Goal: Task Accomplishment & Management: Complete application form

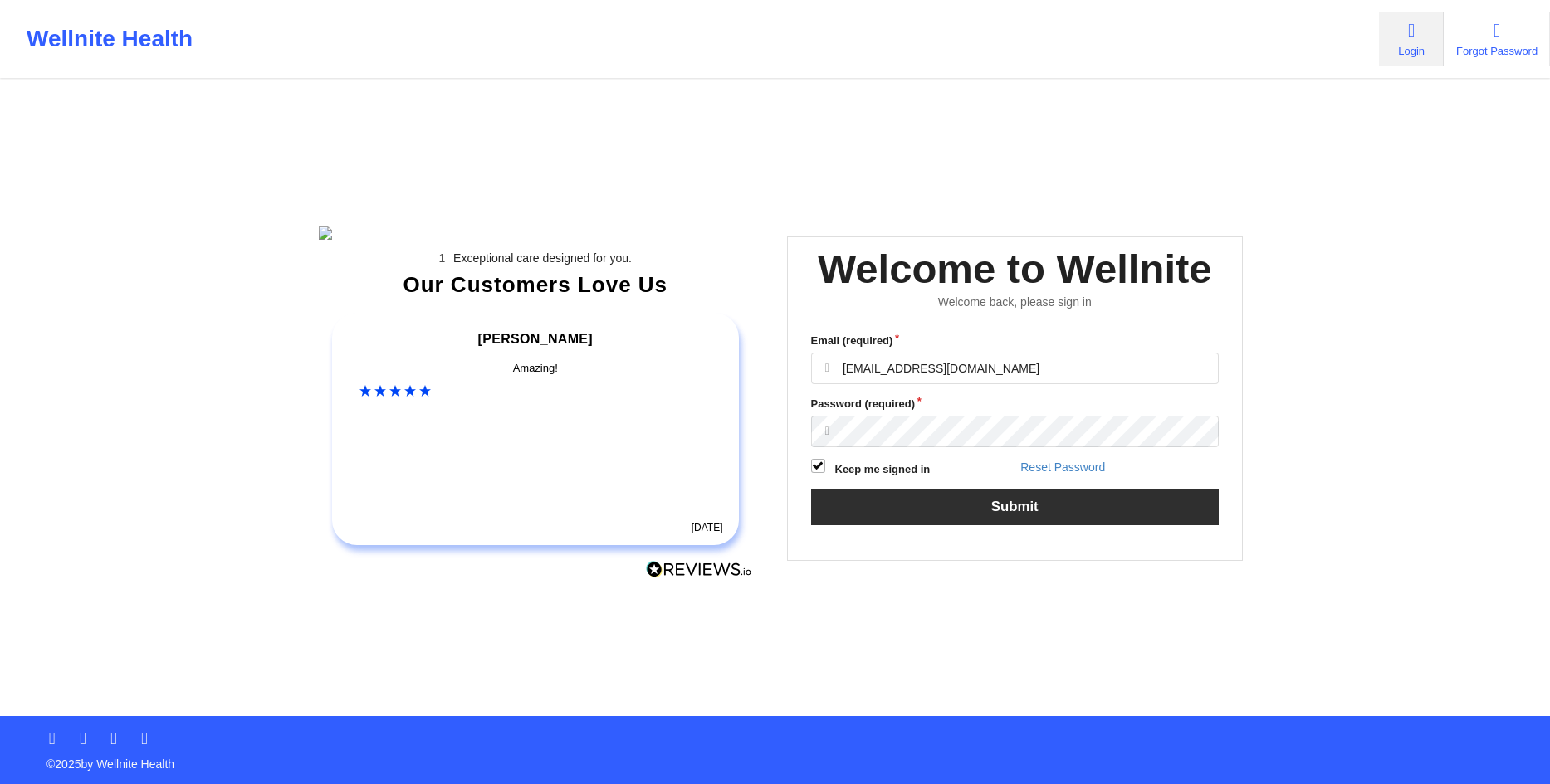
type input "[EMAIL_ADDRESS][DOMAIN_NAME]"
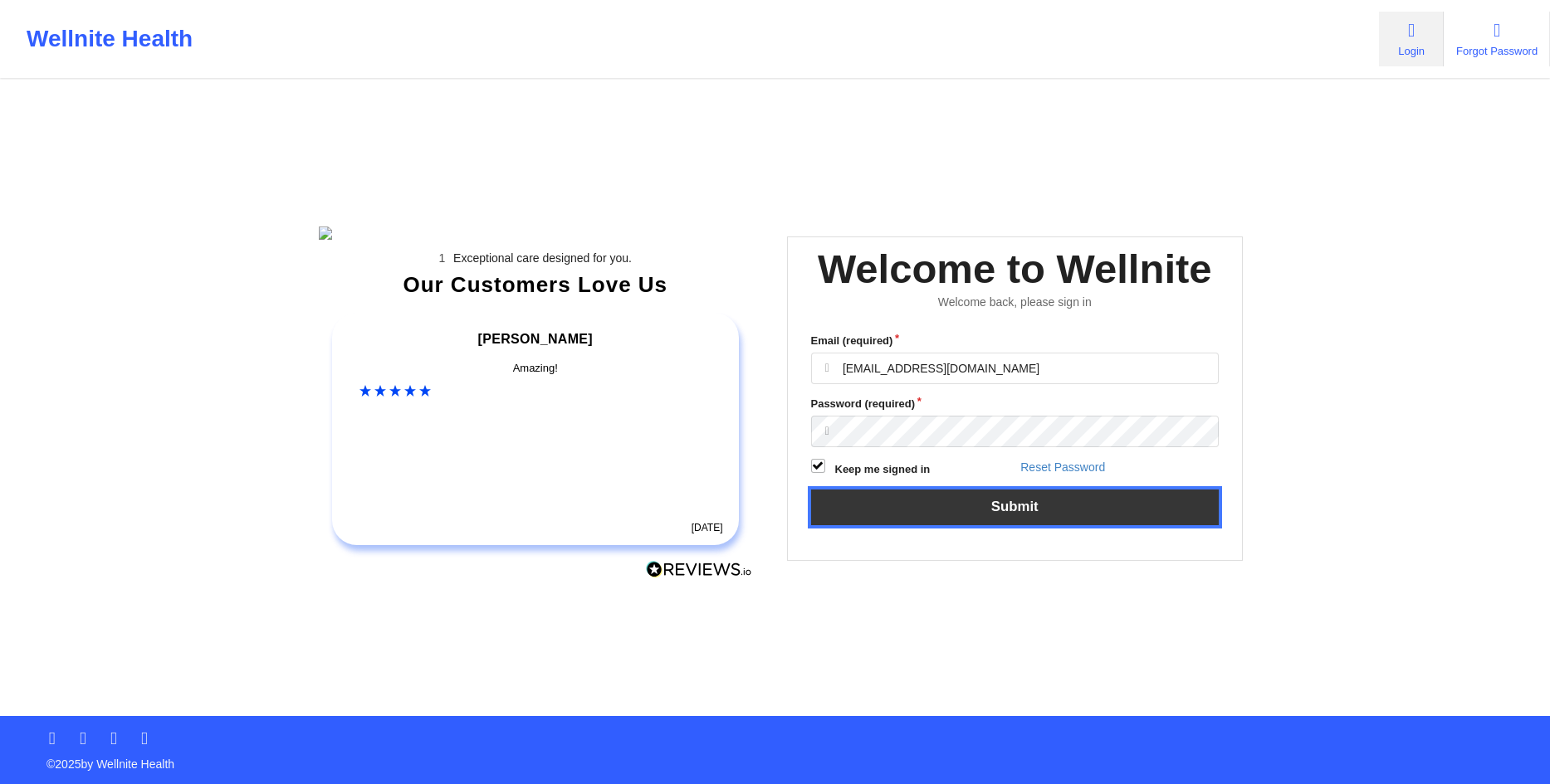
drag, startPoint x: 975, startPoint y: 538, endPoint x: 959, endPoint y: 540, distance: 16.1
click at [974, 526] on button "Submit" at bounding box center [1015, 507] width 409 height 36
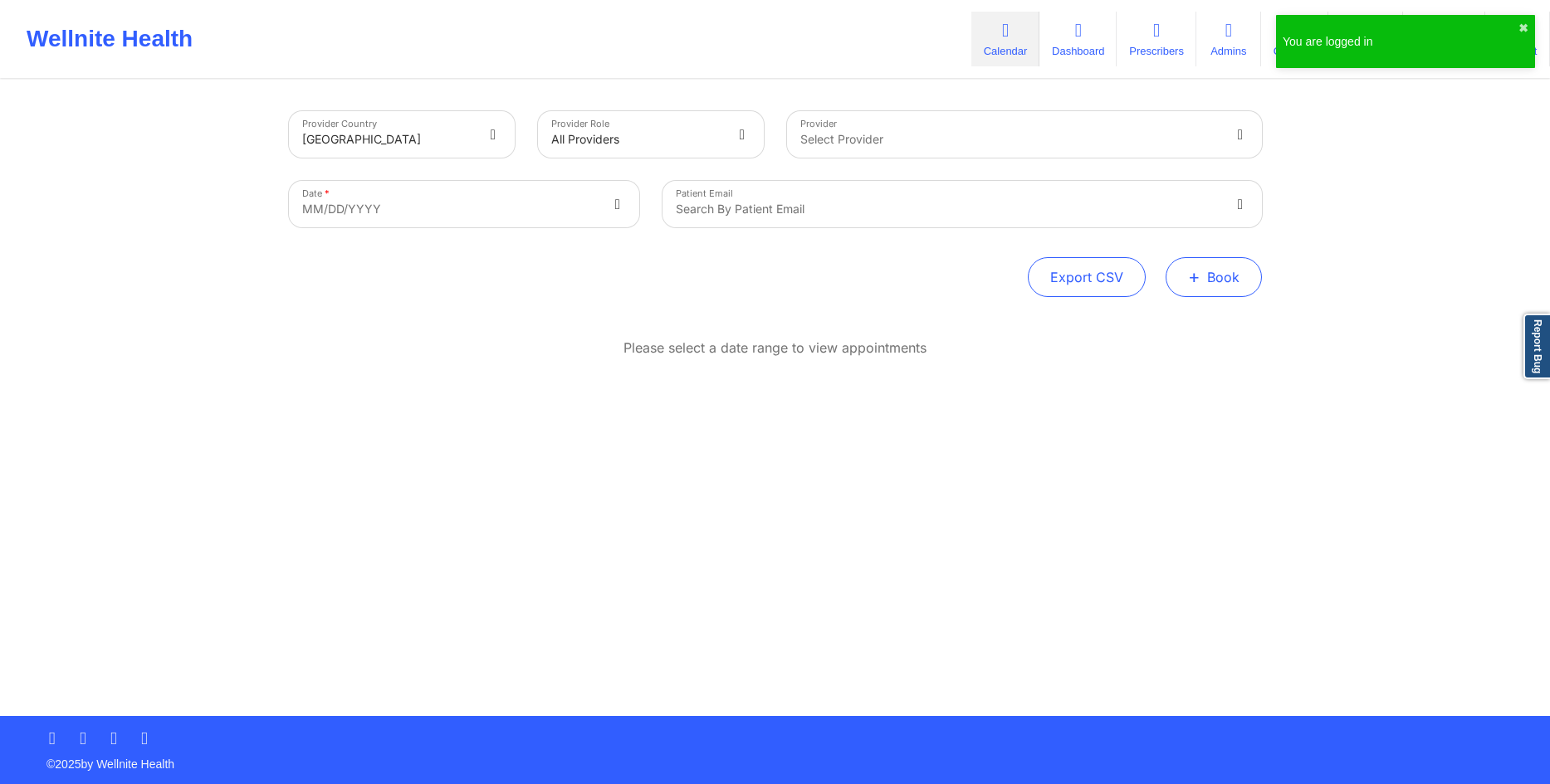
click at [1218, 273] on button "+ Book" at bounding box center [1213, 277] width 97 height 40
click at [1186, 324] on button "Therapy Session" at bounding box center [1186, 330] width 127 height 27
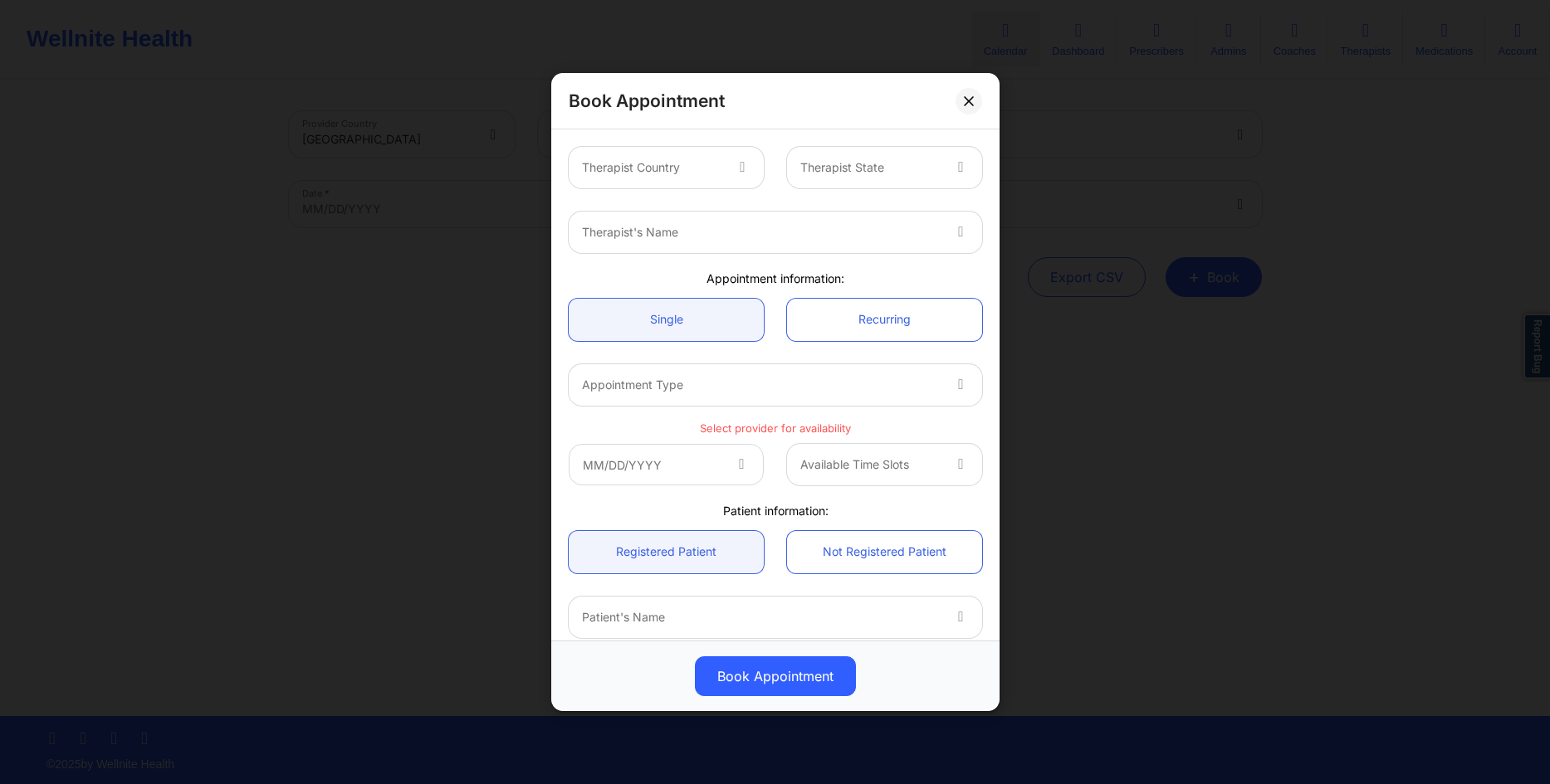
click at [718, 165] on div at bounding box center [653, 168] width 140 height 20
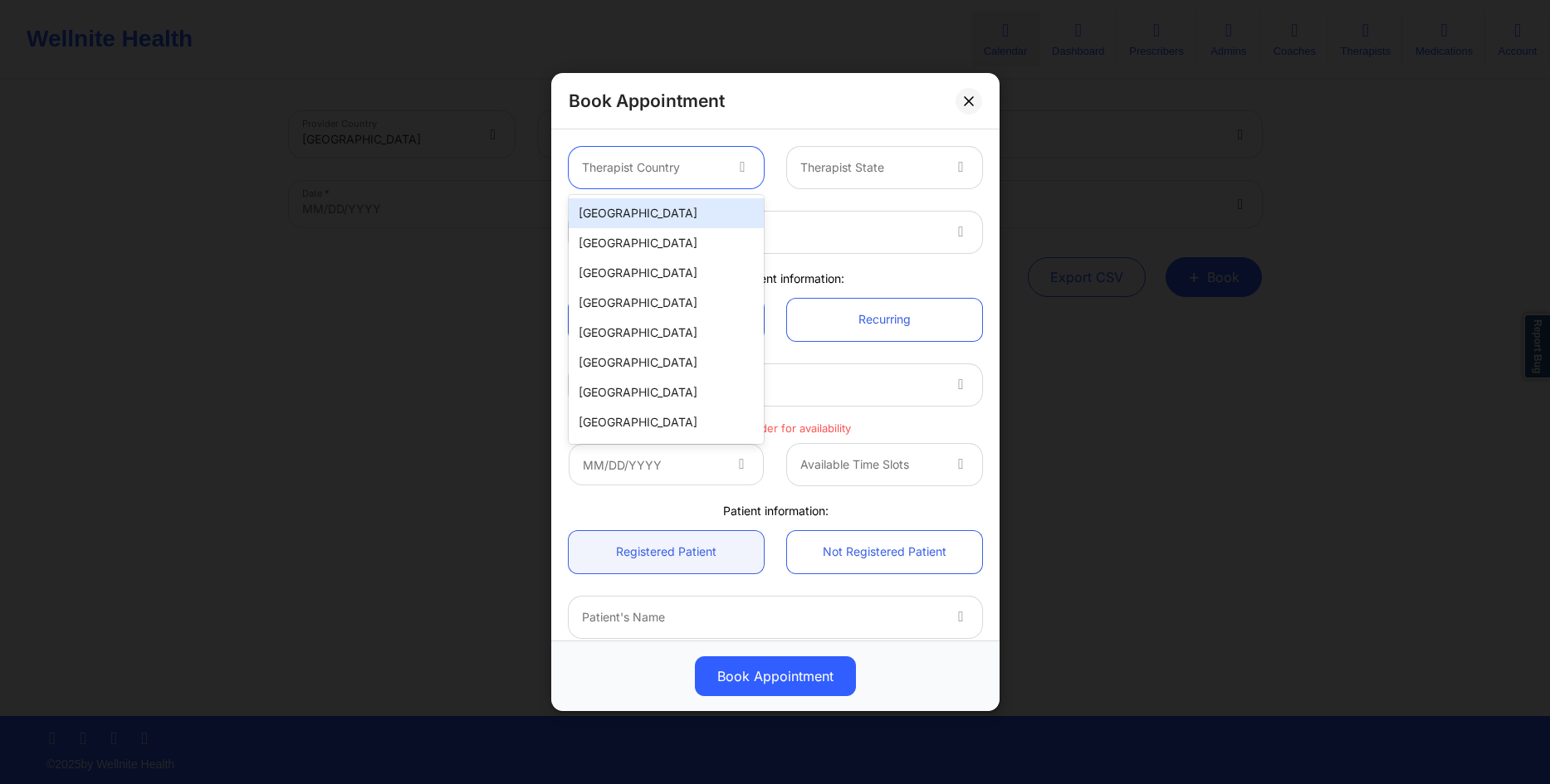
click at [680, 217] on div "[GEOGRAPHIC_DATA]" at bounding box center [666, 213] width 195 height 30
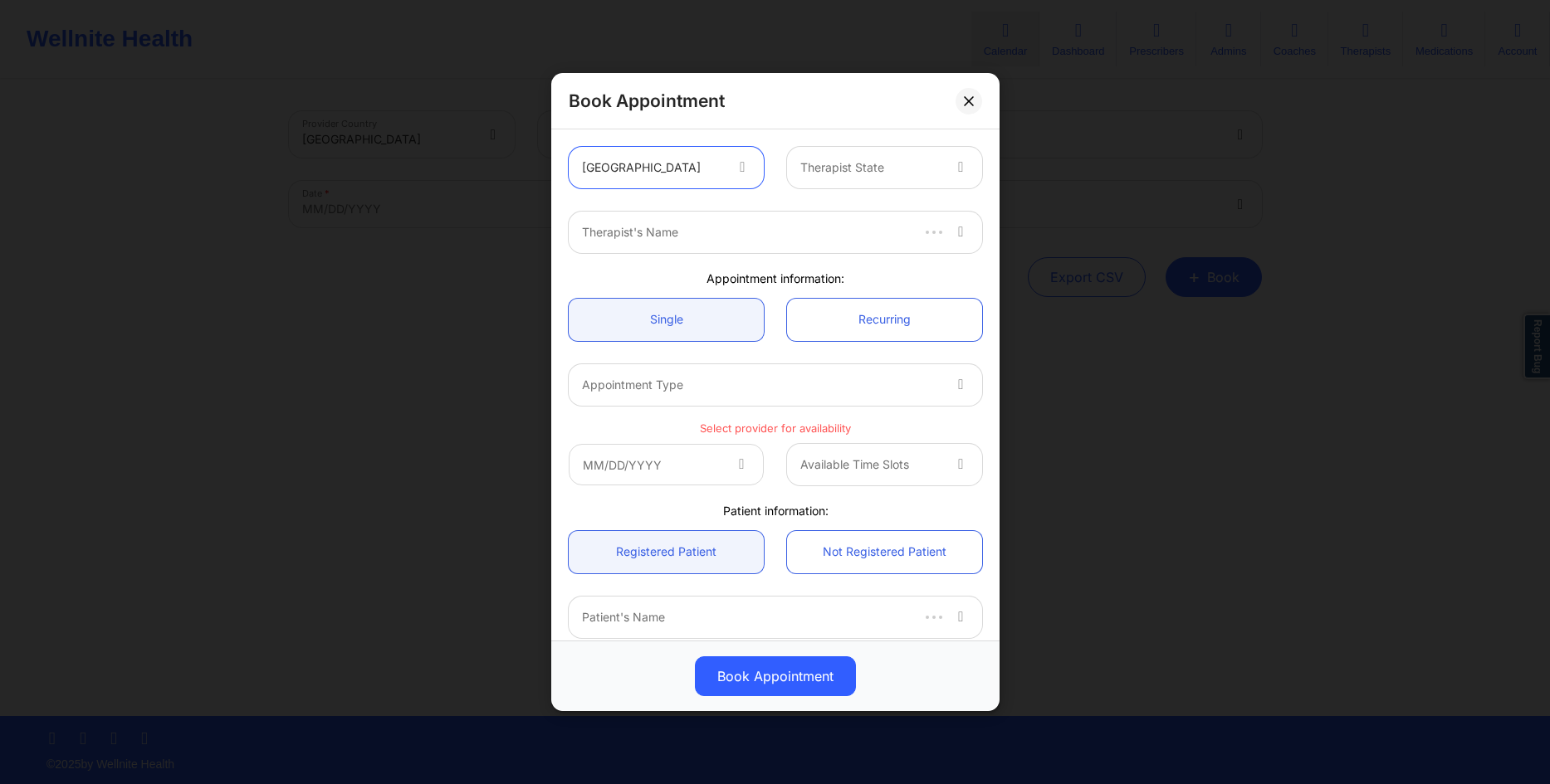
click at [831, 176] on div at bounding box center [871, 168] width 140 height 20
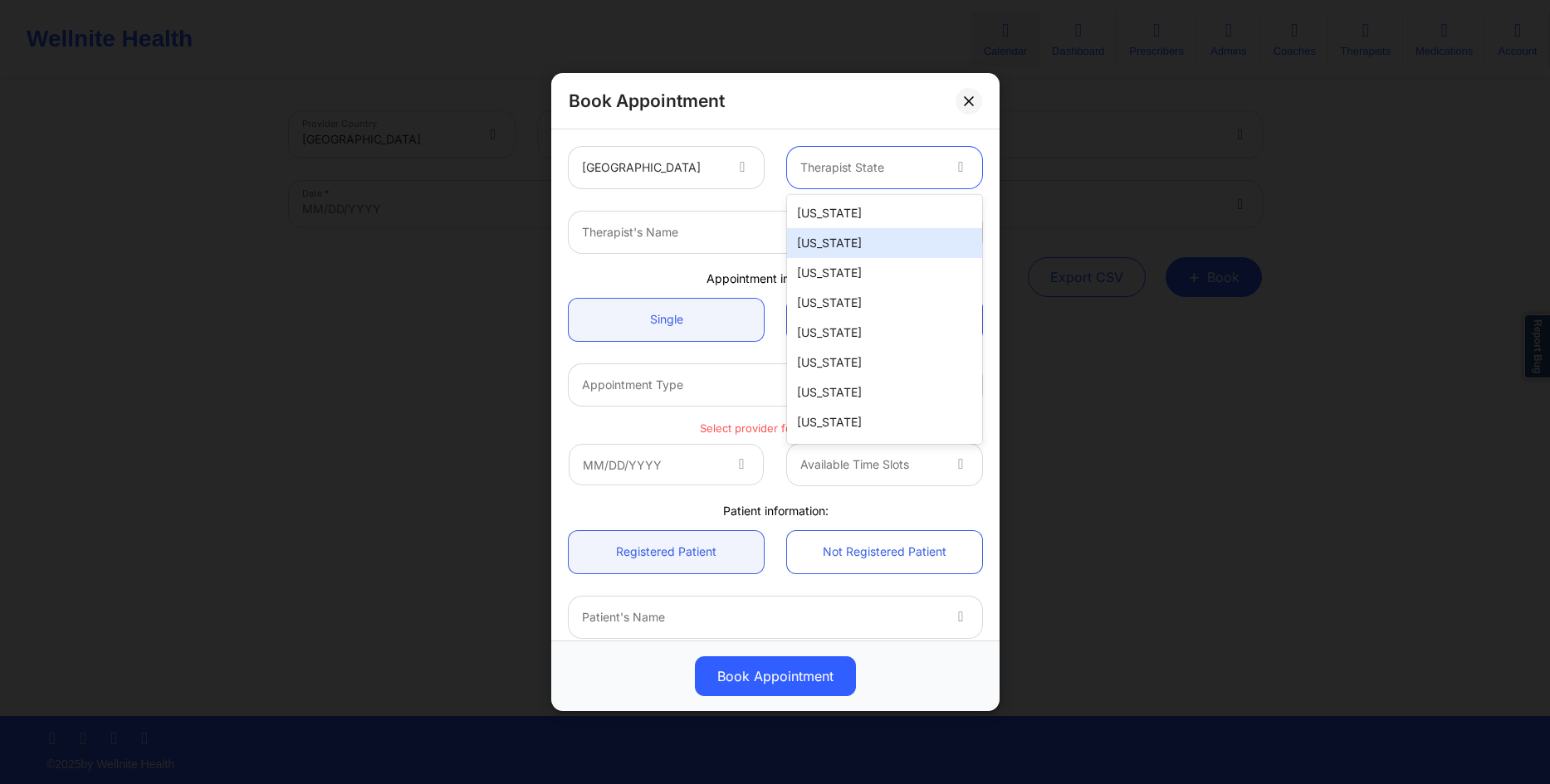
click at [822, 239] on div "[US_STATE]" at bounding box center [885, 243] width 195 height 30
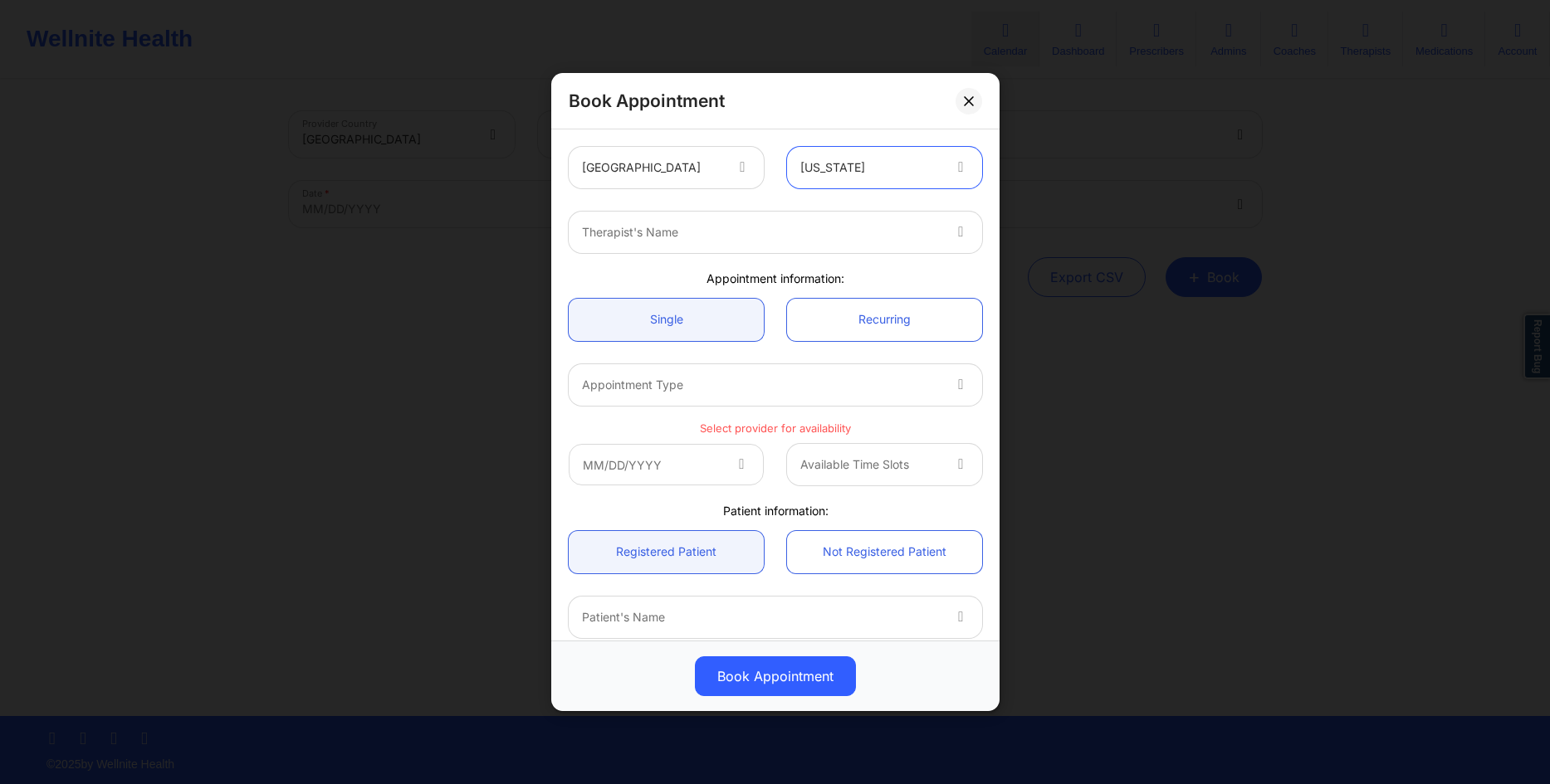
click at [719, 237] on div at bounding box center [762, 232] width 359 height 20
type input "cms te"
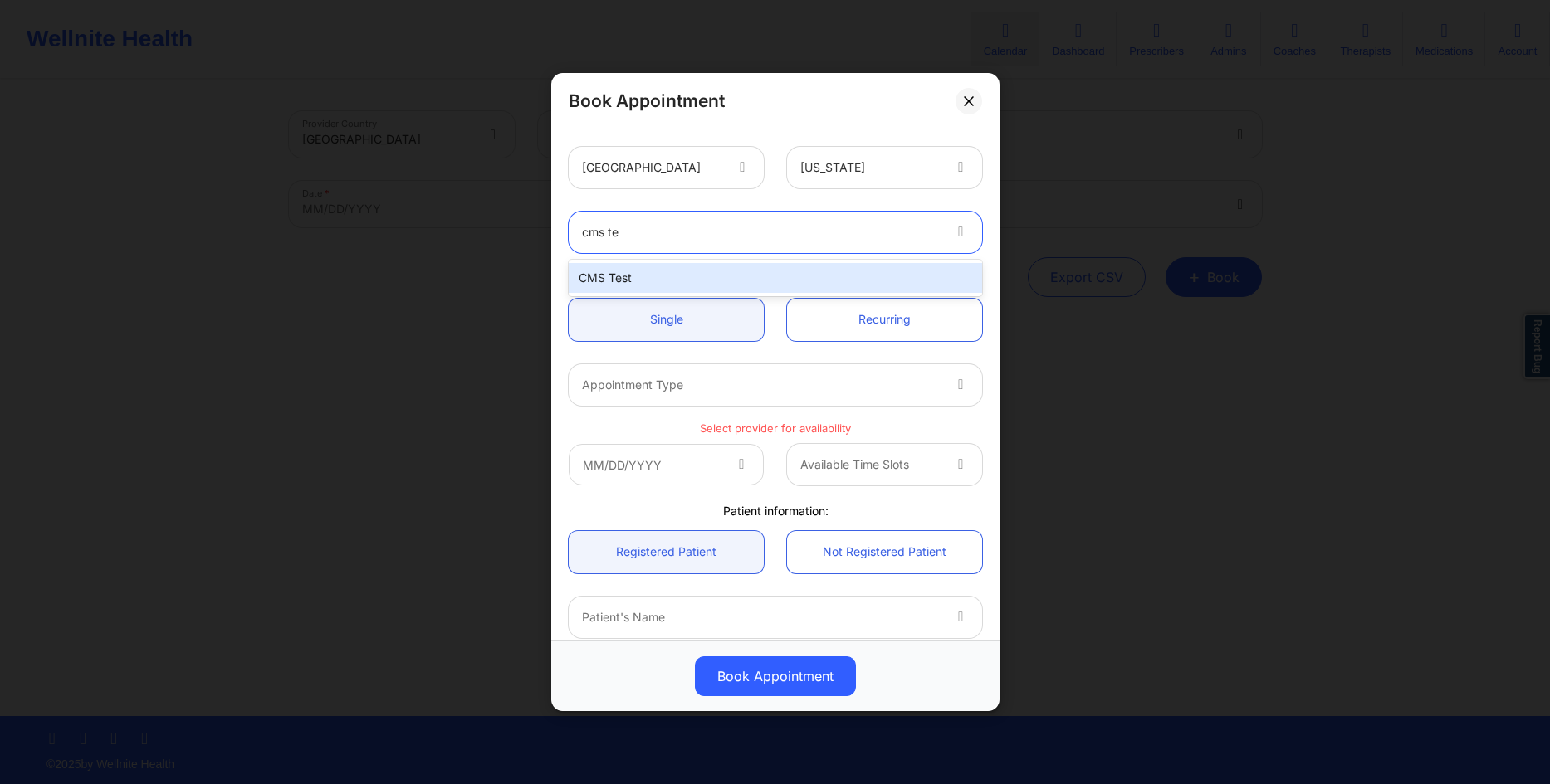
click at [633, 273] on div "CMS Test" at bounding box center [775, 278] width 414 height 30
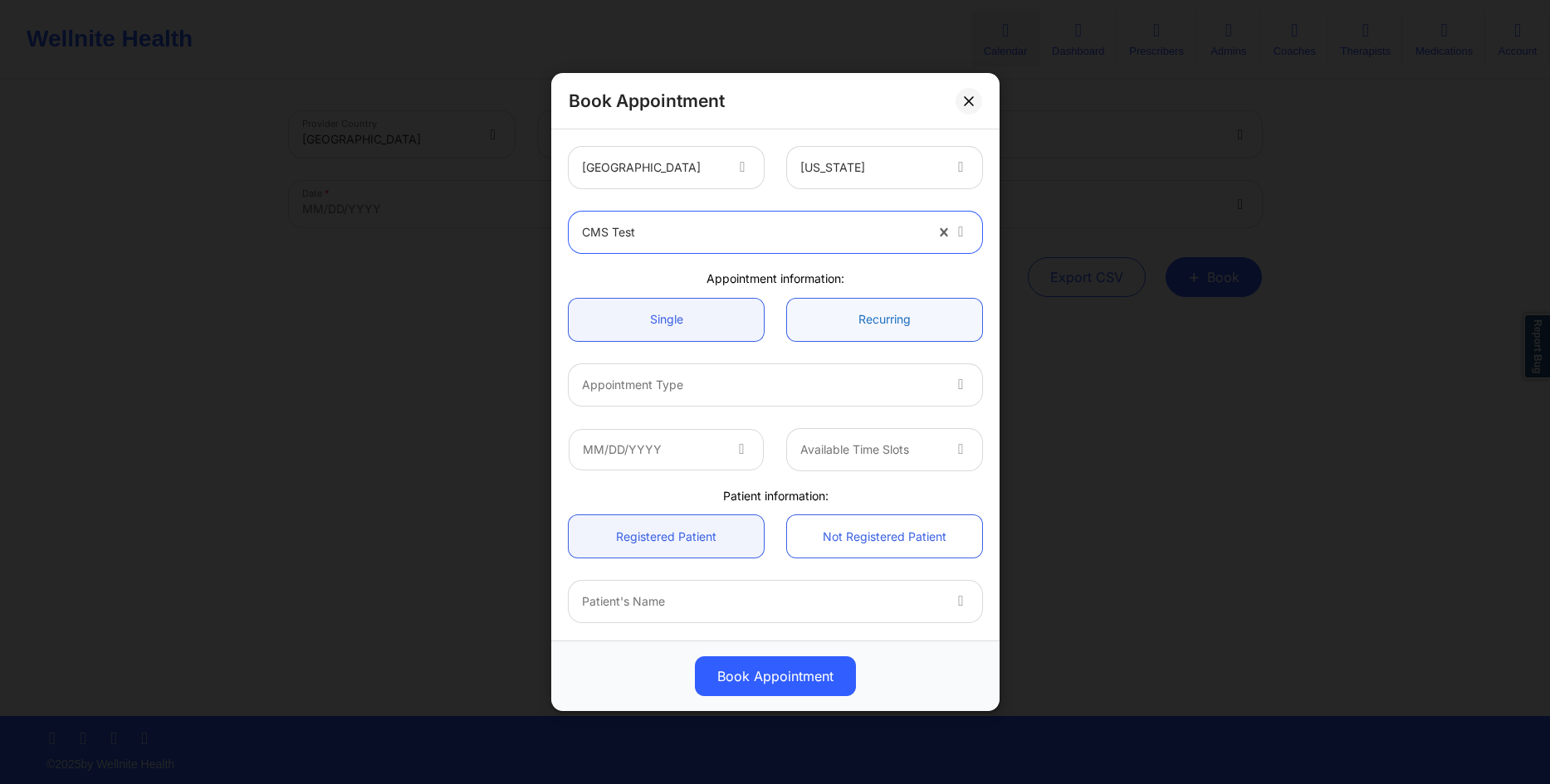
click at [833, 314] on link "Recurring" at bounding box center [885, 319] width 195 height 42
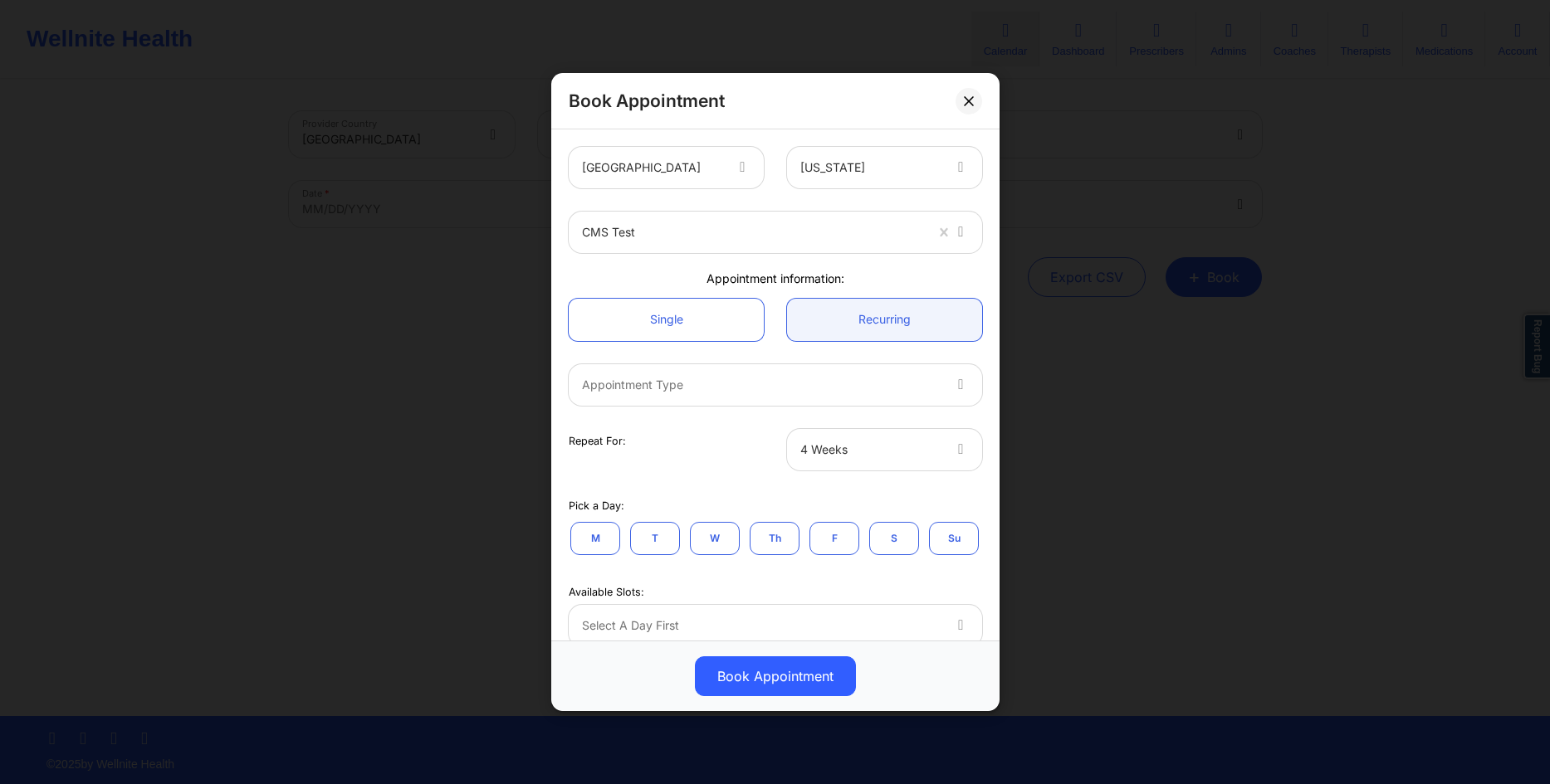
scroll to position [80, 0]
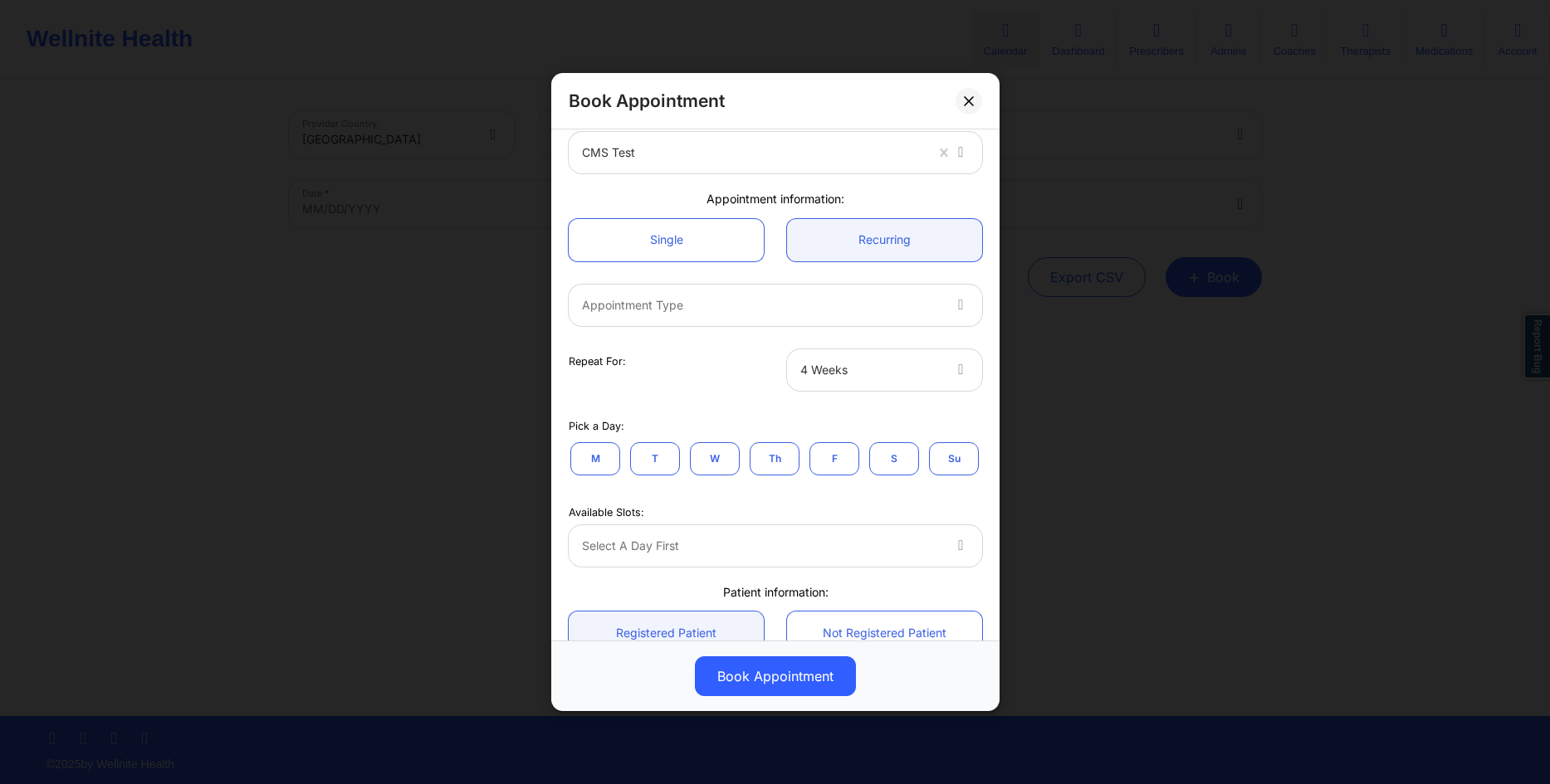
click at [817, 309] on div at bounding box center [762, 305] width 359 height 20
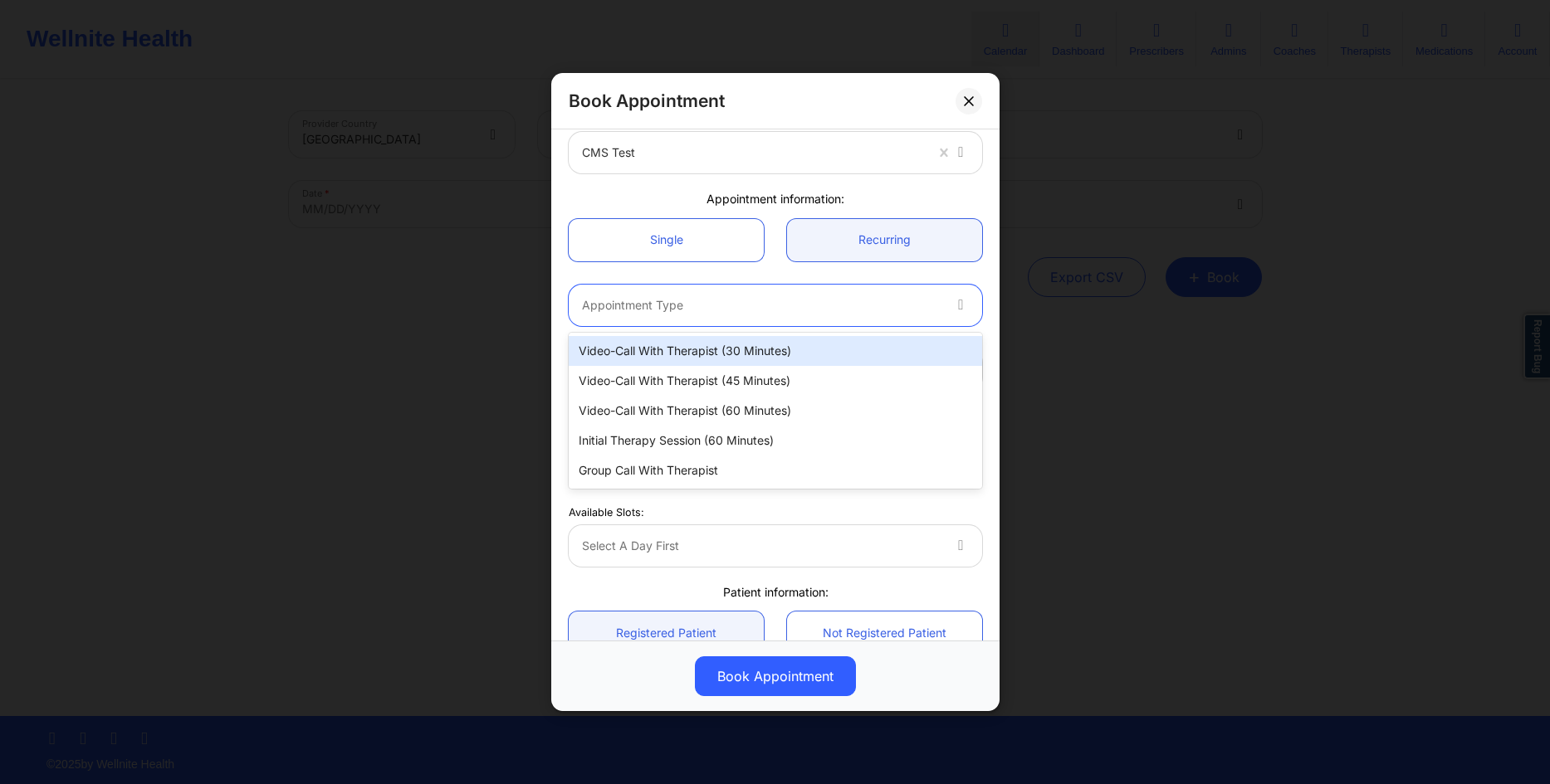
click at [762, 347] on div "Video-Call with Therapist (30 minutes)" at bounding box center [775, 351] width 414 height 30
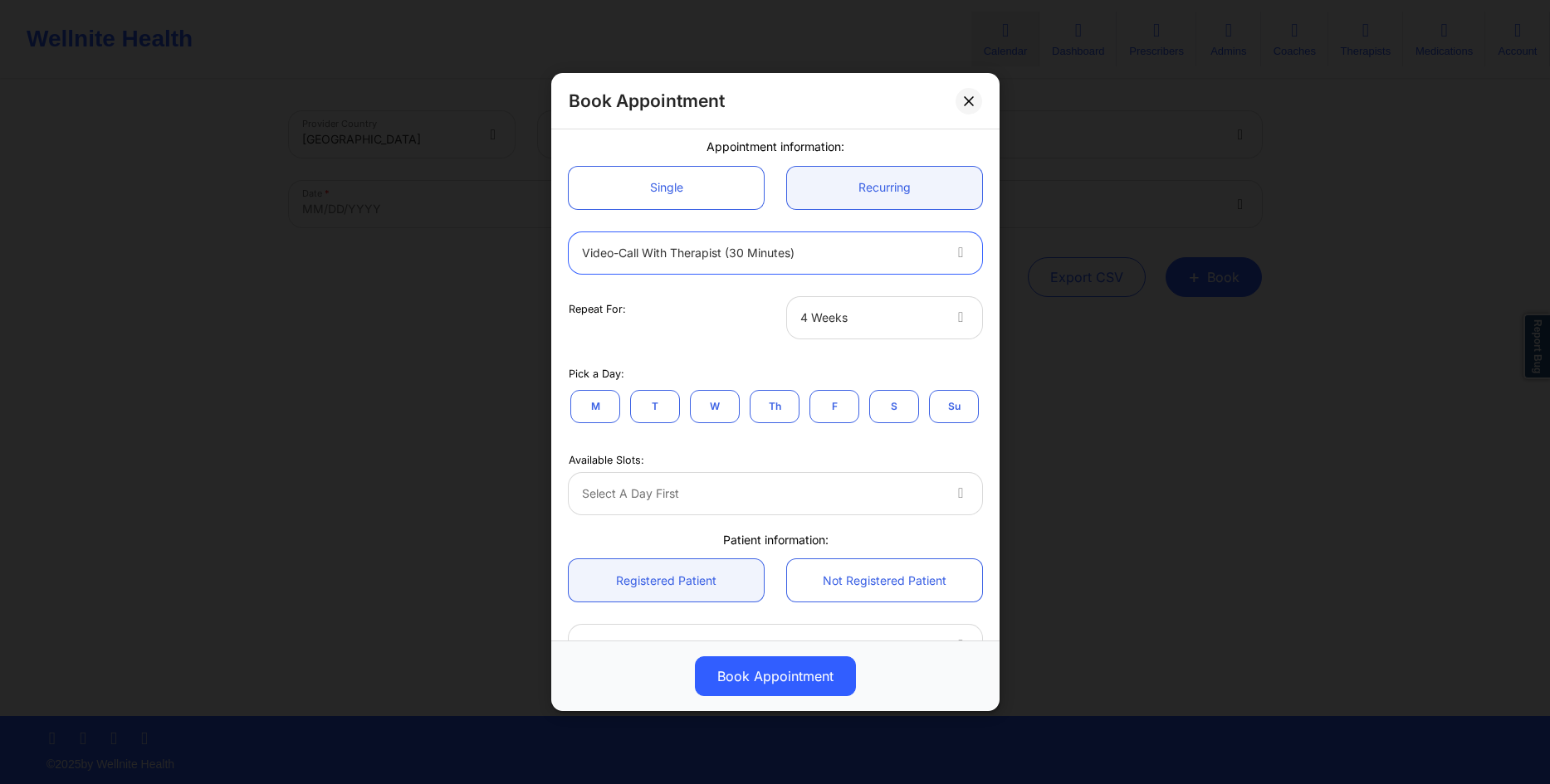
scroll to position [239, 0]
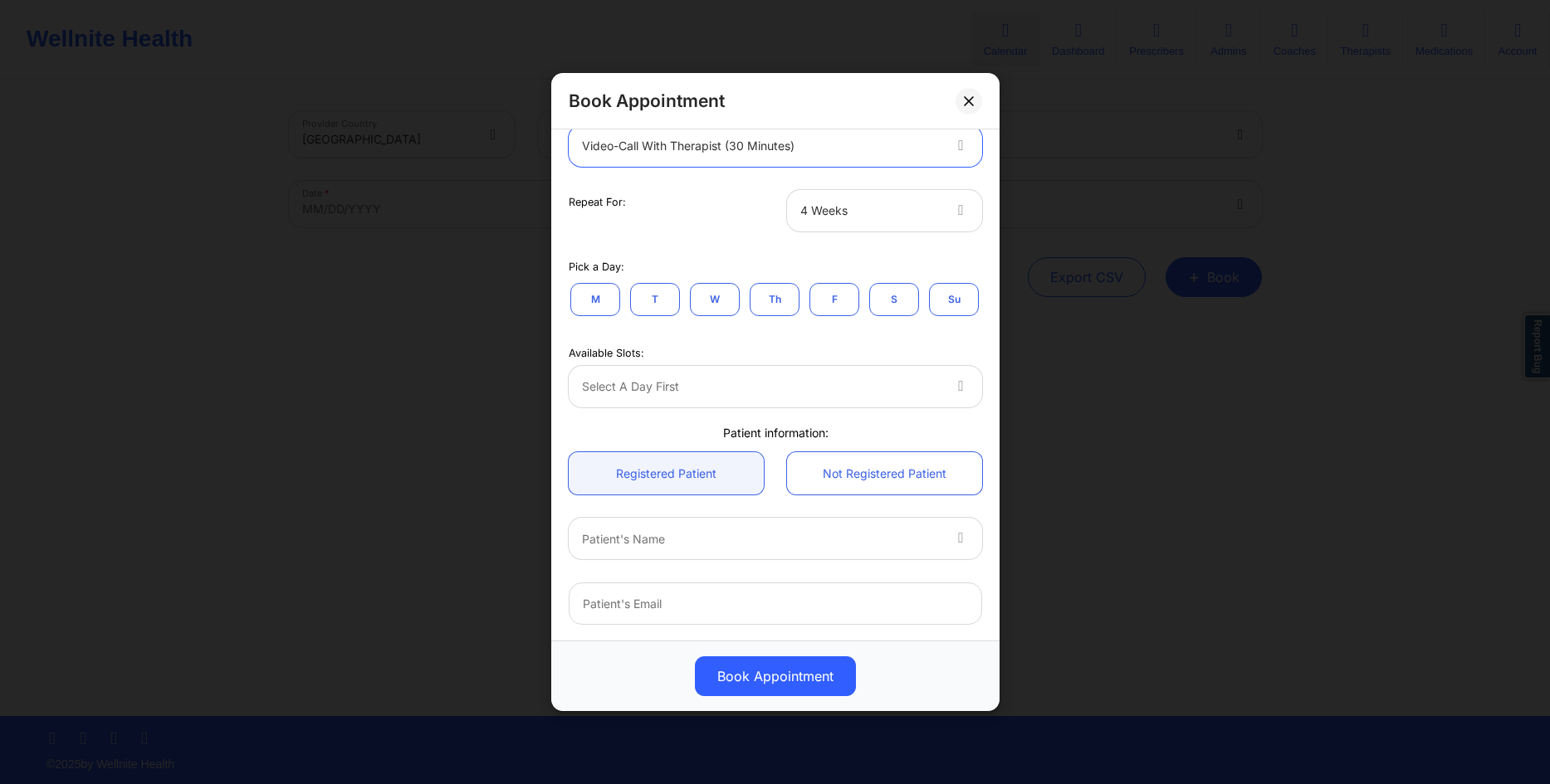
click at [859, 211] on div at bounding box center [871, 211] width 140 height 20
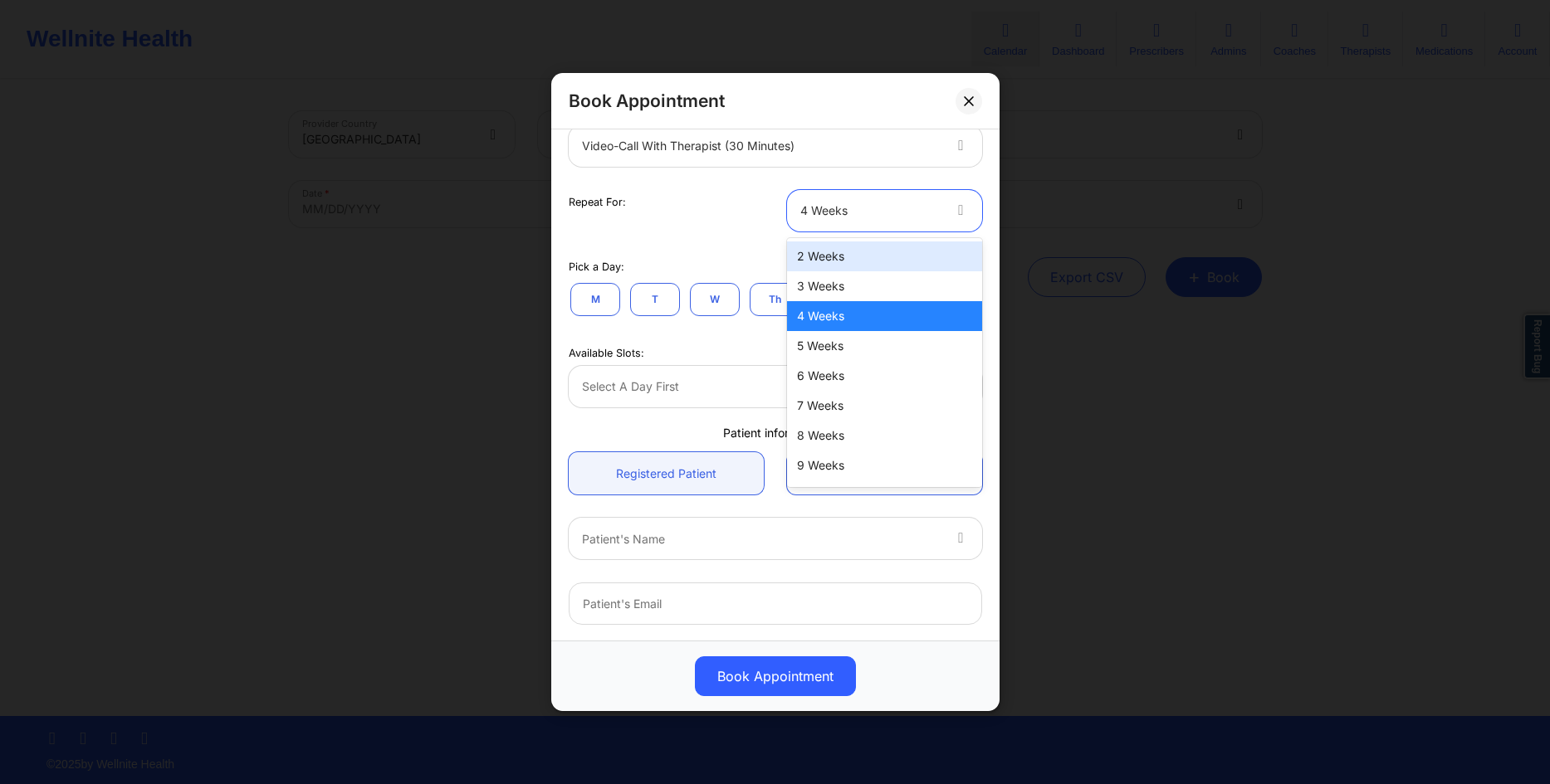
click at [819, 262] on div "2 Weeks" at bounding box center [885, 256] width 195 height 30
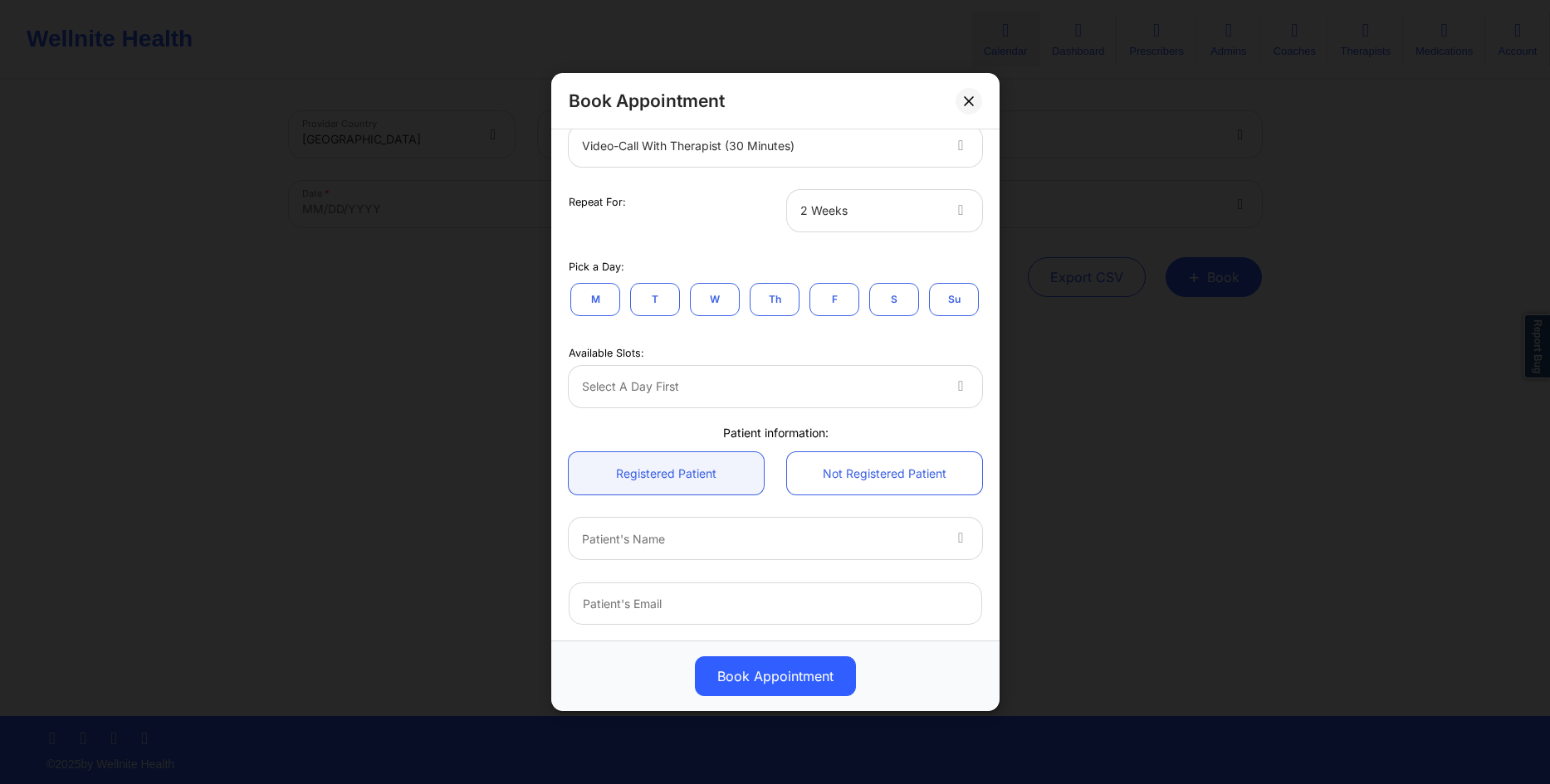
click at [596, 304] on button "M" at bounding box center [595, 299] width 50 height 33
click at [842, 382] on div at bounding box center [762, 386] width 359 height 20
click at [672, 337] on div "Available Slots: Use Up and Down to choose options, press Enter to select the c…" at bounding box center [775, 374] width 437 height 90
click at [646, 305] on button "T" at bounding box center [655, 299] width 50 height 33
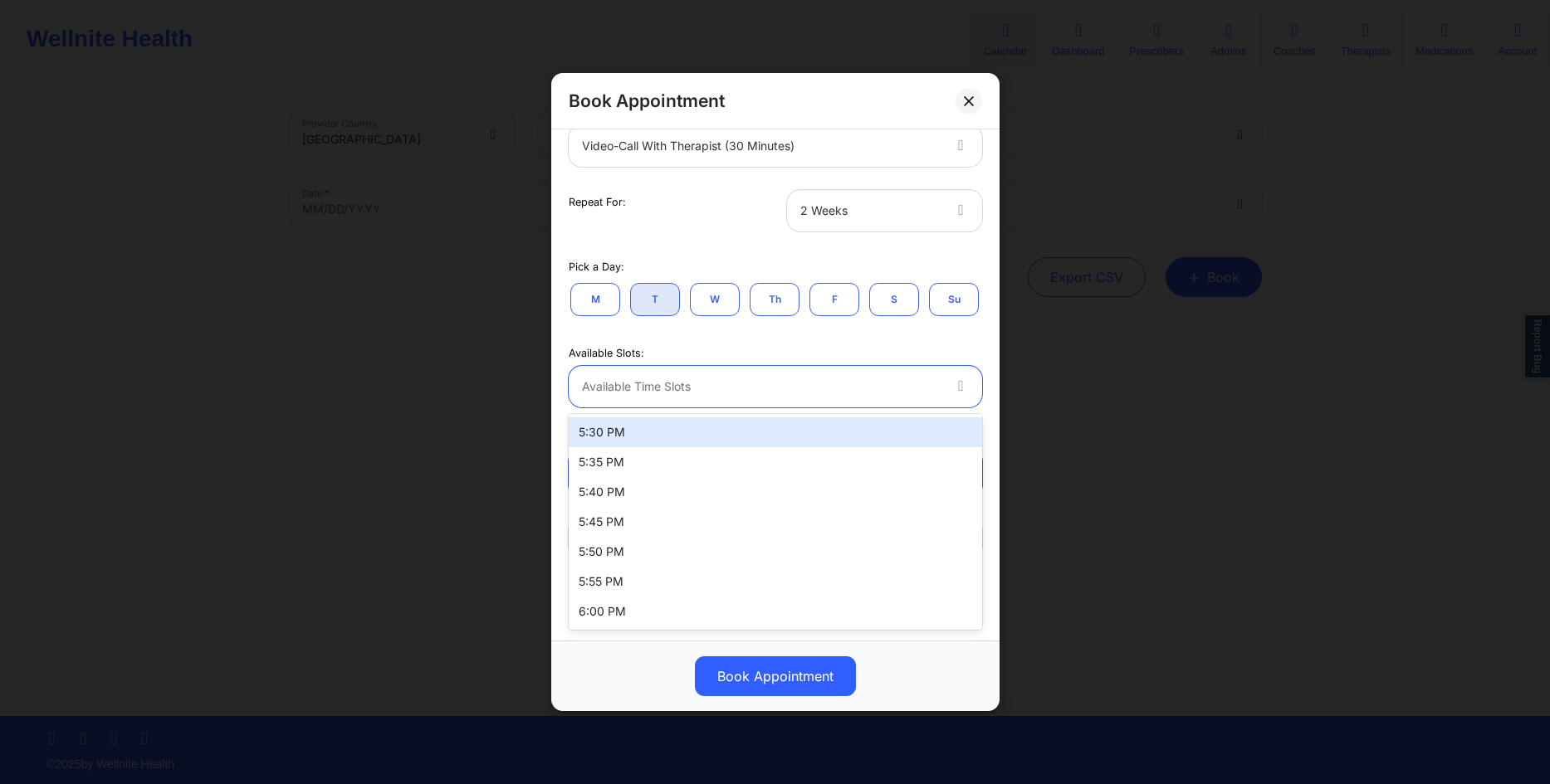
drag, startPoint x: 822, startPoint y: 386, endPoint x: 812, endPoint y: 386, distance: 10.0
click at [820, 386] on div at bounding box center [762, 386] width 359 height 20
click at [666, 428] on div "5:30 PM" at bounding box center [775, 432] width 414 height 30
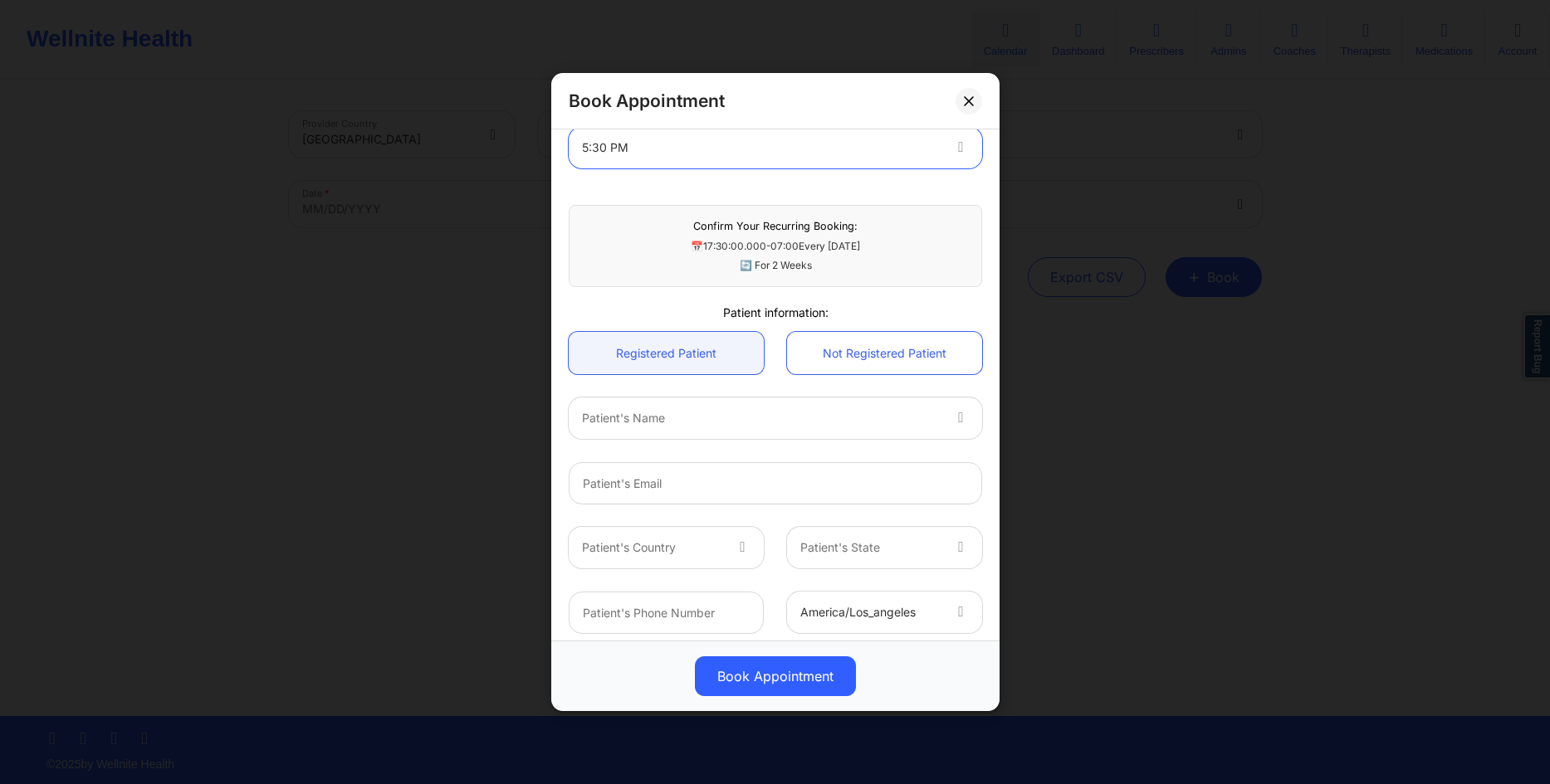
scroll to position [488, 0]
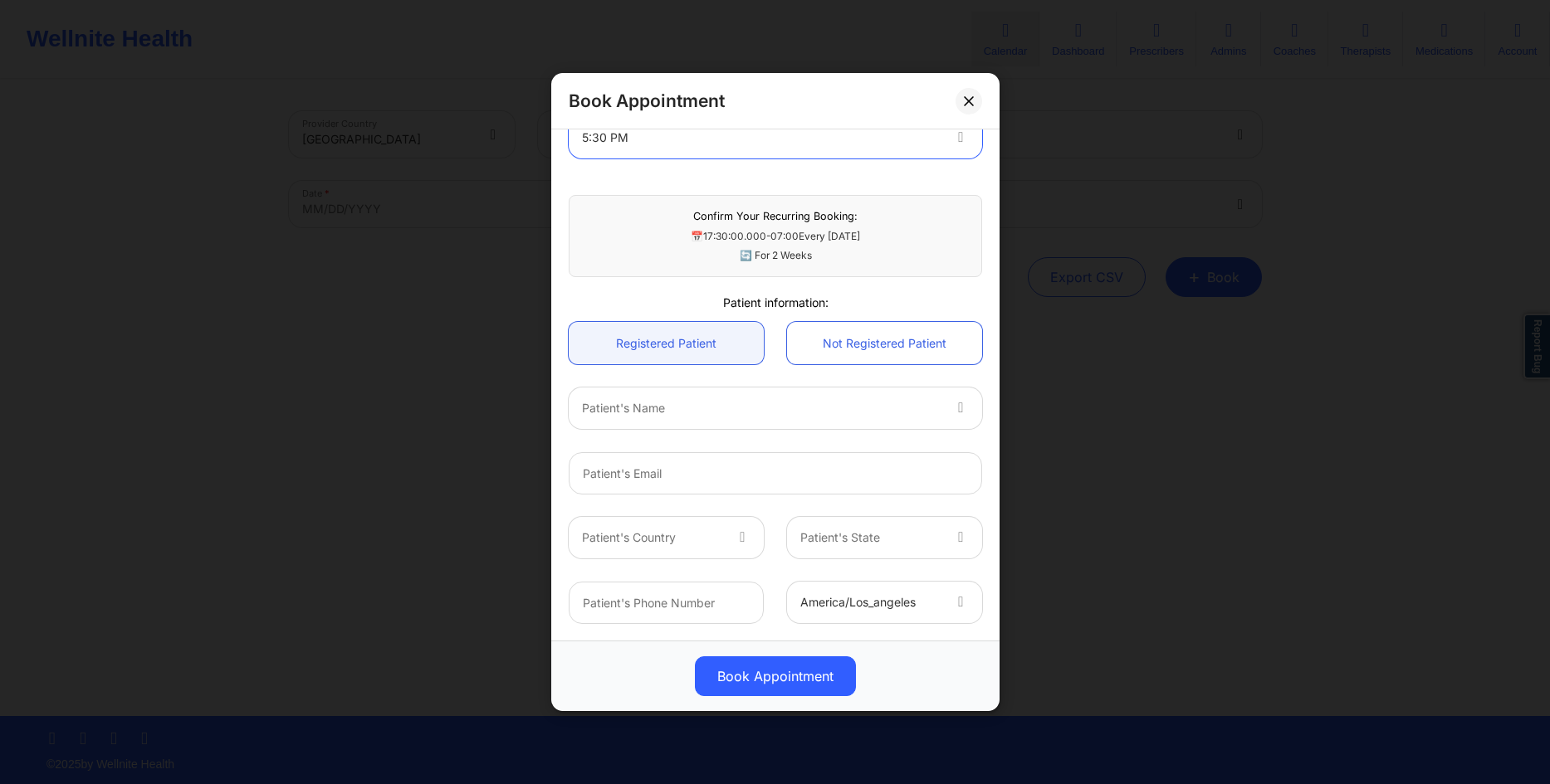
click at [760, 399] on div "Patient's Name" at bounding box center [755, 409] width 374 height 42
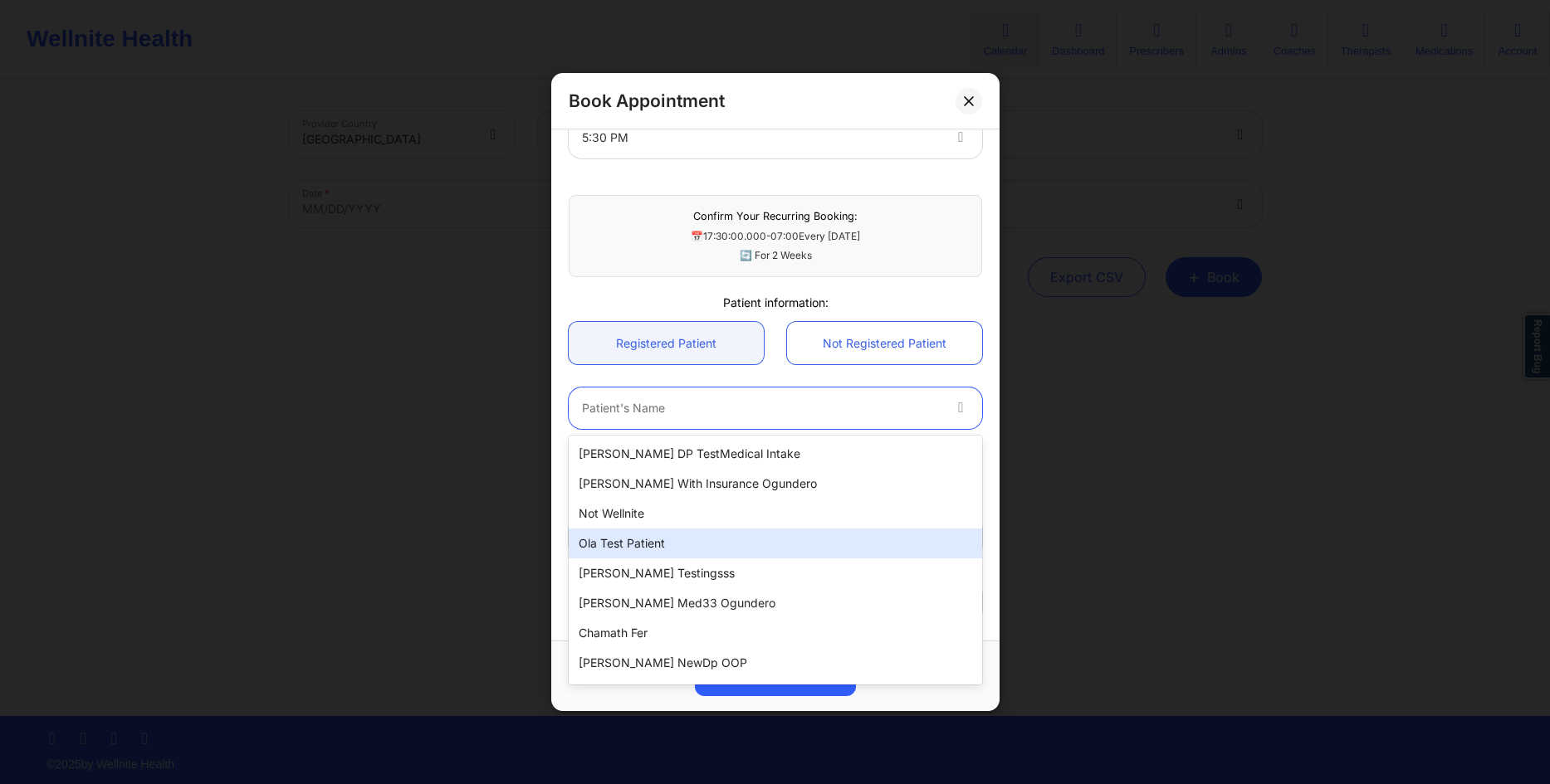
click at [680, 544] on div "Ola test patient" at bounding box center [775, 543] width 414 height 30
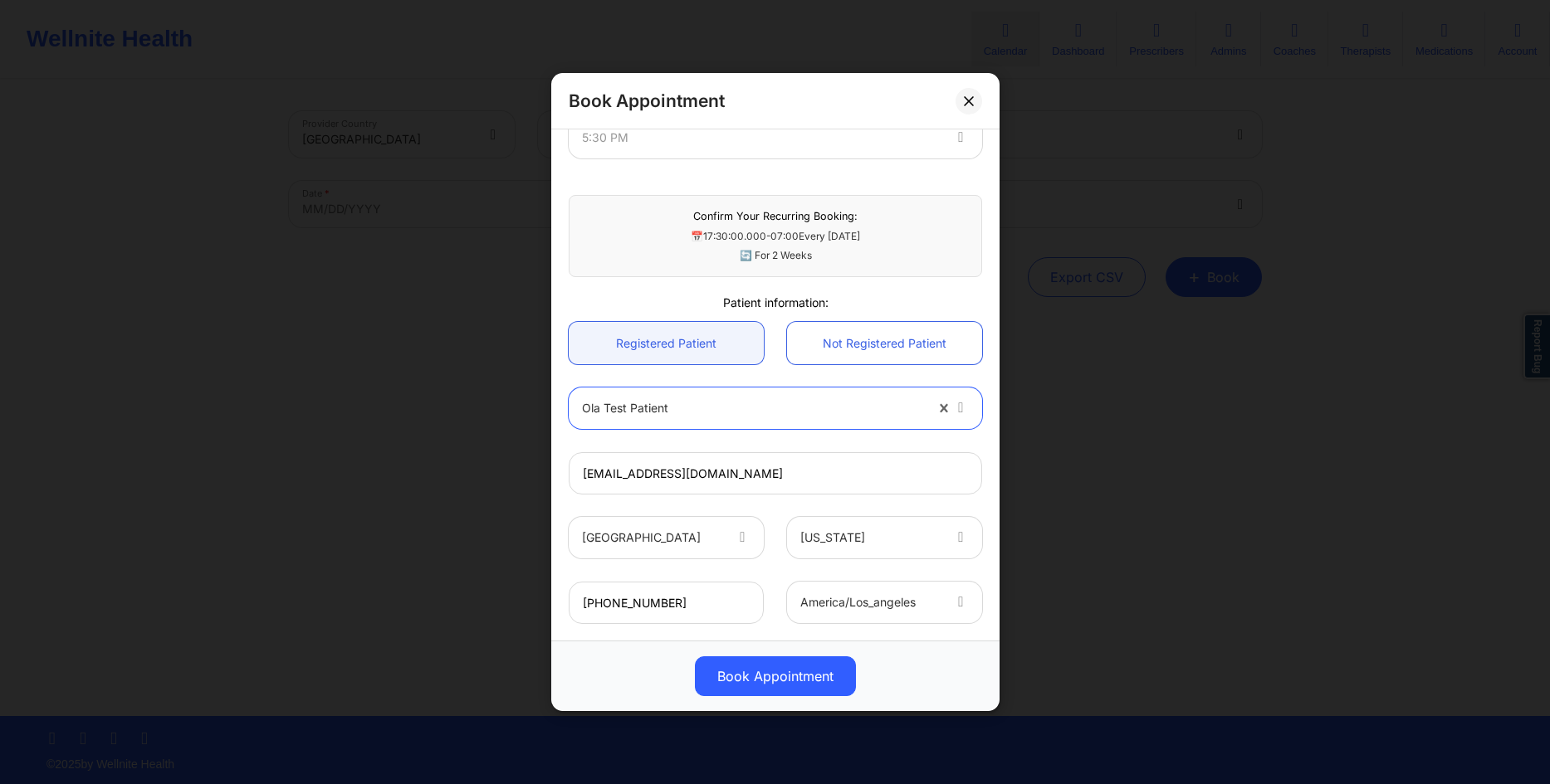
type input "[EMAIL_ADDRESS][DOMAIN_NAME]"
type input "[PHONE_NUMBER]"
click at [768, 672] on button "Book Appointment" at bounding box center [775, 676] width 161 height 40
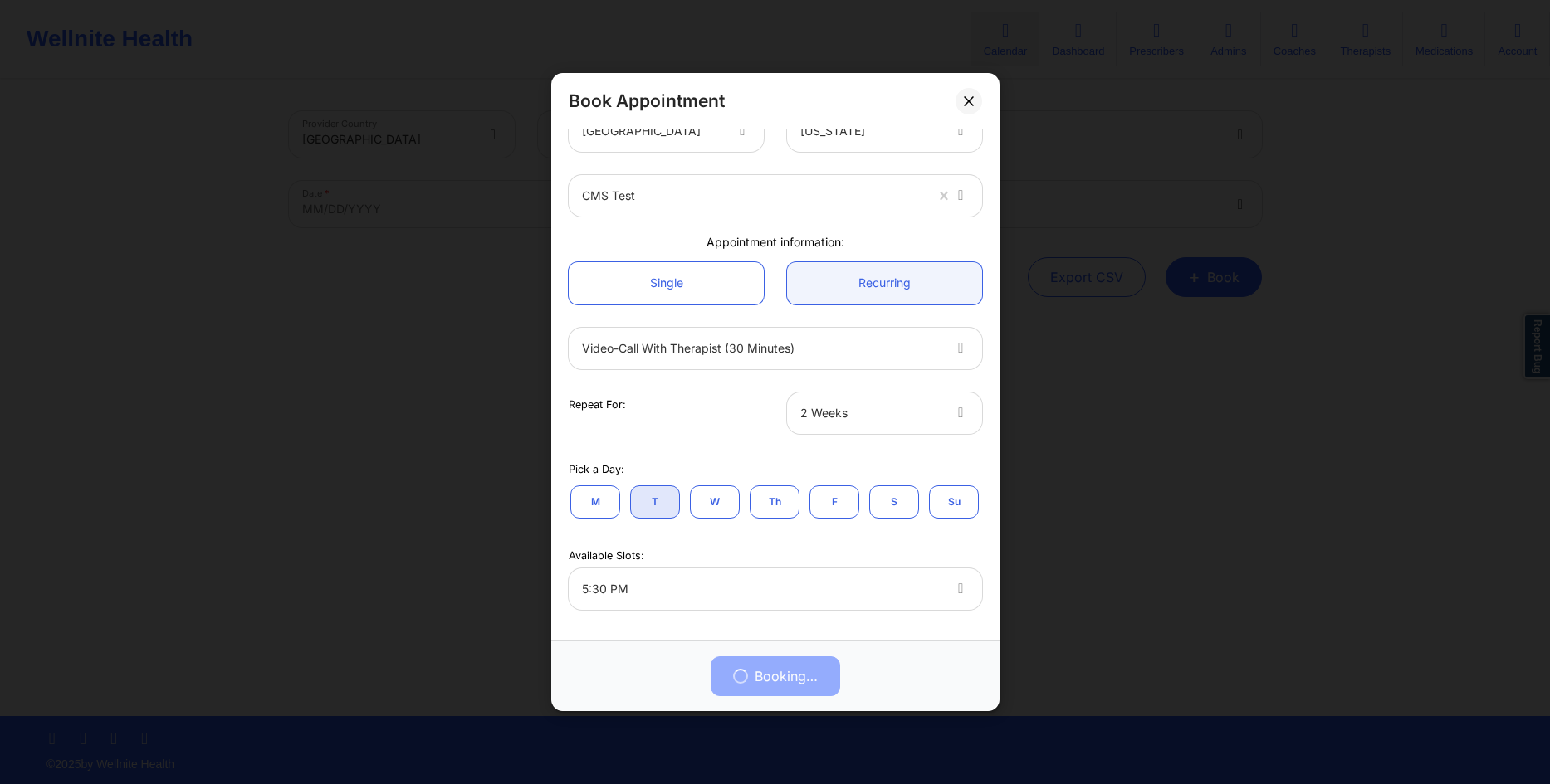
scroll to position [10, 0]
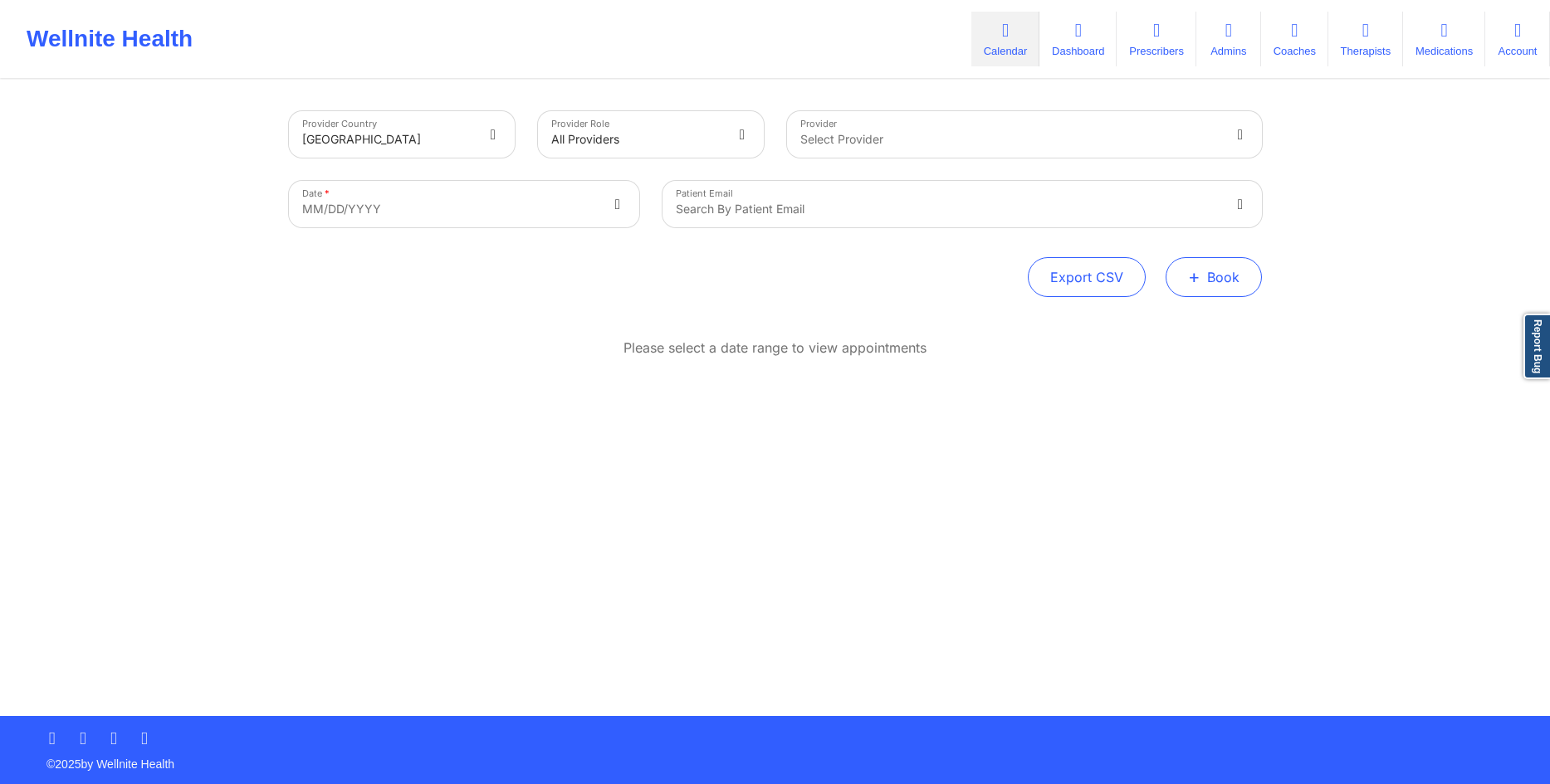
click at [1192, 292] on button "+ Book" at bounding box center [1213, 277] width 97 height 40
click at [1138, 319] on button "Therapy Session" at bounding box center [1186, 330] width 127 height 27
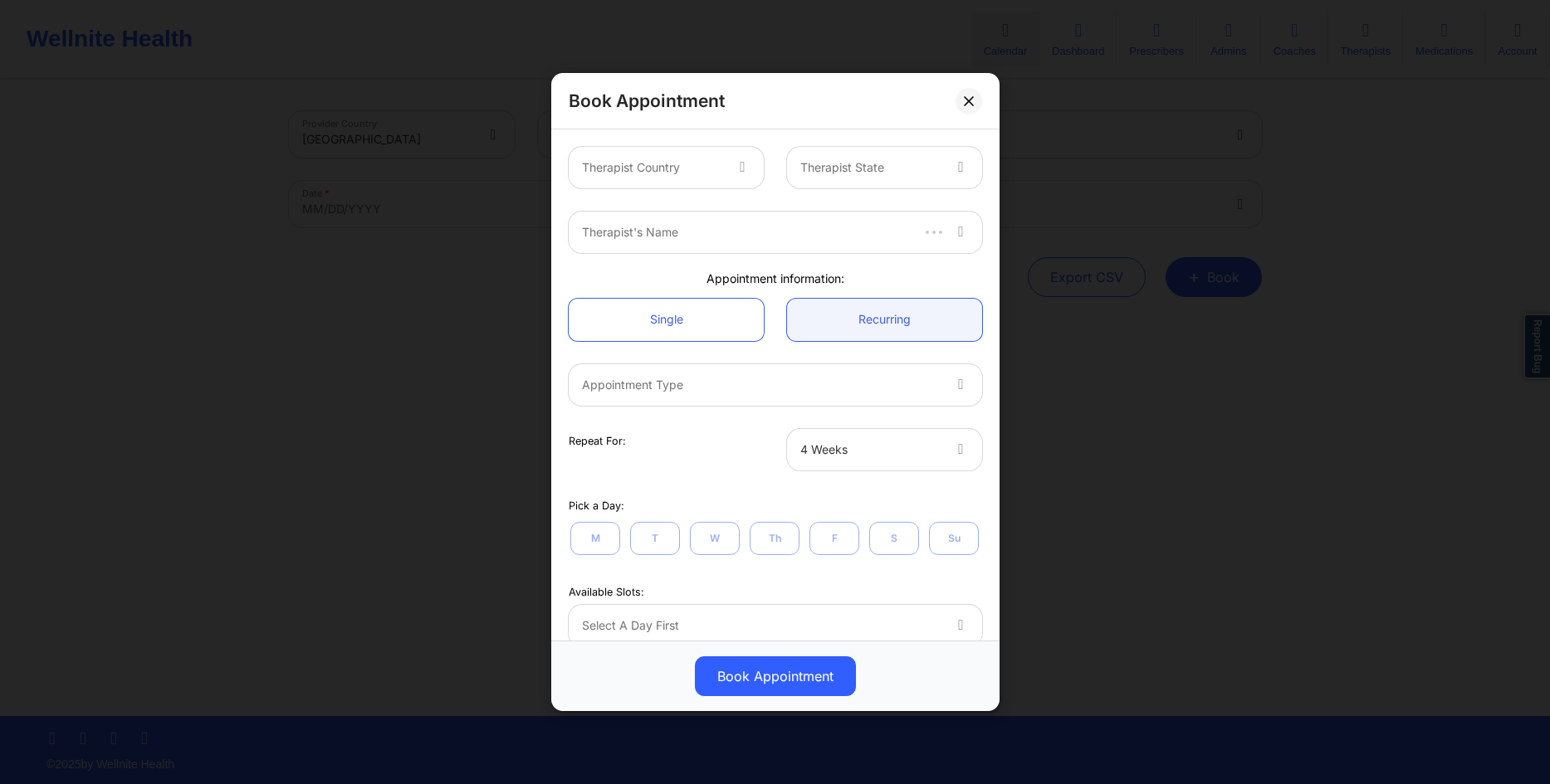
click at [668, 164] on div at bounding box center [653, 168] width 140 height 20
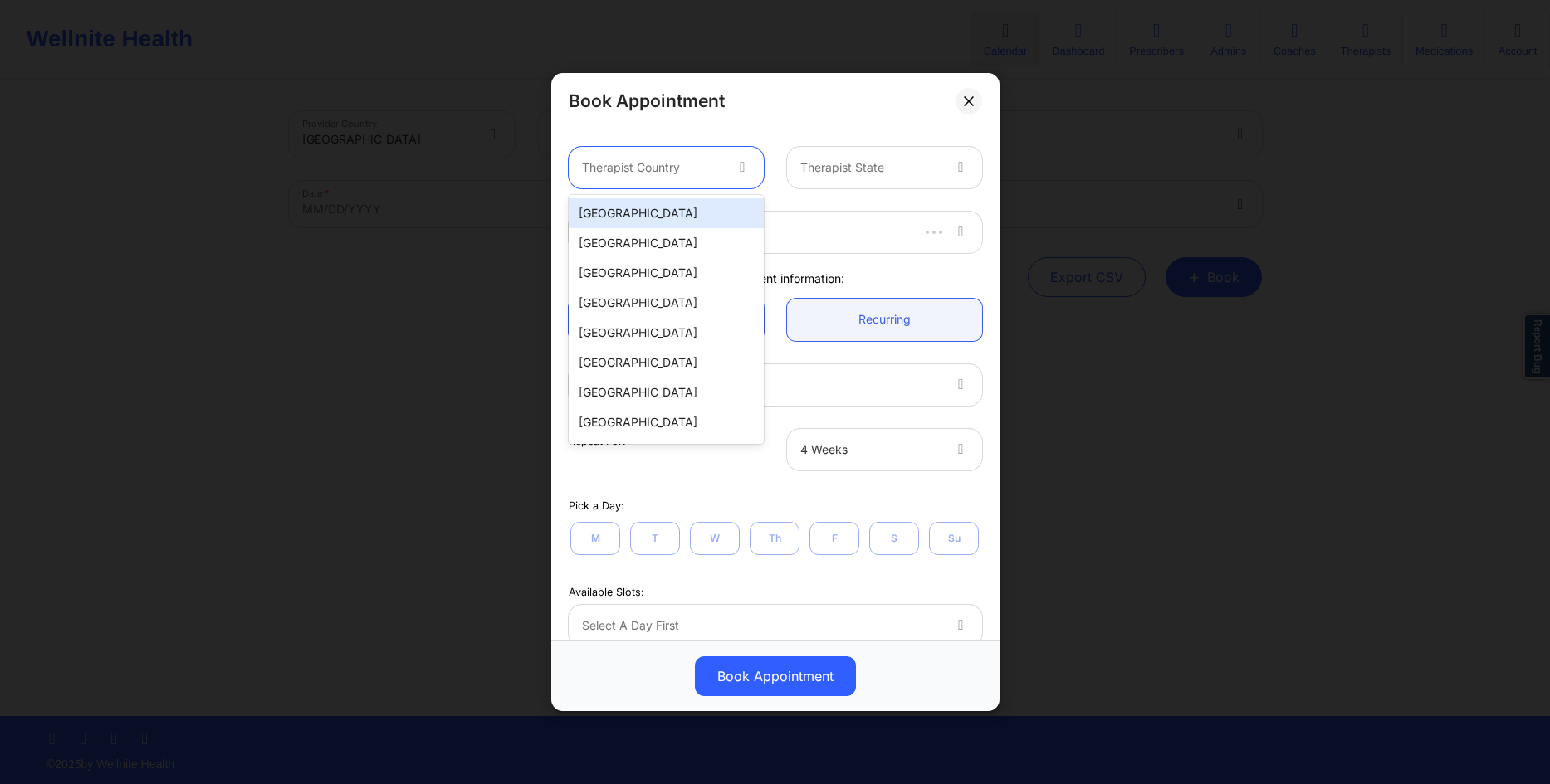
click at [689, 208] on div "[GEOGRAPHIC_DATA]" at bounding box center [666, 213] width 195 height 30
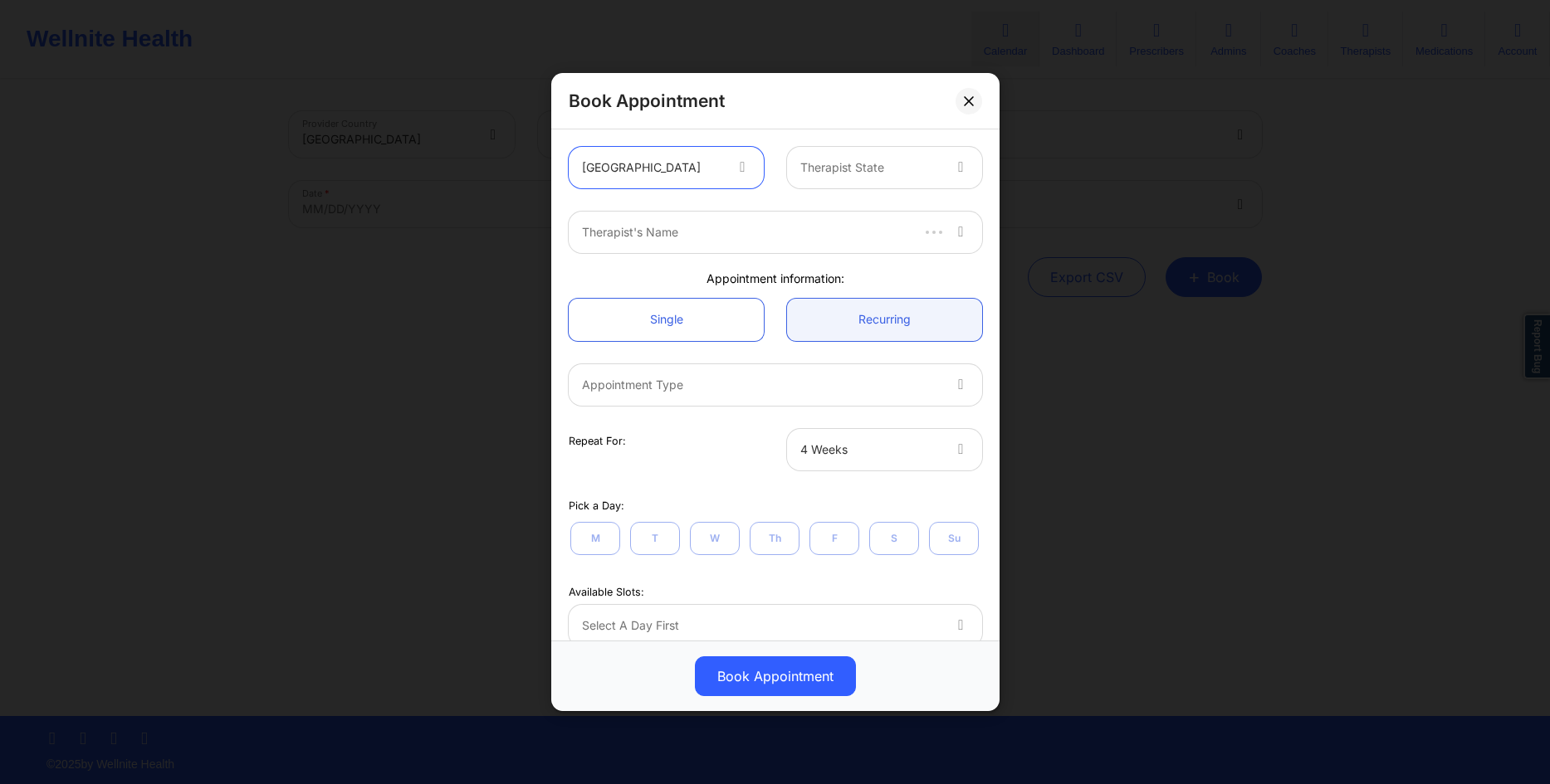
click at [821, 176] on div at bounding box center [871, 168] width 140 height 20
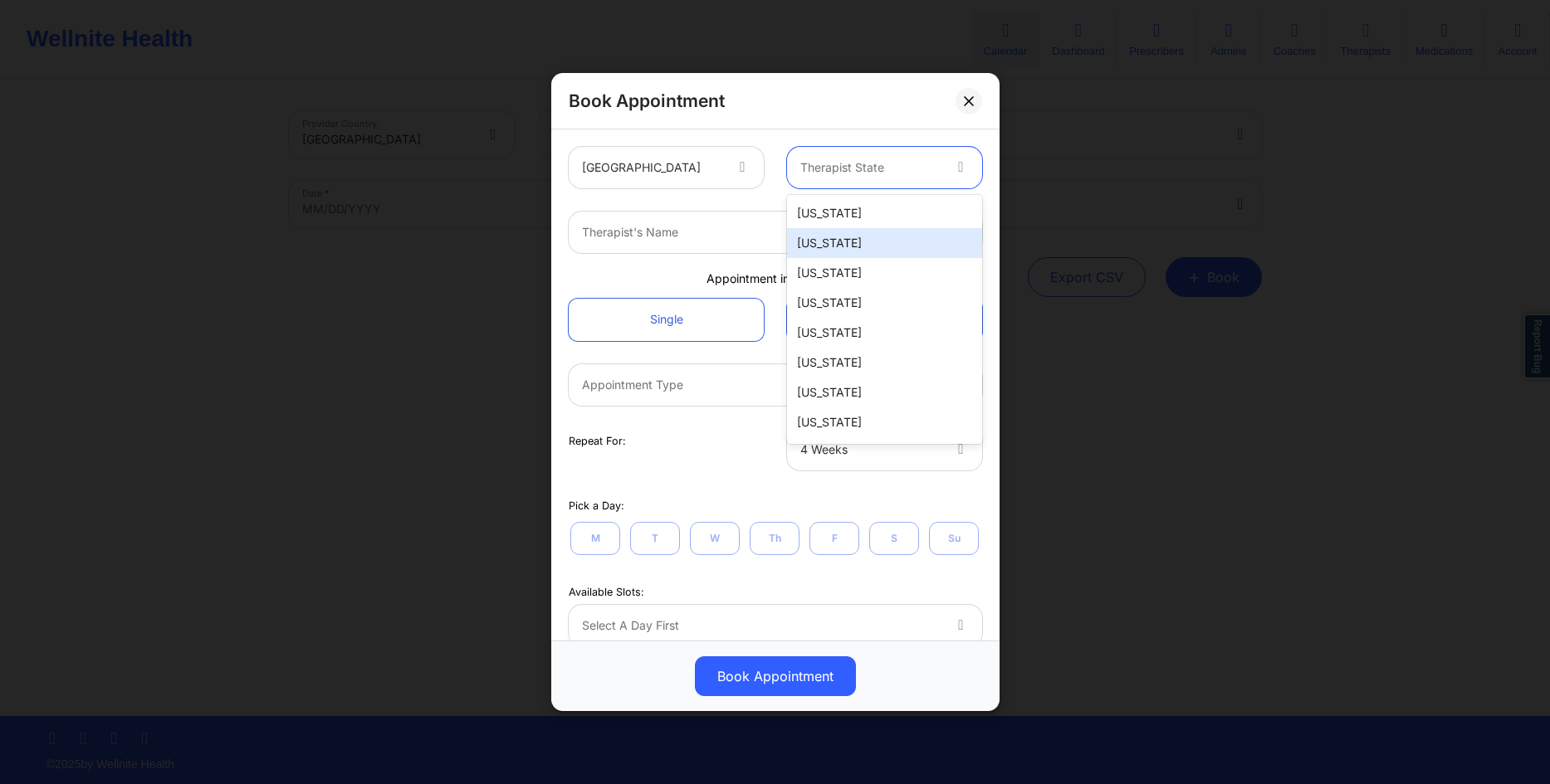
click at [828, 243] on div "[US_STATE]" at bounding box center [885, 243] width 195 height 30
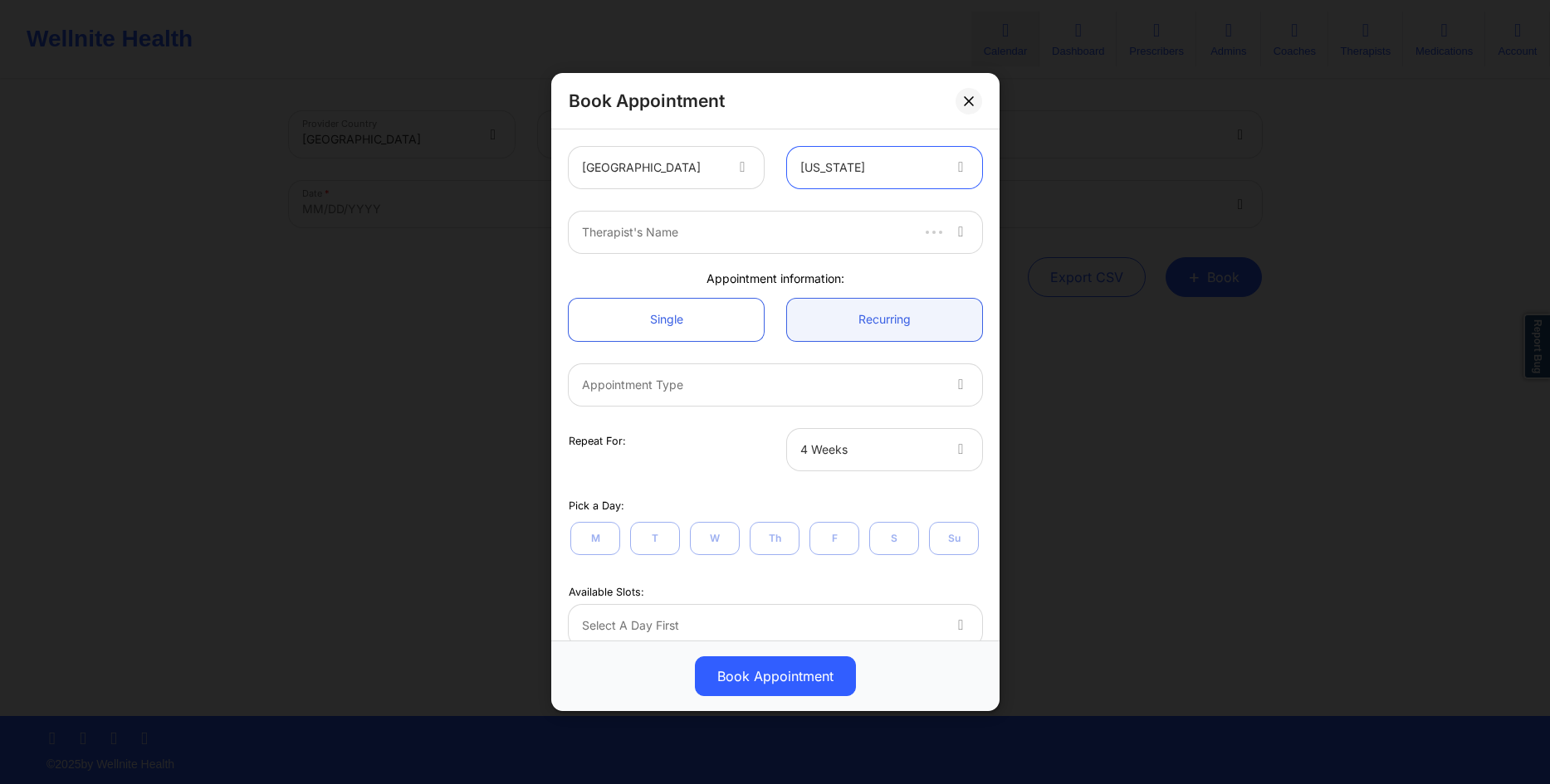
click at [742, 239] on div at bounding box center [745, 232] width 326 height 20
type input "cms test"
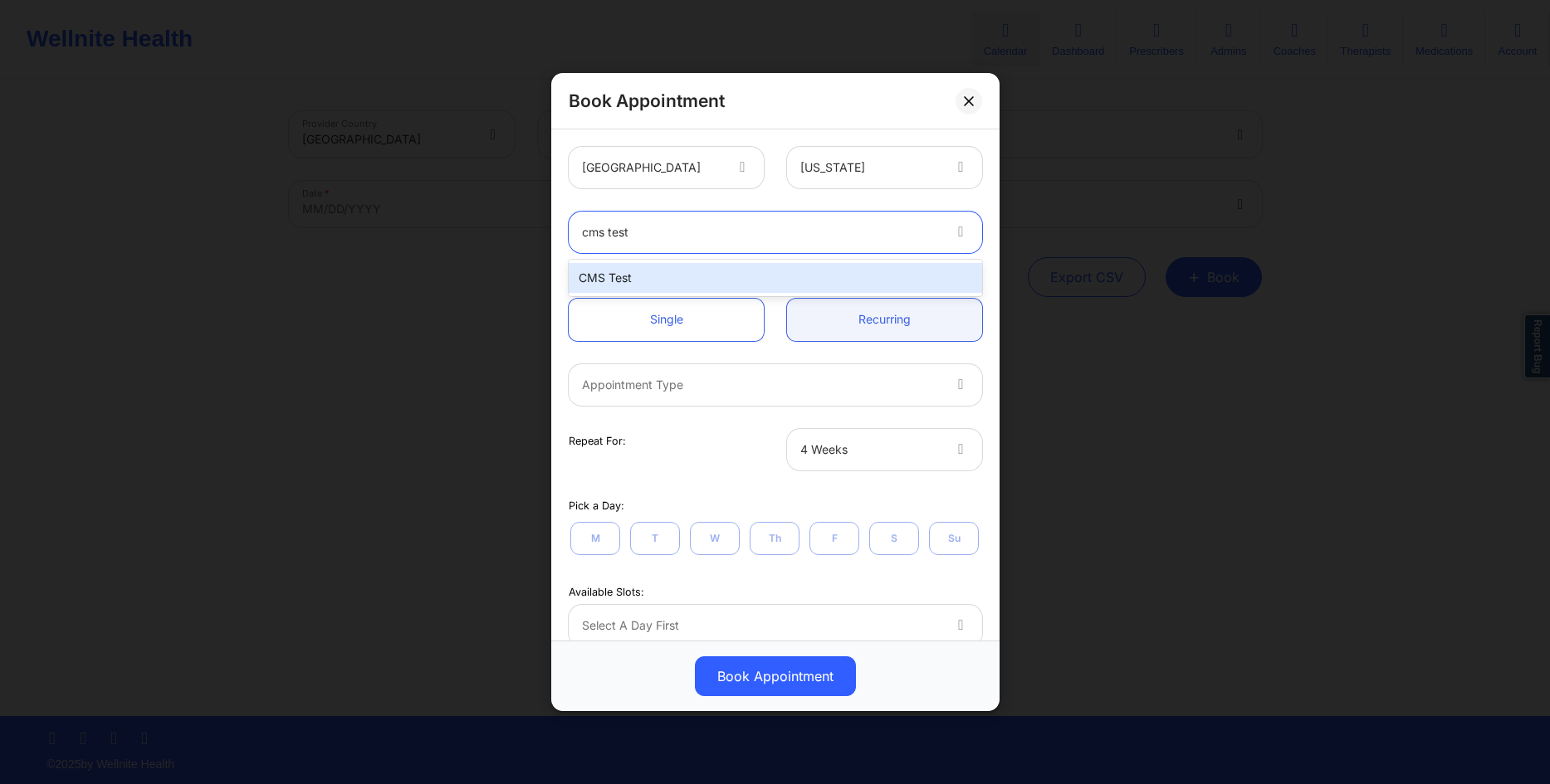
click at [696, 272] on div "CMS Test" at bounding box center [775, 278] width 414 height 30
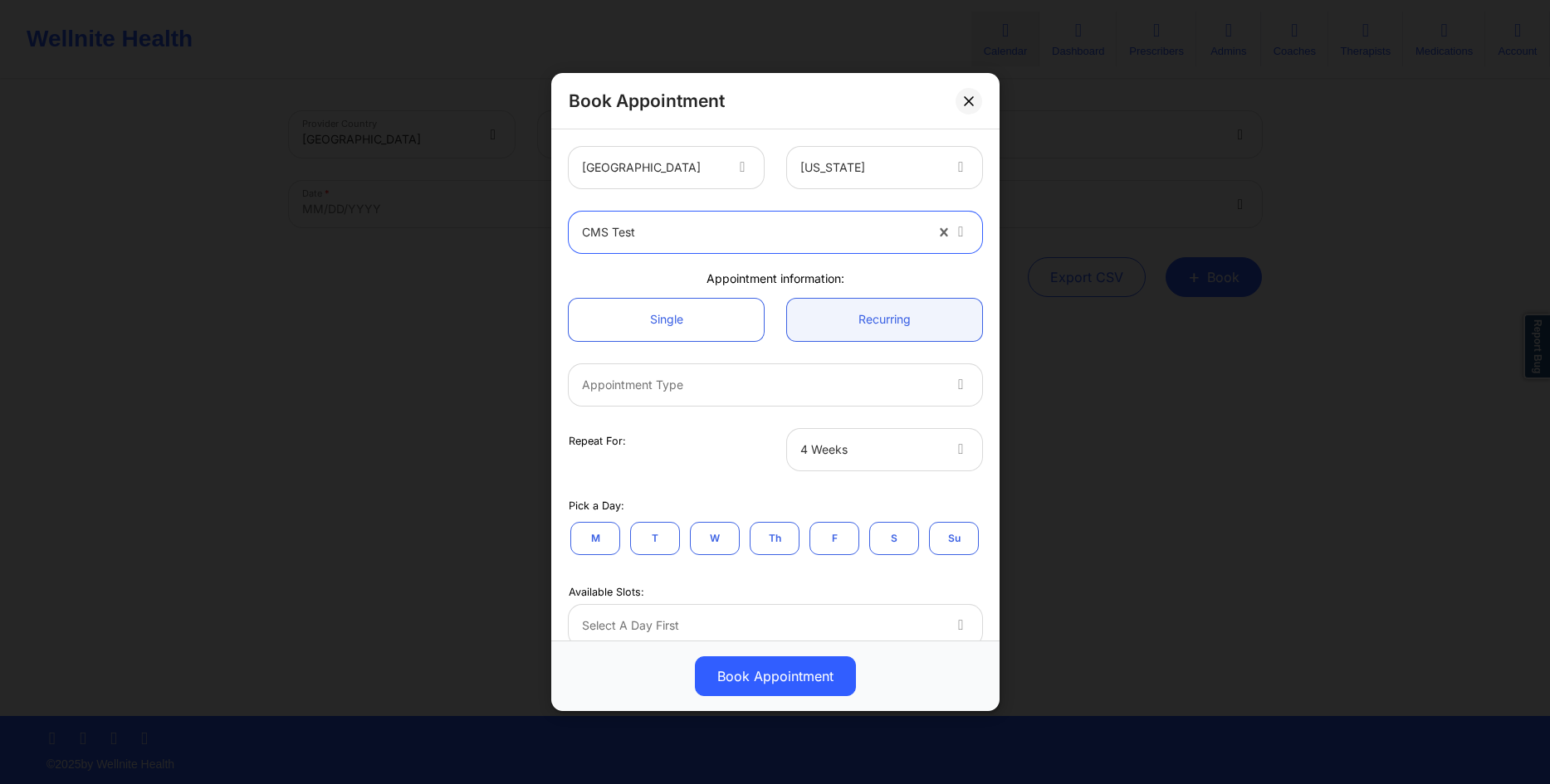
click at [788, 405] on div "Appointment Type" at bounding box center [755, 385] width 374 height 42
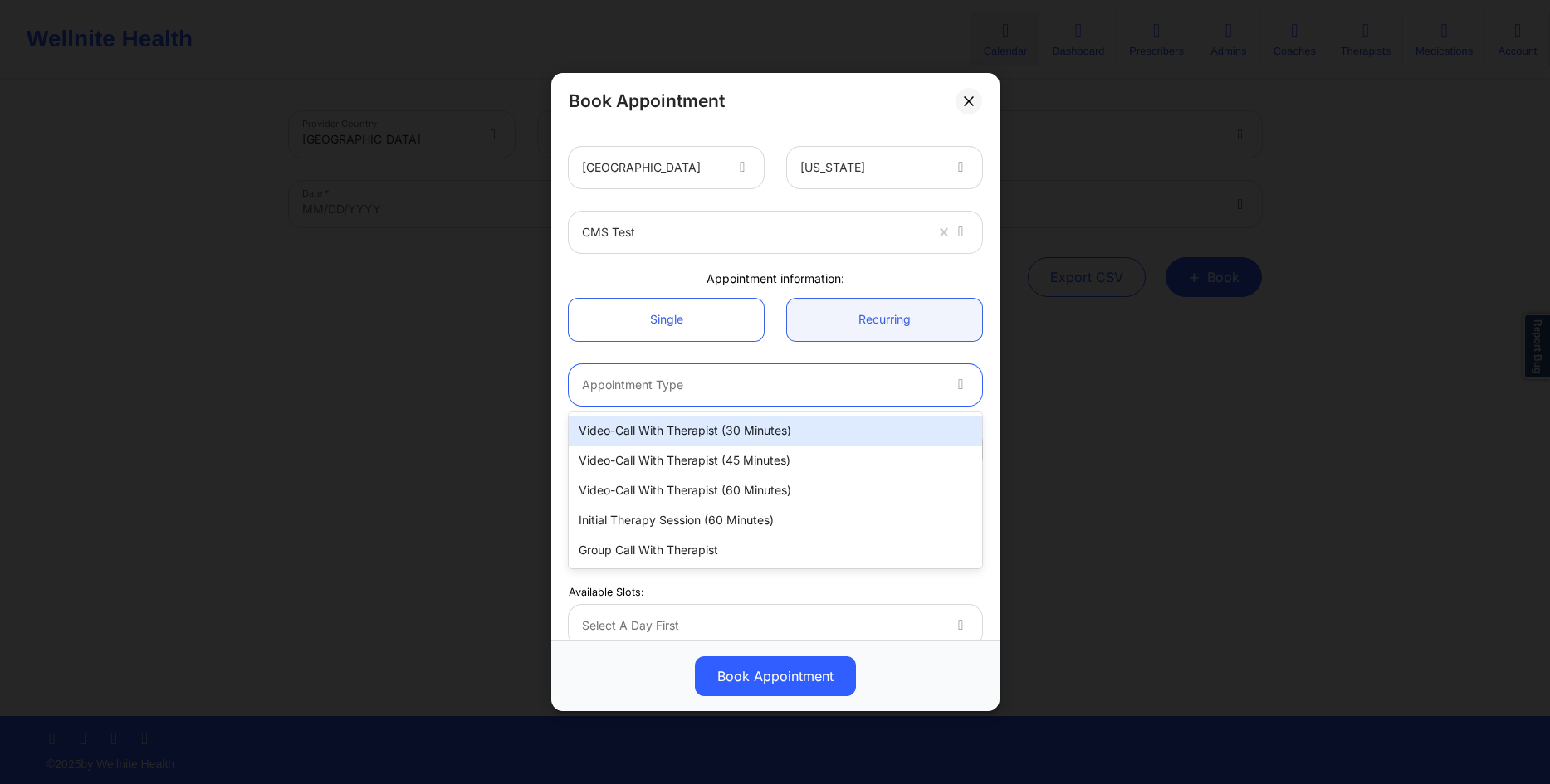
click at [728, 435] on div "Video-Call with Therapist (30 minutes)" at bounding box center [775, 430] width 414 height 30
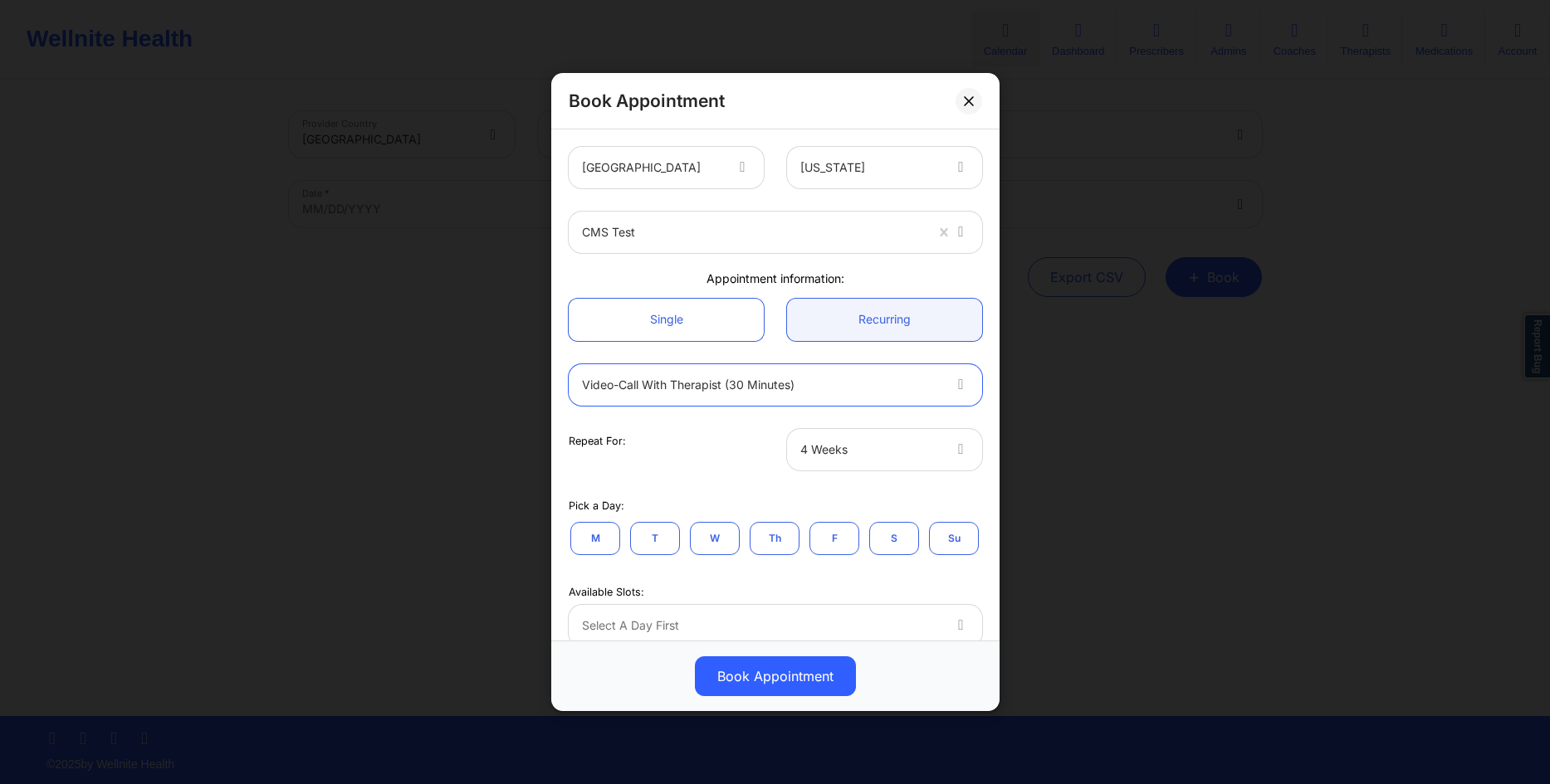
scroll to position [239, 0]
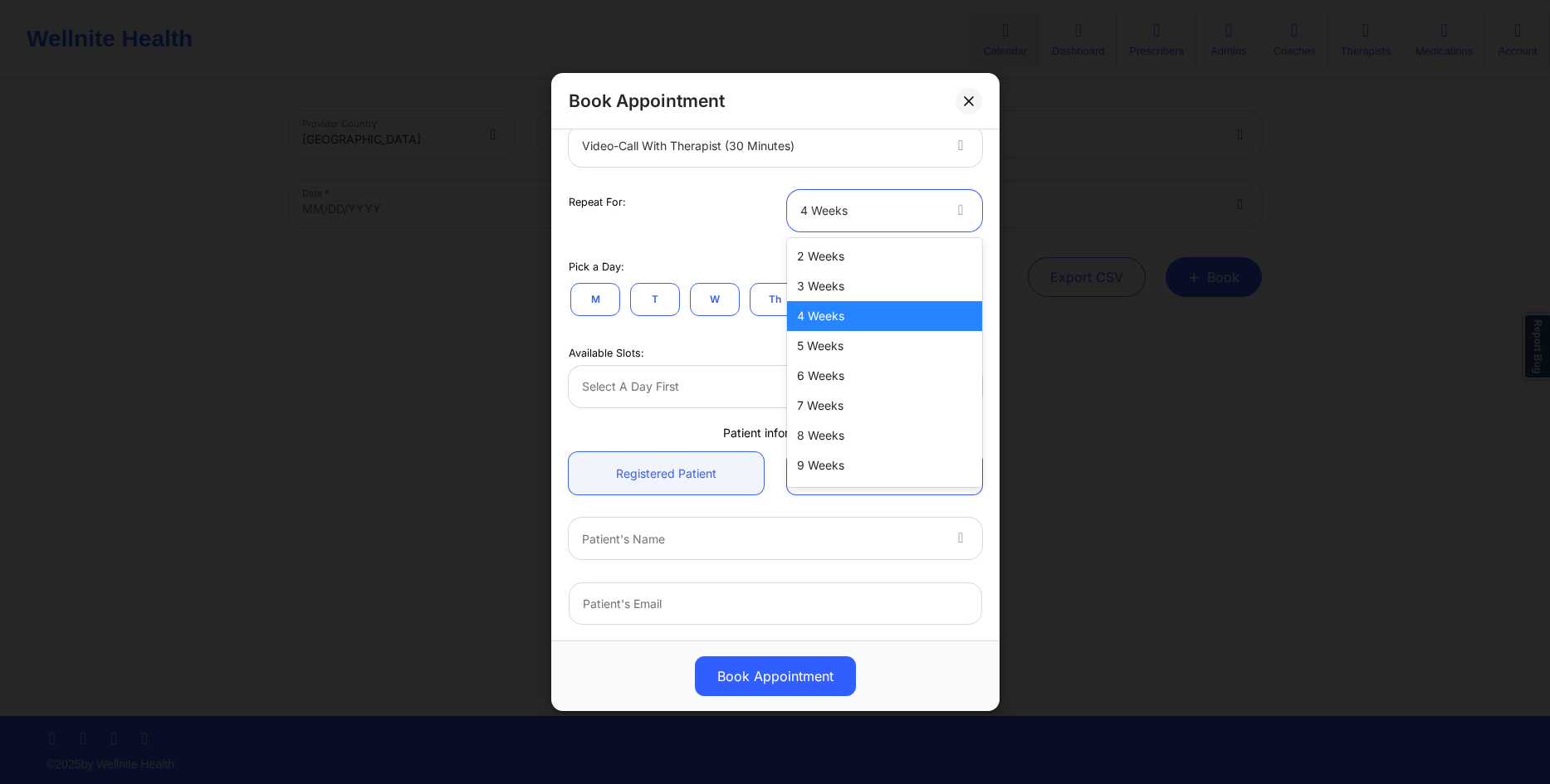
drag, startPoint x: 860, startPoint y: 220, endPoint x: 842, endPoint y: 242, distance: 28.4
click at [859, 220] on div "4 Weeks" at bounding box center [871, 211] width 140 height 42
click at [818, 293] on div "3 Weeks" at bounding box center [885, 286] width 195 height 30
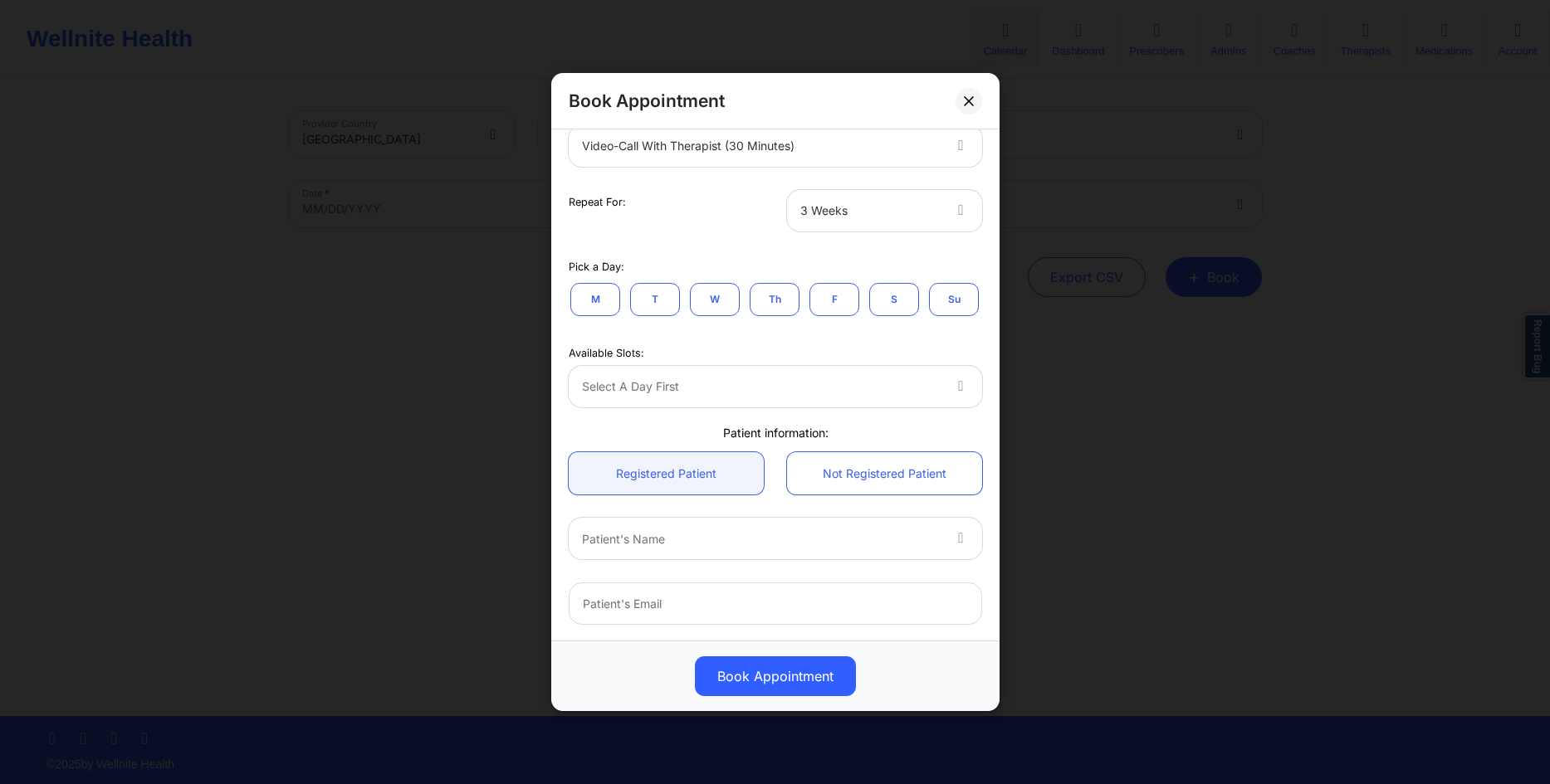
drag, startPoint x: 662, startPoint y: 294, endPoint x: 665, endPoint y: 304, distance: 10.4
click at [663, 294] on button "T" at bounding box center [655, 299] width 50 height 33
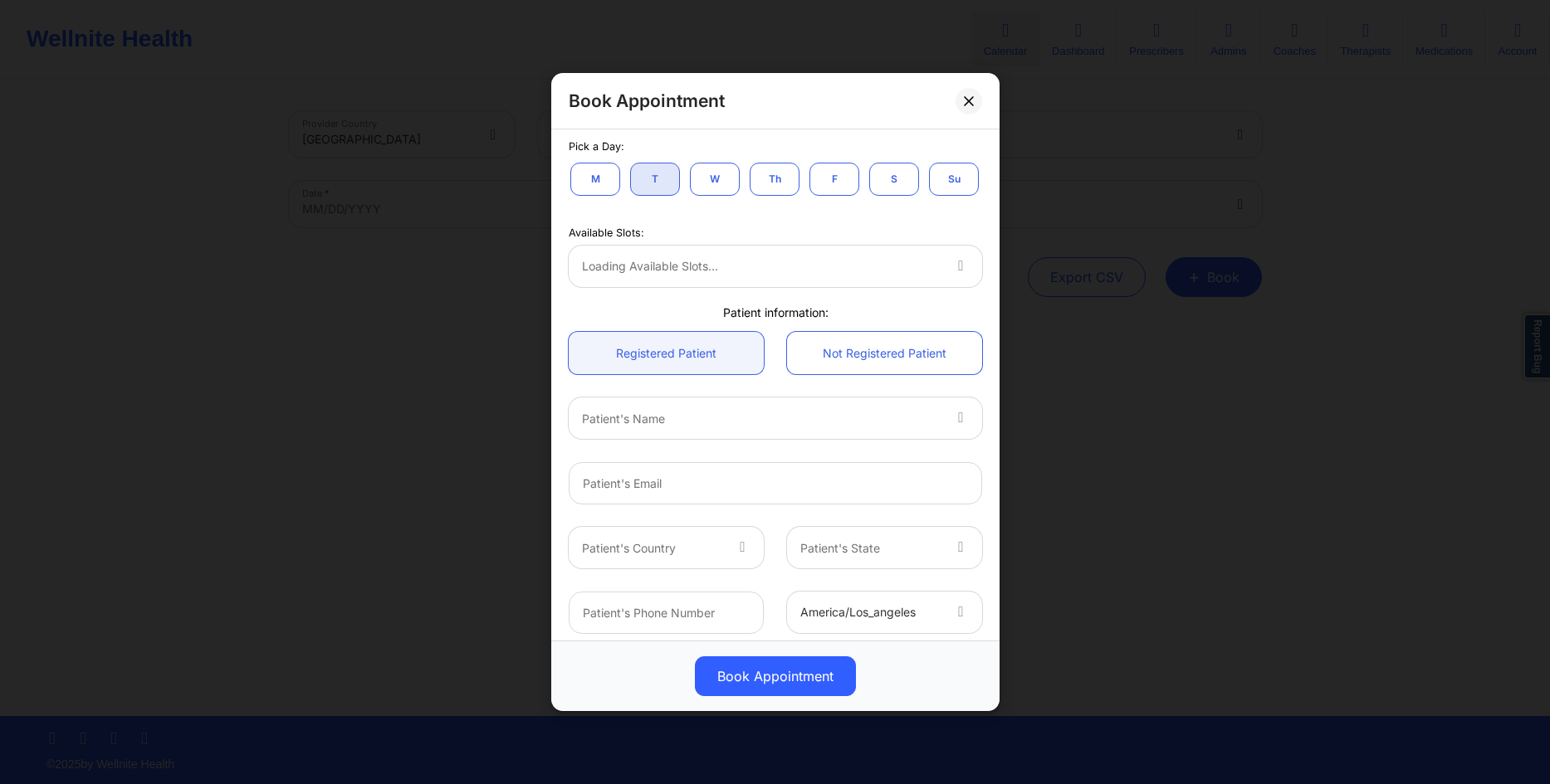
scroll to position [370, 0]
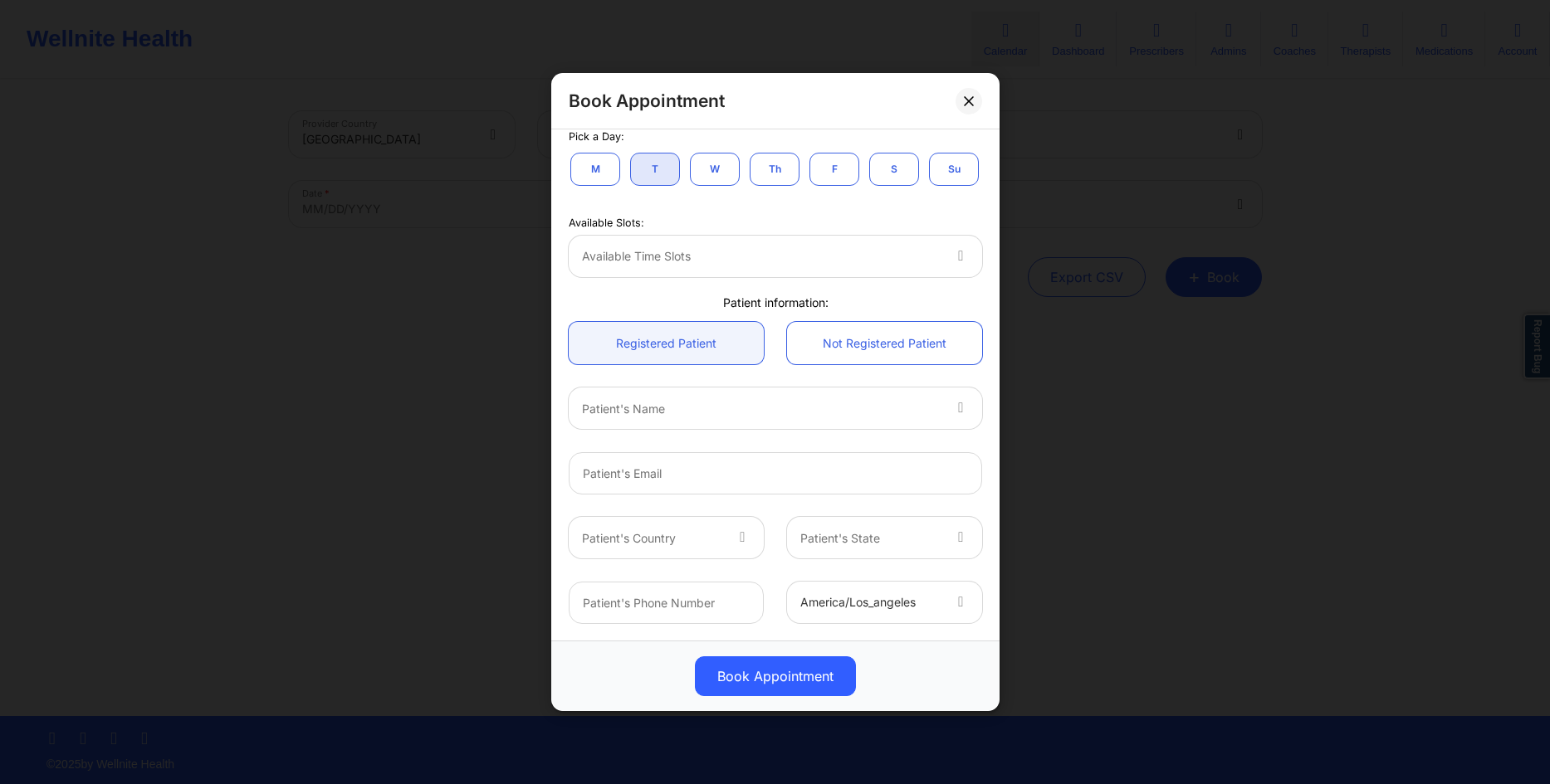
click at [894, 253] on div at bounding box center [762, 256] width 359 height 20
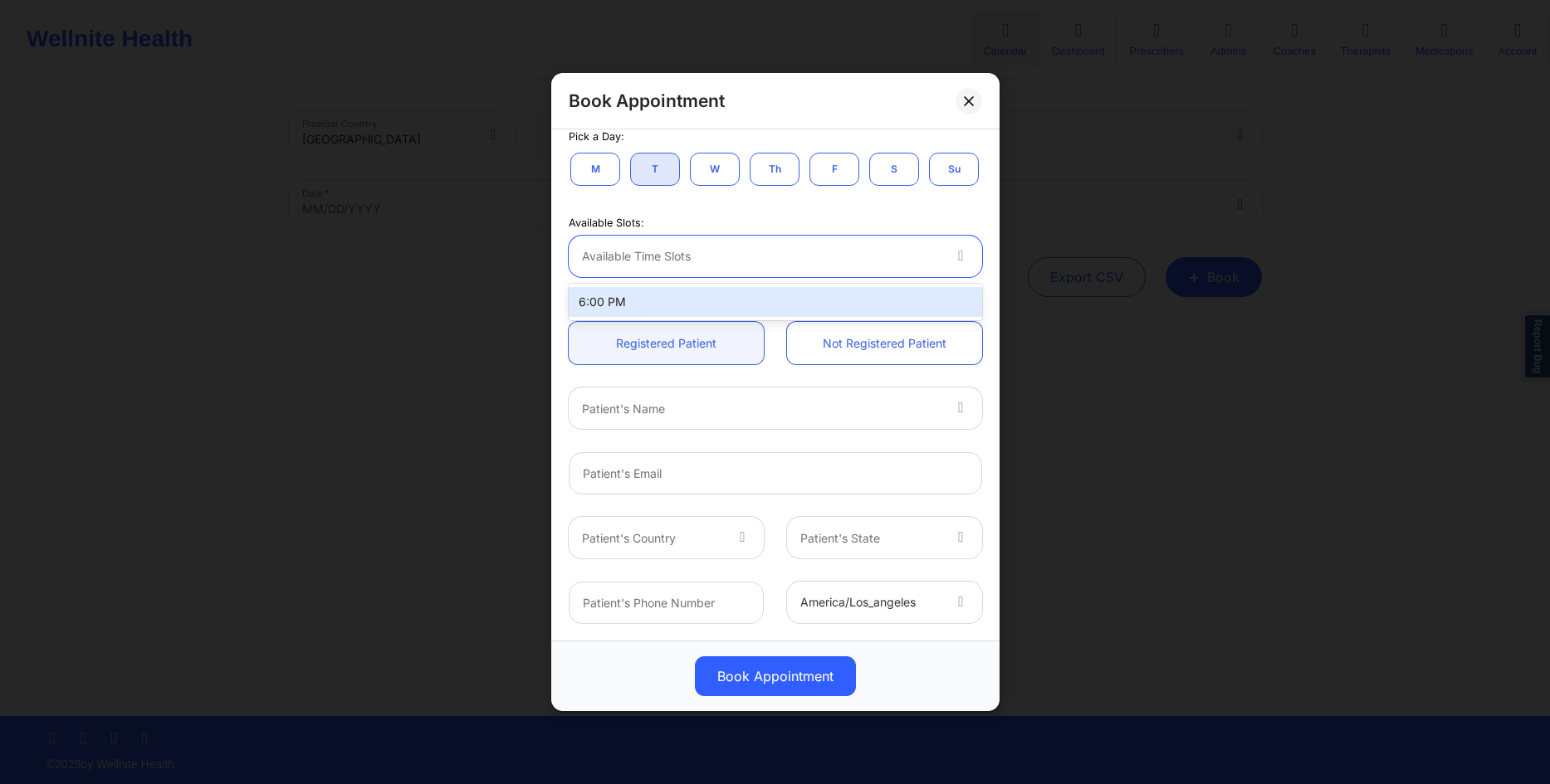
click at [710, 221] on div "Available Slots:" at bounding box center [775, 222] width 414 height 15
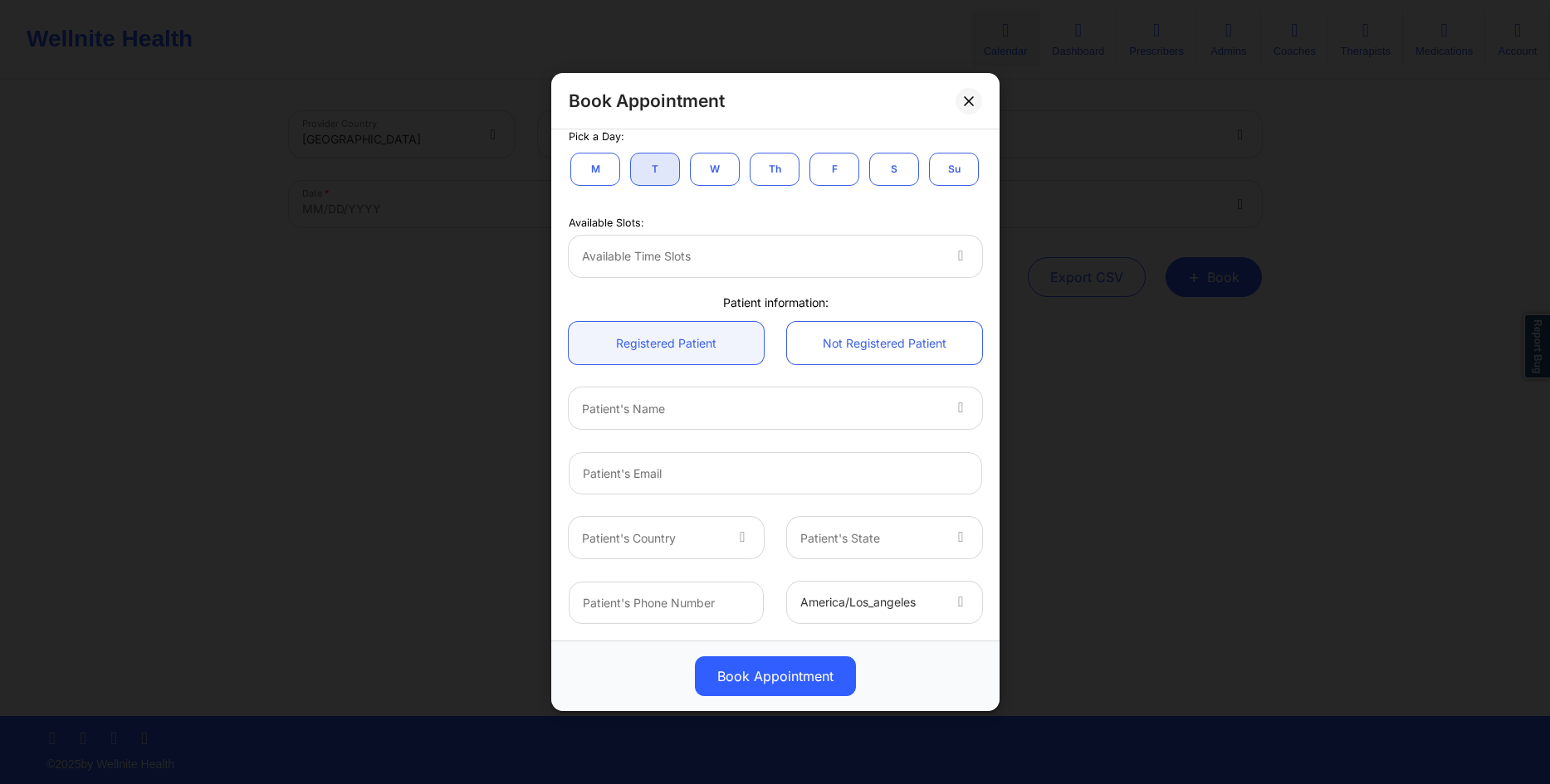
click at [596, 178] on button "M" at bounding box center [595, 170] width 50 height 33
click at [652, 165] on button "T" at bounding box center [655, 170] width 50 height 33
click at [880, 261] on div at bounding box center [762, 256] width 359 height 20
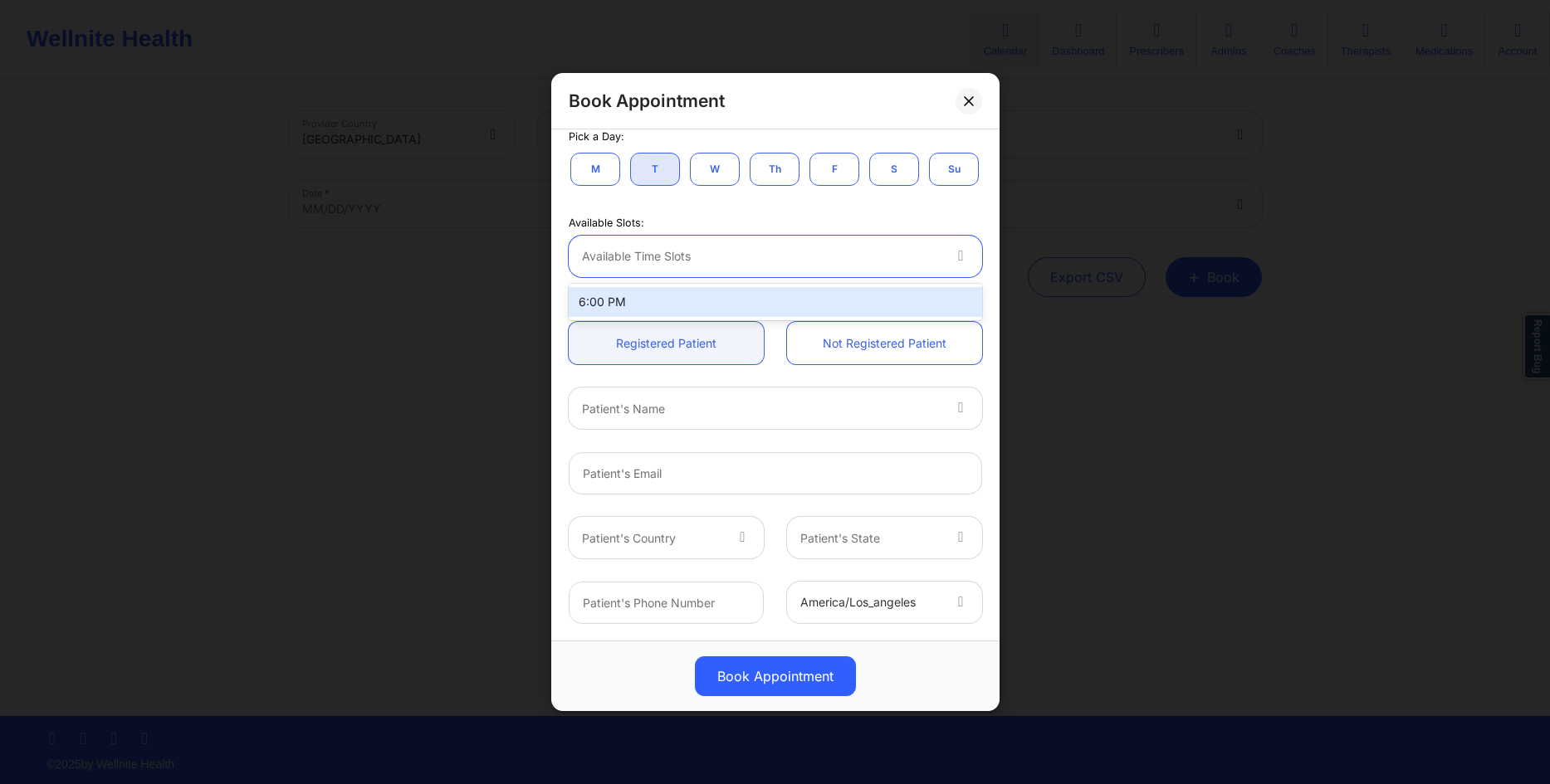
click at [711, 176] on button "W" at bounding box center [714, 170] width 50 height 33
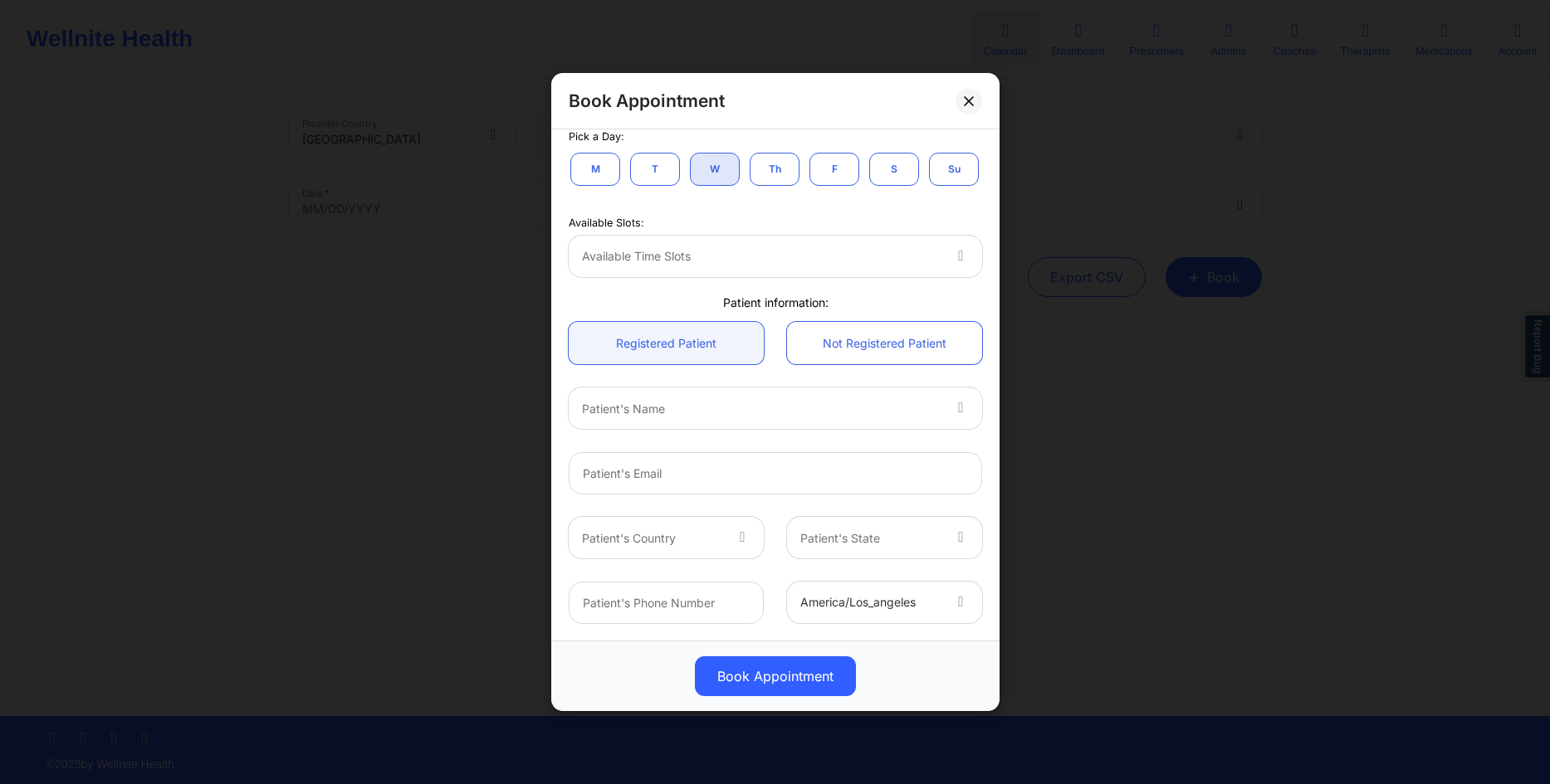
click at [902, 253] on div at bounding box center [762, 256] width 359 height 20
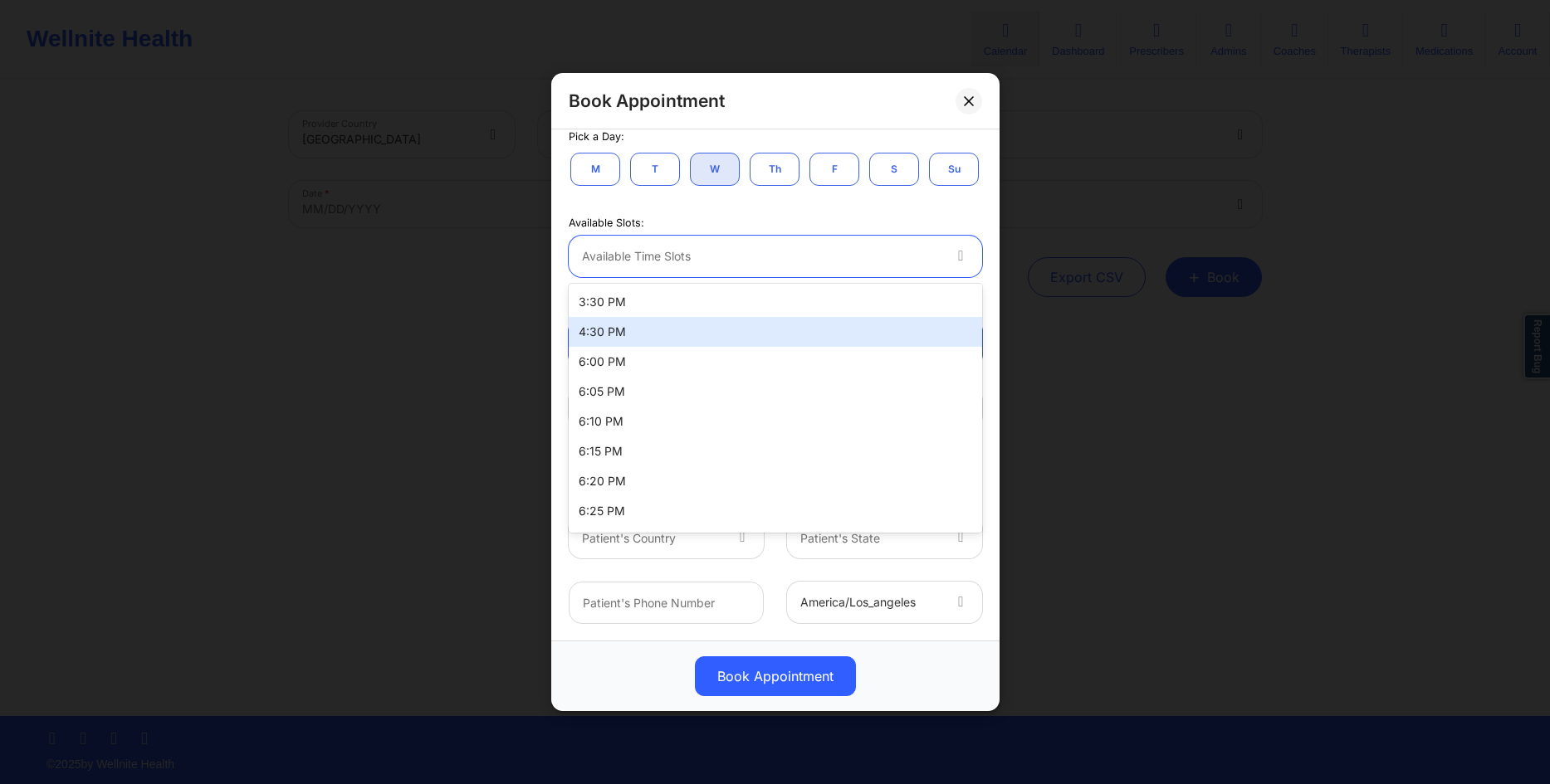
click at [651, 332] on div "4:30 PM" at bounding box center [775, 332] width 414 height 30
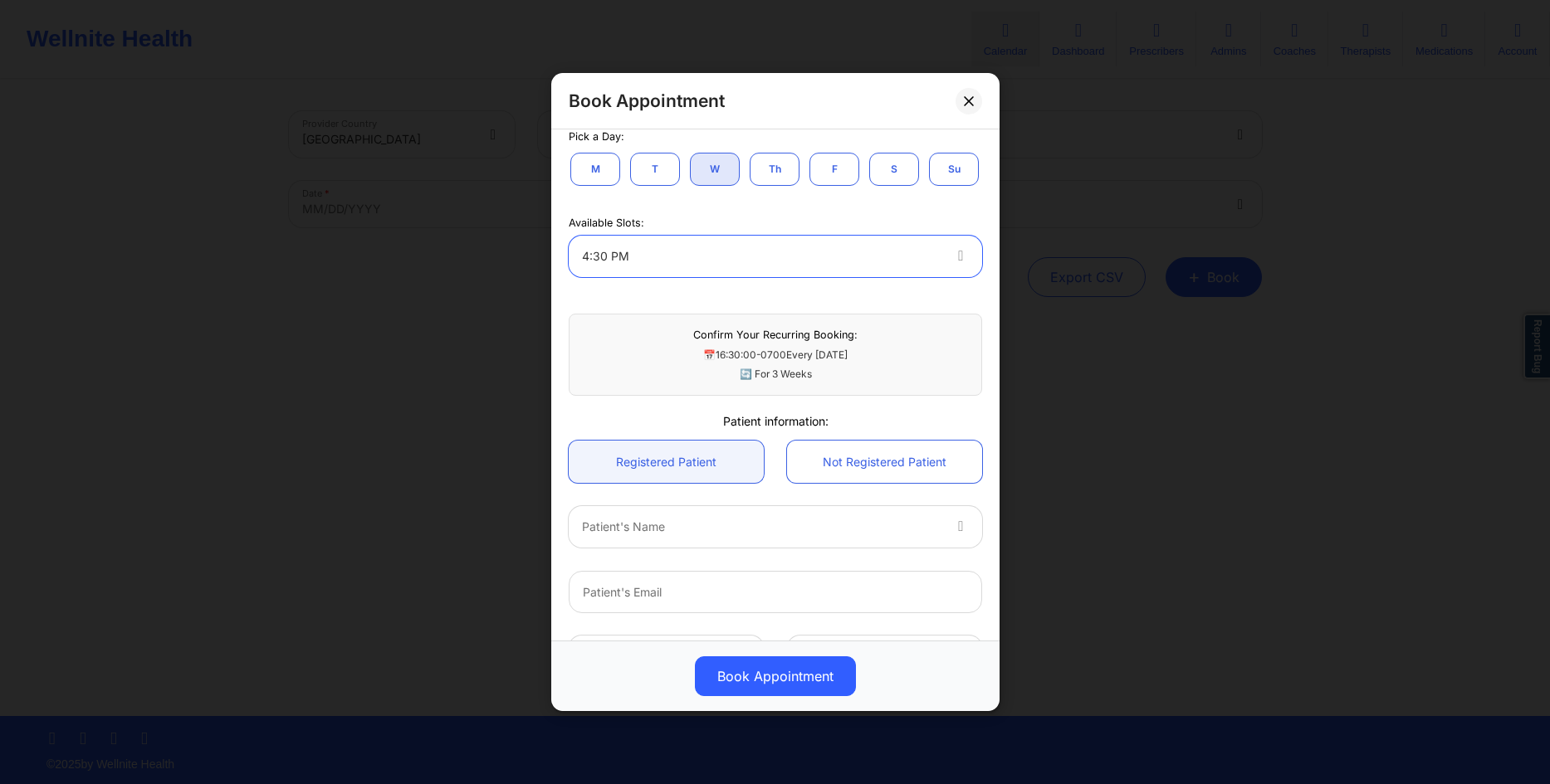
scroll to position [488, 0]
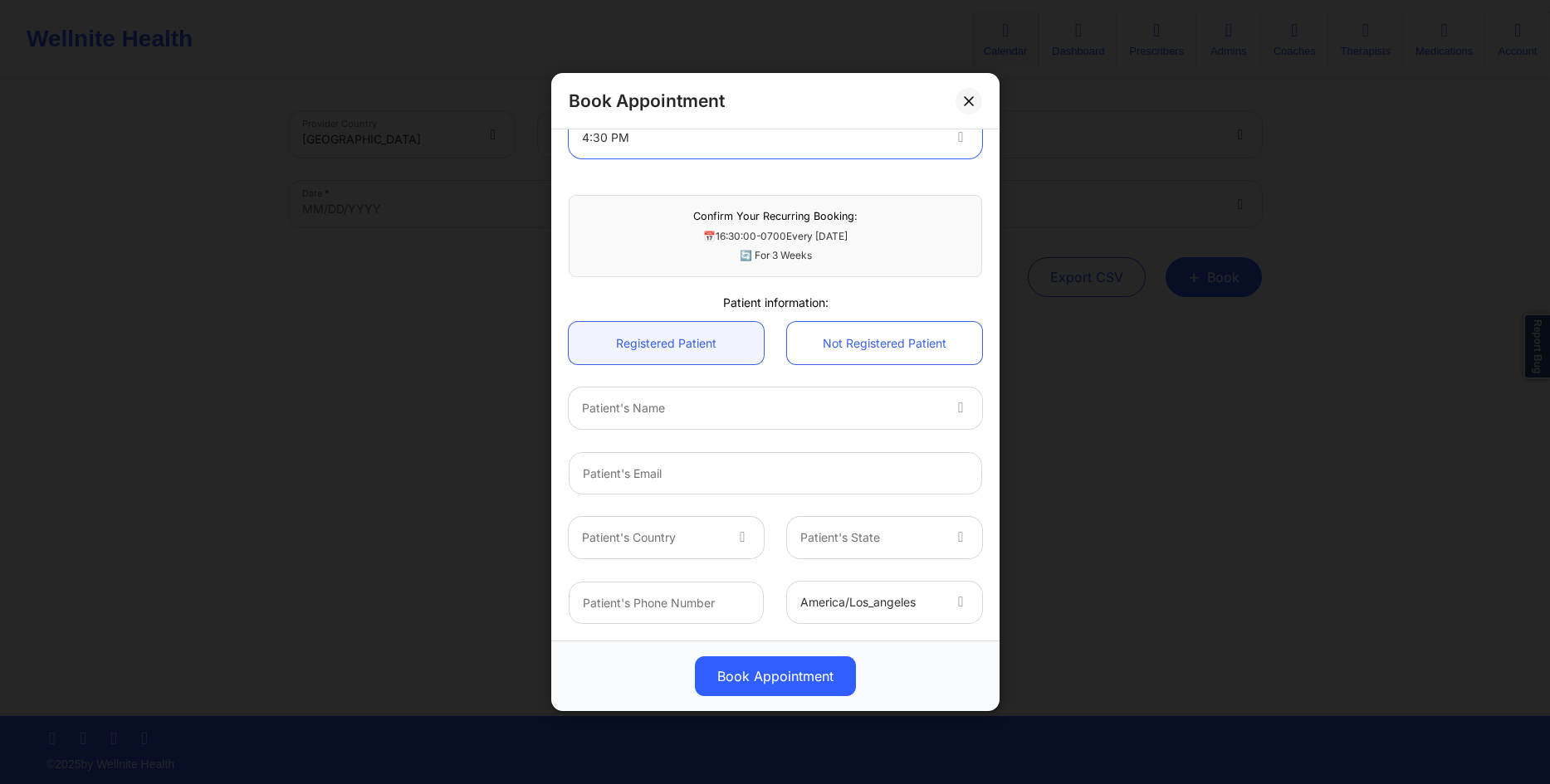
click at [694, 411] on div at bounding box center [762, 409] width 359 height 20
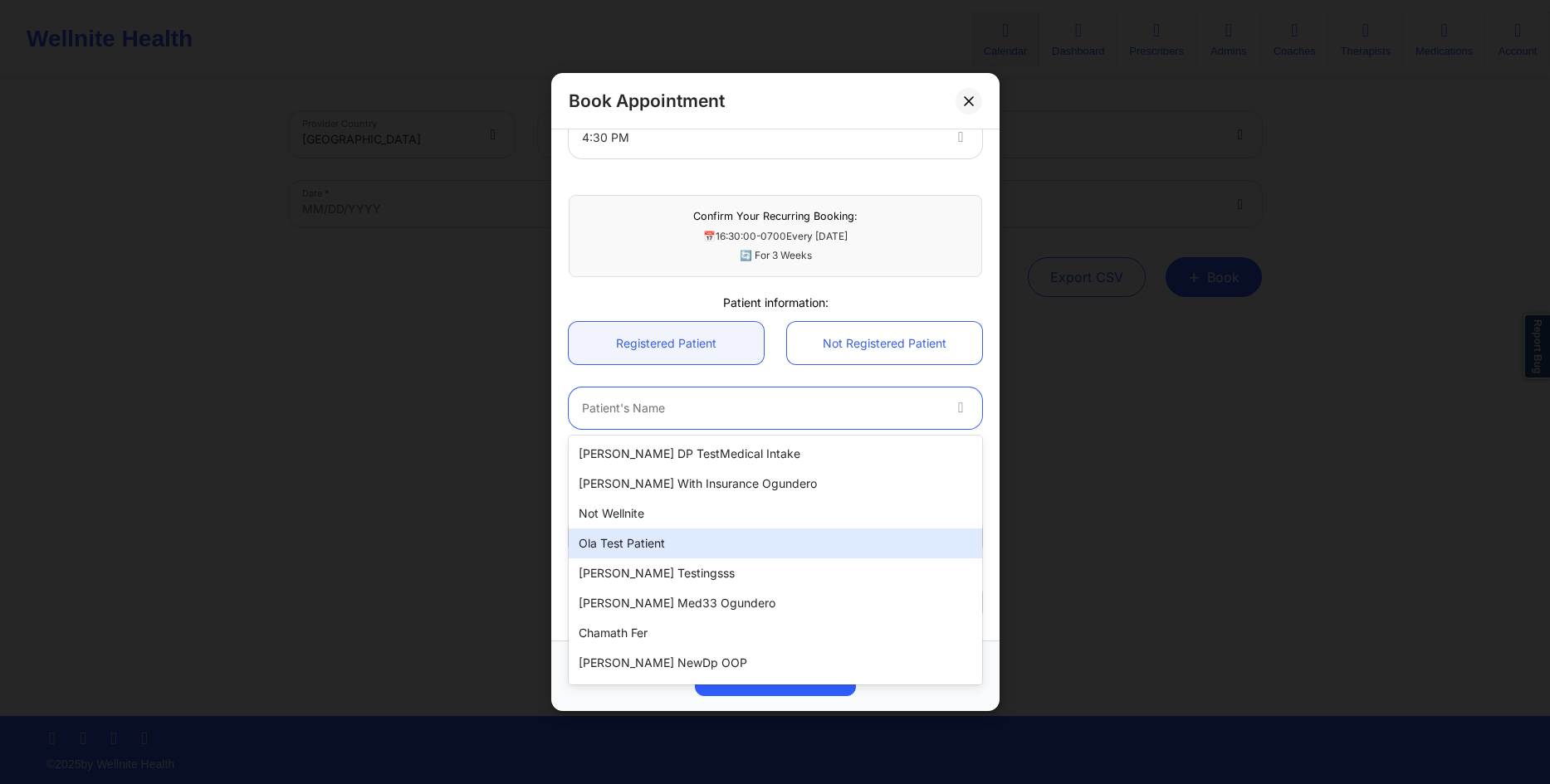
click at [645, 552] on div "Ola test patient" at bounding box center [775, 543] width 414 height 30
type input "[EMAIL_ADDRESS][DOMAIN_NAME]"
type input "[PHONE_NUMBER]"
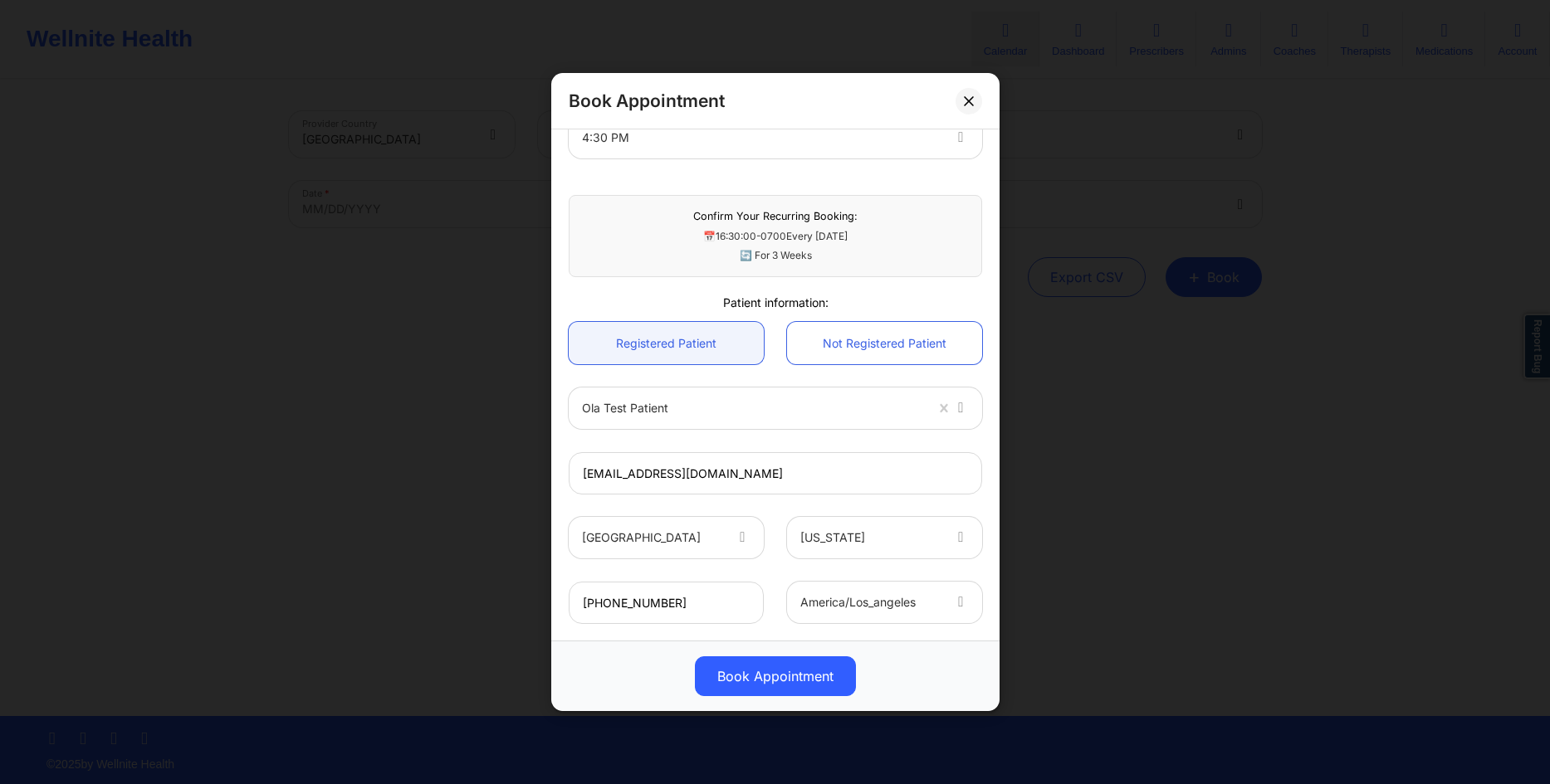
drag, startPoint x: 739, startPoint y: 668, endPoint x: 738, endPoint y: 624, distance: 44.0
click at [738, 668] on button "Book Appointment" at bounding box center [775, 676] width 161 height 40
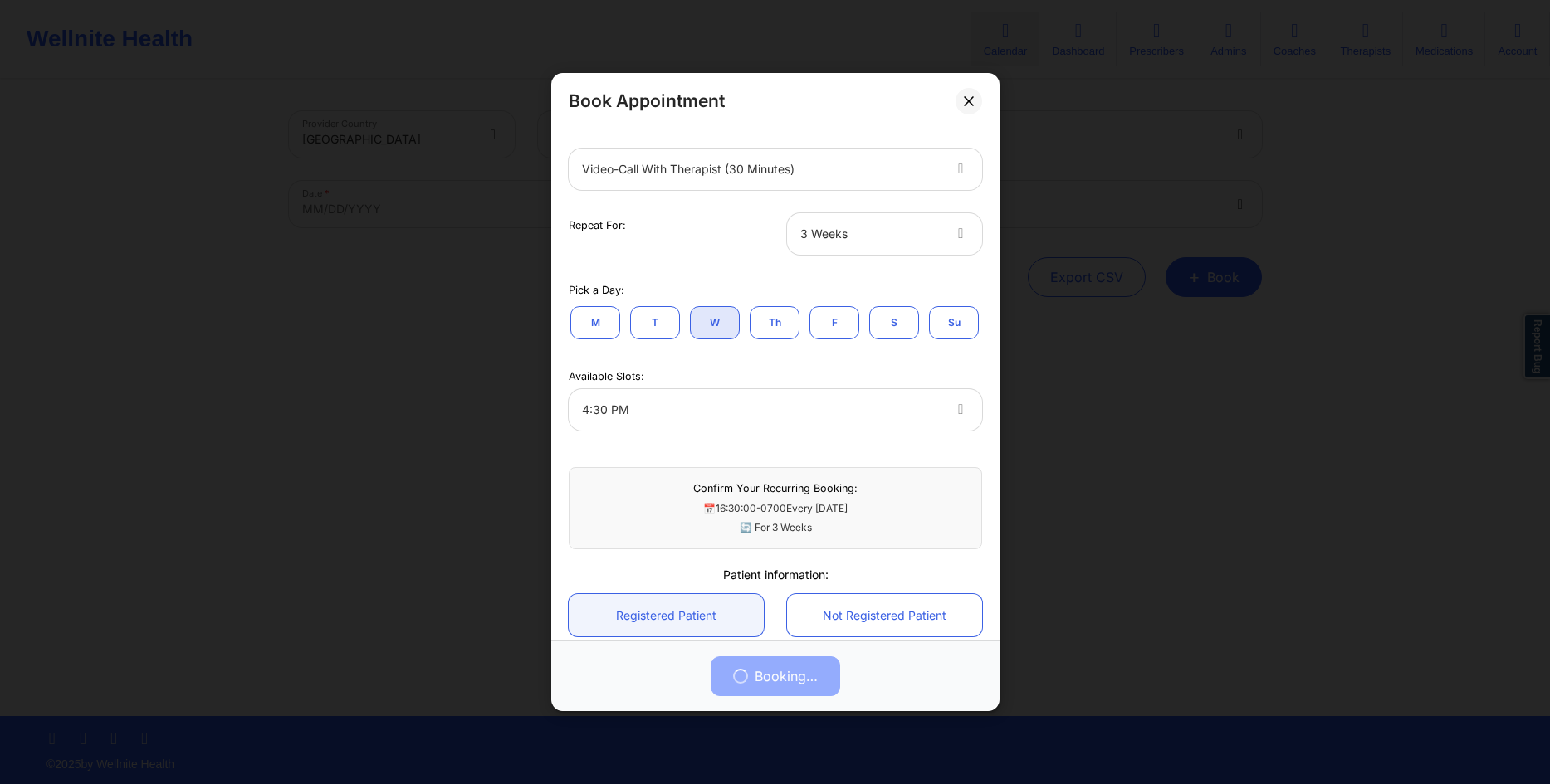
scroll to position [0, 0]
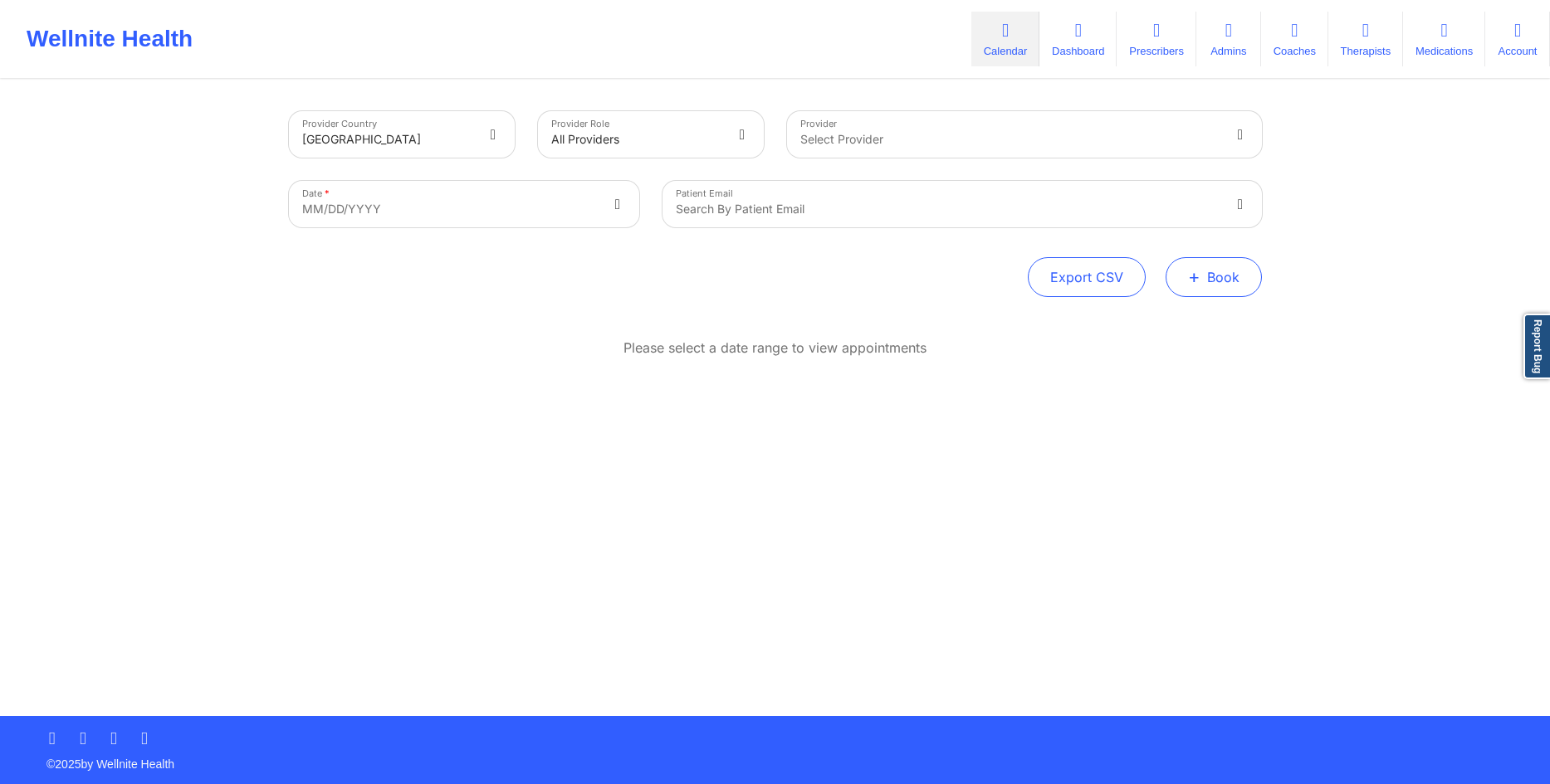
drag, startPoint x: 1208, startPoint y: 278, endPoint x: 1183, endPoint y: 278, distance: 25.0
click at [1209, 278] on button "+ Book" at bounding box center [1213, 277] width 97 height 40
click at [1195, 324] on button "Therapy Session" at bounding box center [1186, 330] width 127 height 27
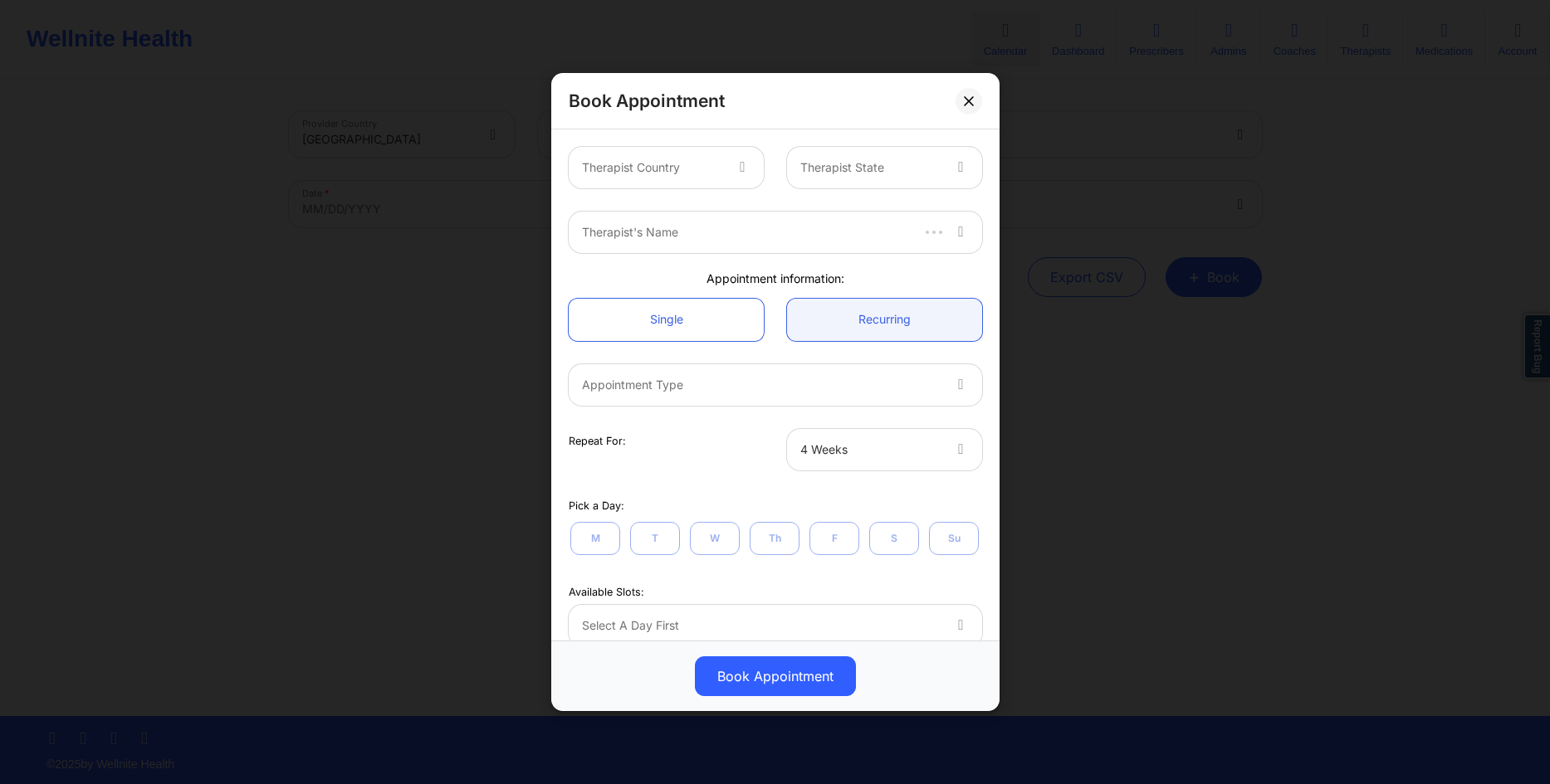
click at [711, 174] on div at bounding box center [653, 168] width 140 height 20
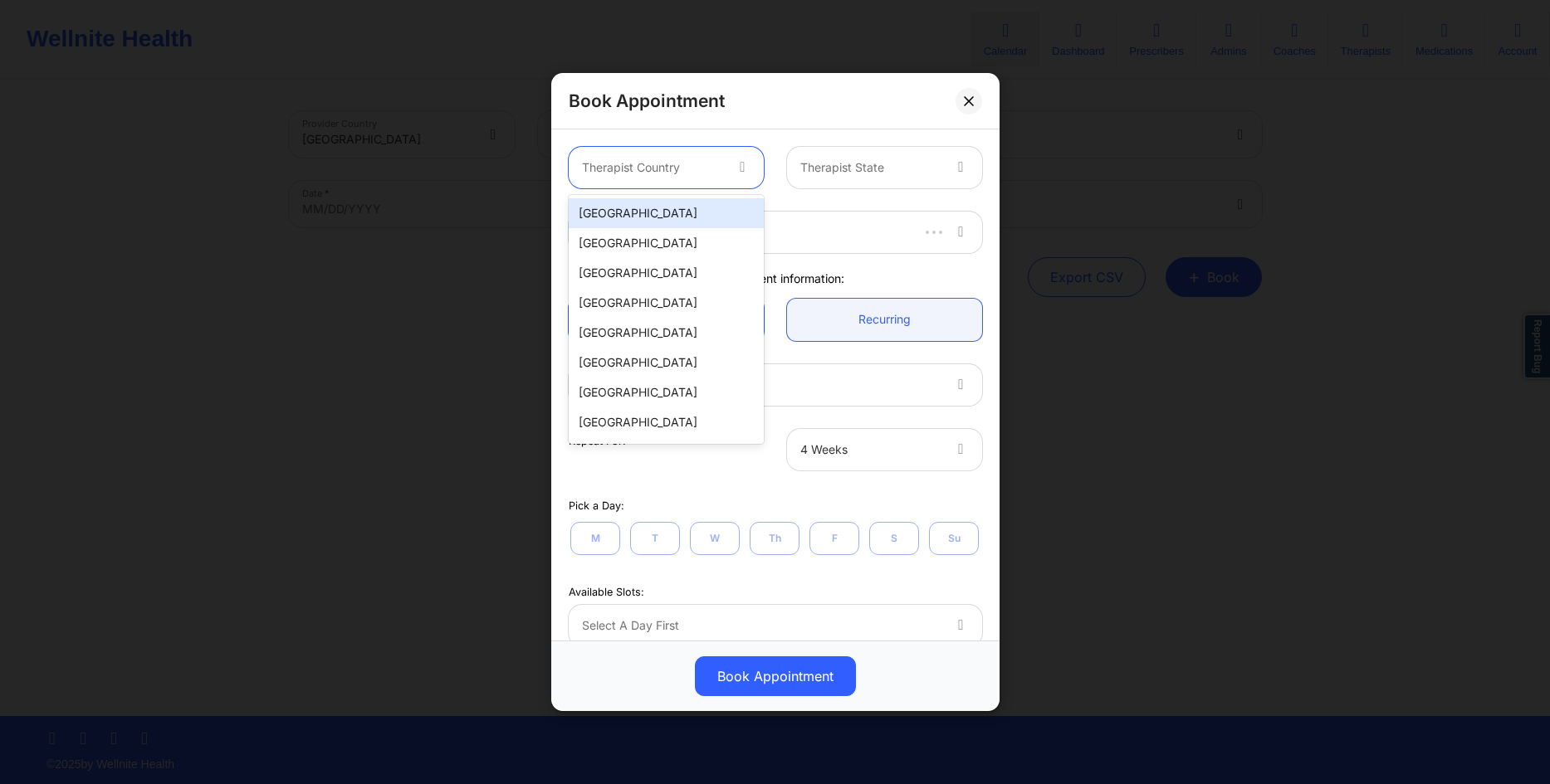
click at [683, 209] on div "[GEOGRAPHIC_DATA]" at bounding box center [666, 213] width 195 height 30
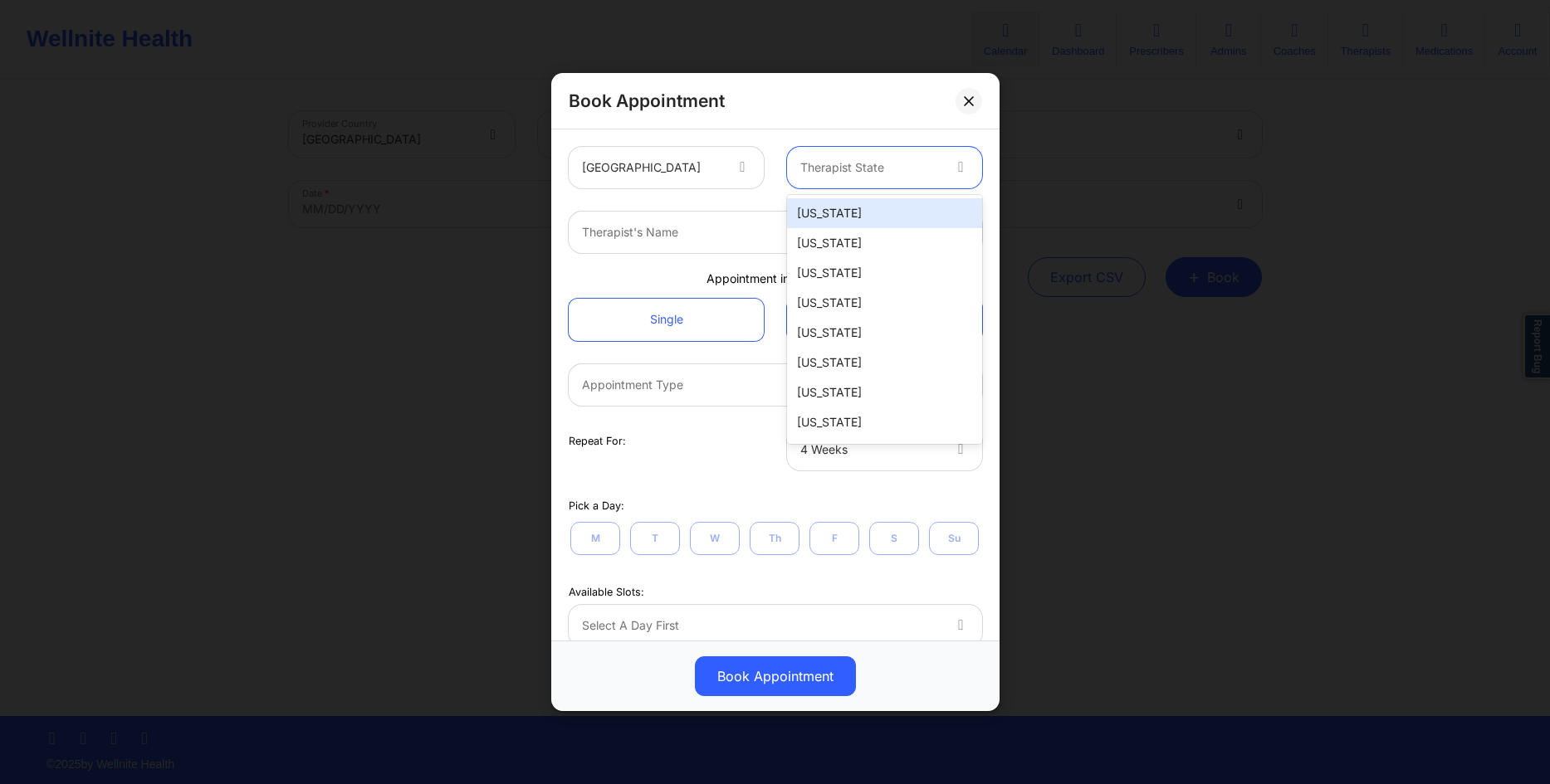
click at [885, 162] on div at bounding box center [871, 168] width 140 height 20
click at [817, 237] on div "[US_STATE]" at bounding box center [885, 243] width 195 height 30
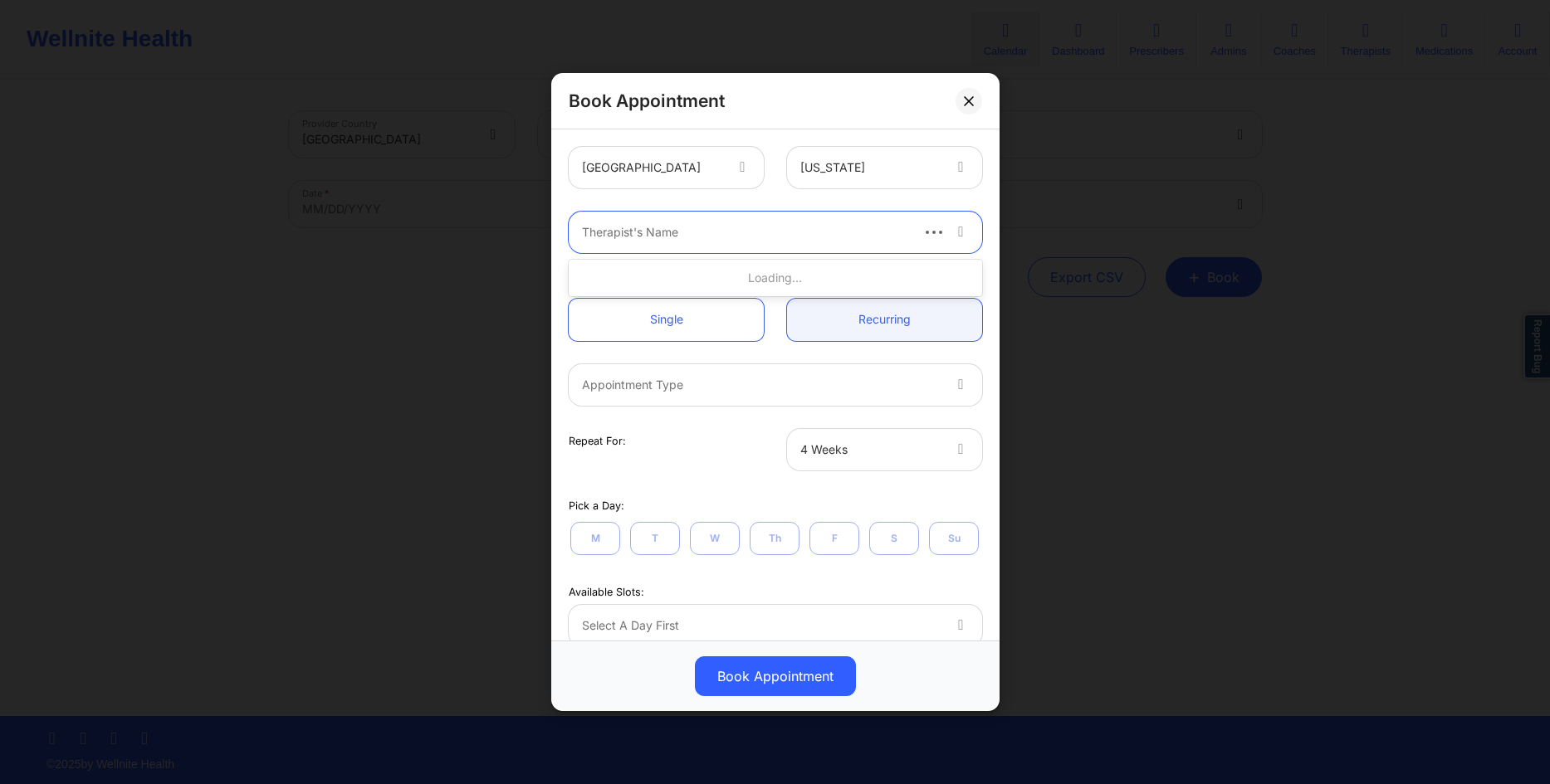
click at [711, 224] on div at bounding box center [745, 232] width 326 height 20
type input "cms test"
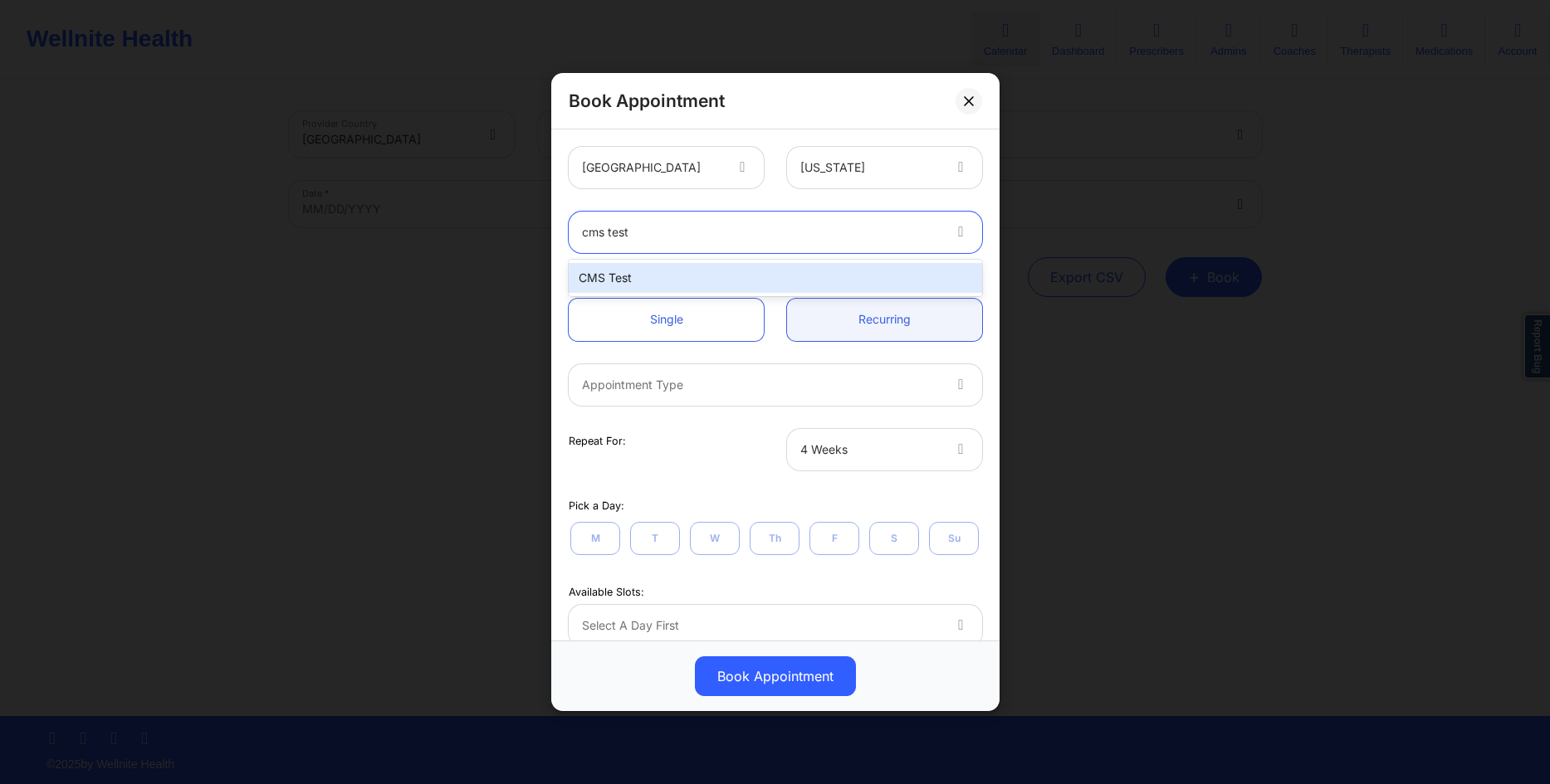
click at [653, 265] on div "CMS Test" at bounding box center [775, 278] width 414 height 30
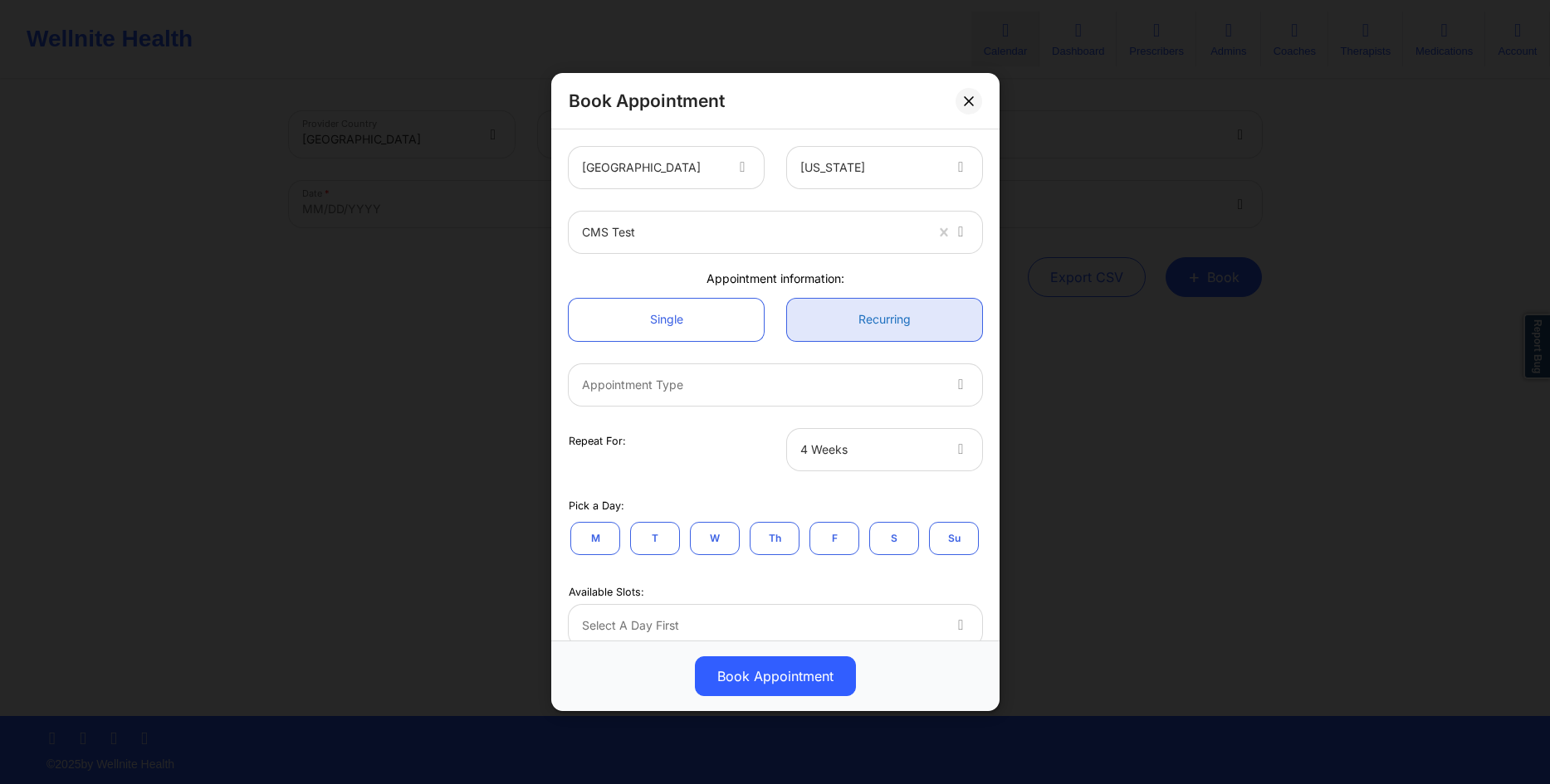
click at [846, 304] on link "Recurring" at bounding box center [885, 319] width 195 height 42
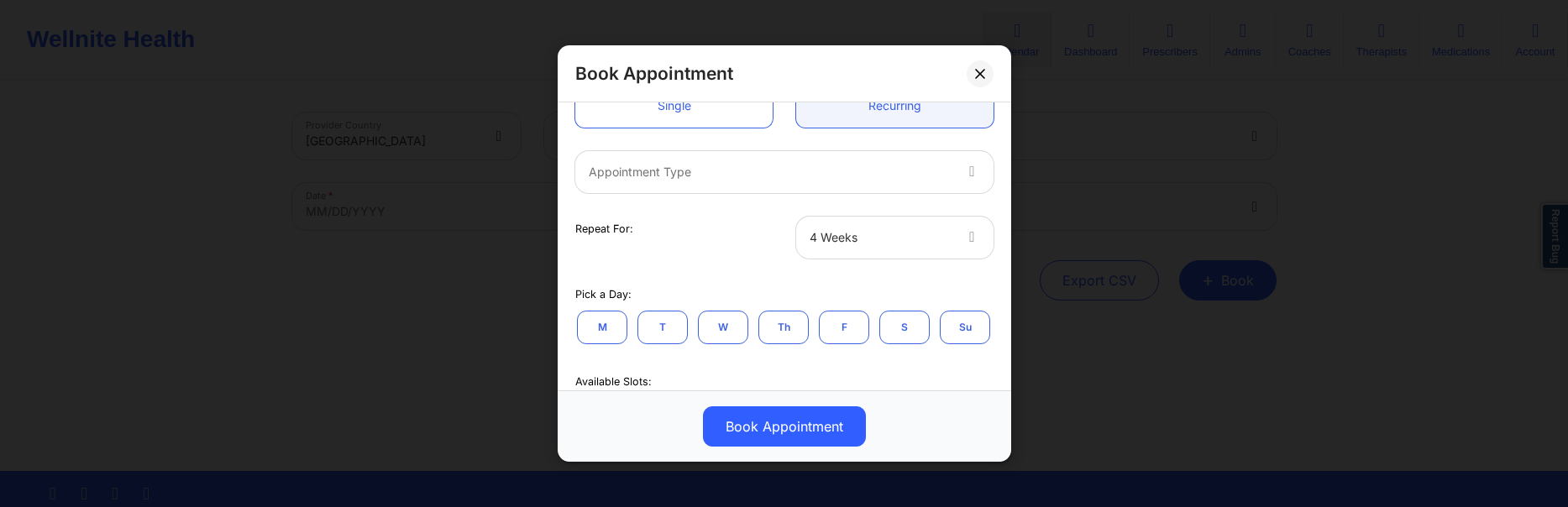
scroll to position [161, 0]
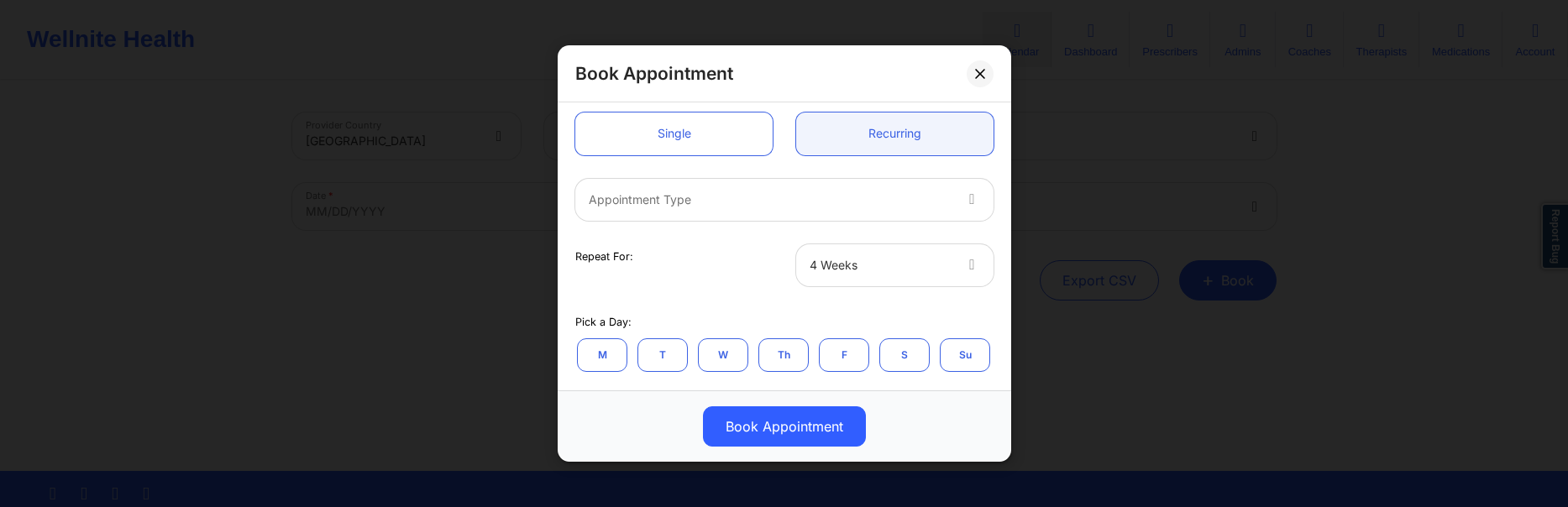
click at [866, 198] on div at bounding box center [771, 199] width 363 height 20
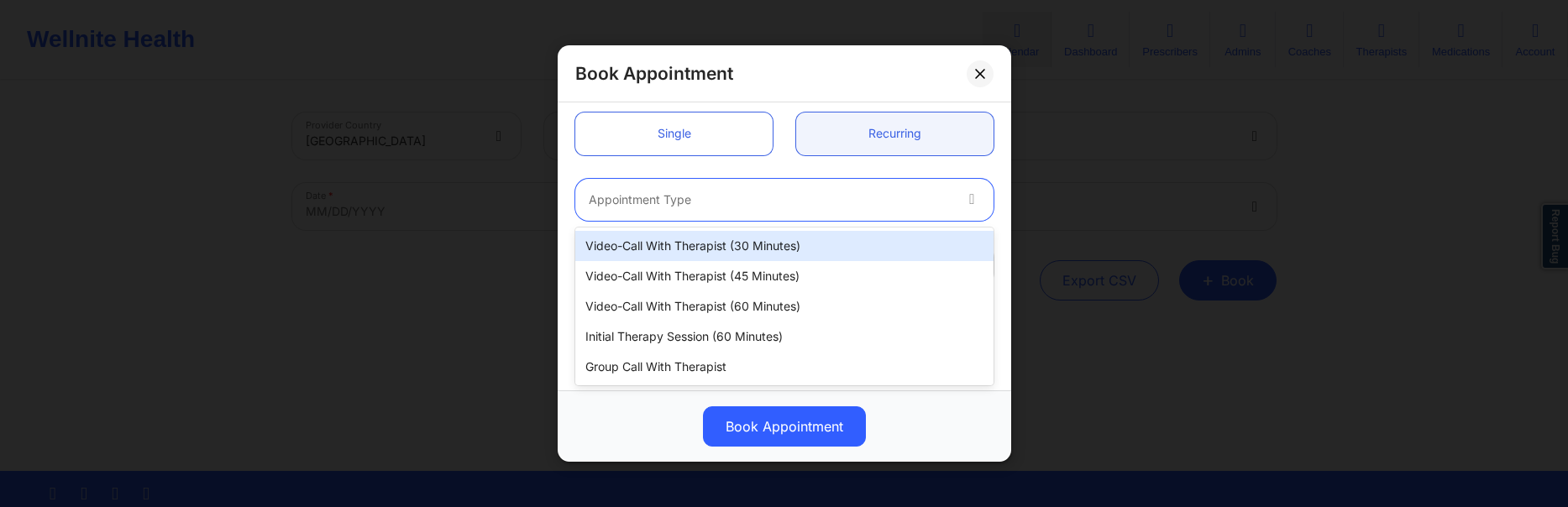
click at [760, 245] on div "Video-Call with Therapist (30 minutes)" at bounding box center [784, 246] width 418 height 31
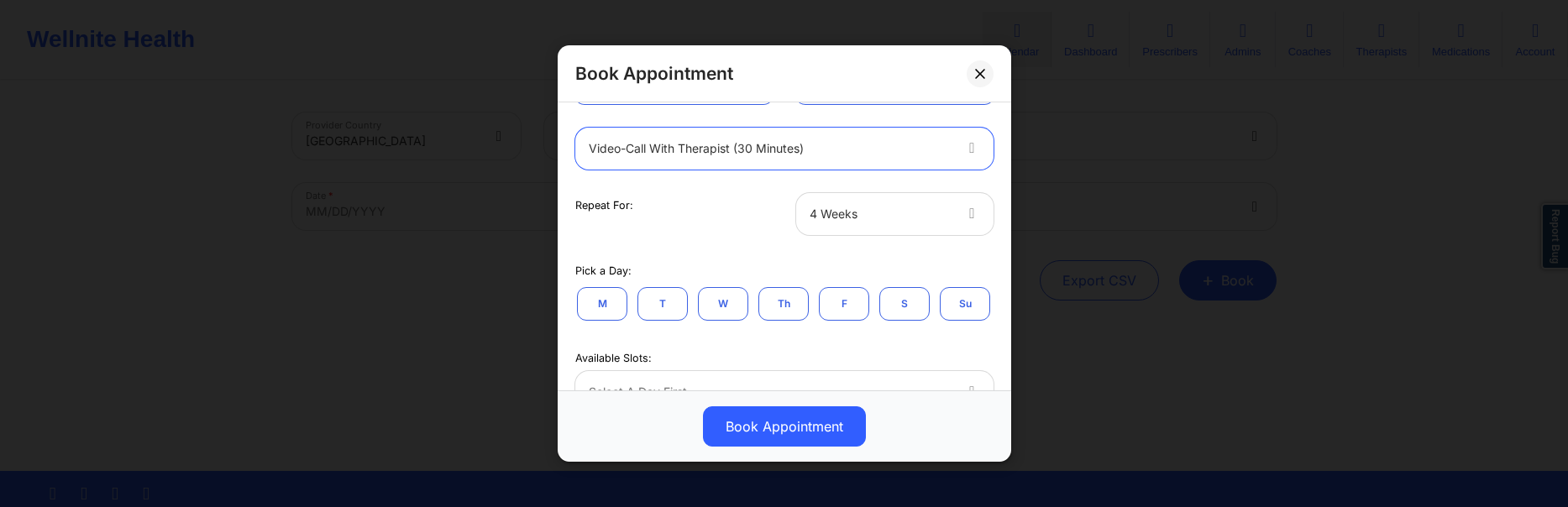
scroll to position [242, 0]
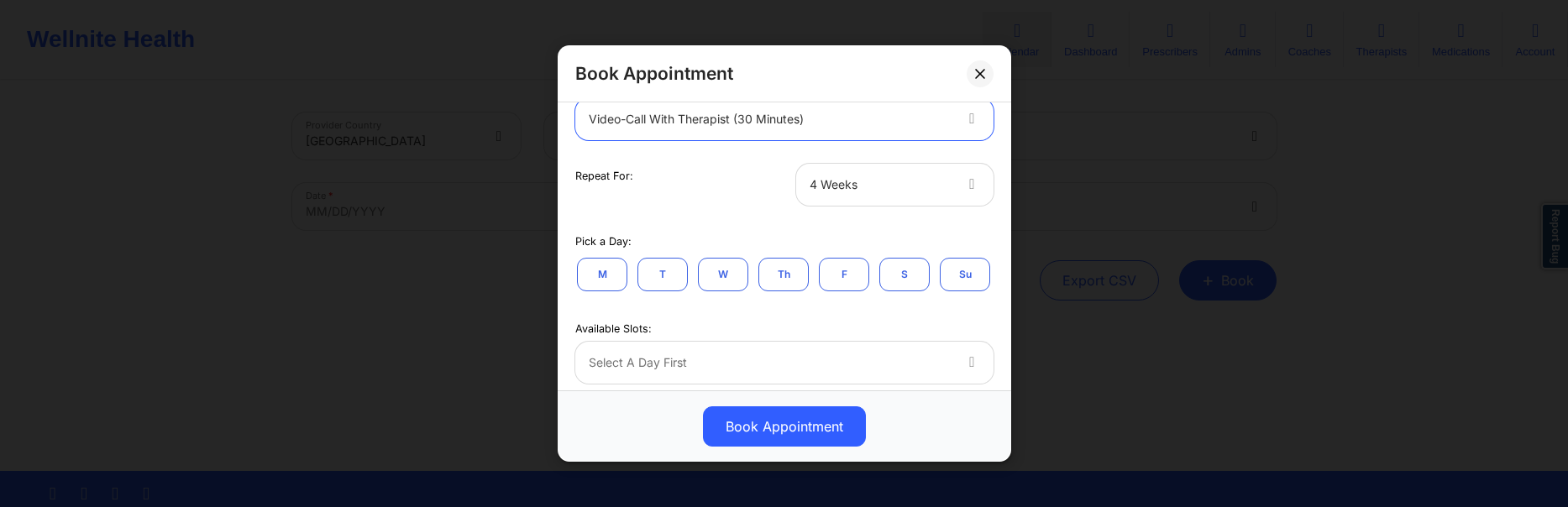
click at [902, 187] on div at bounding box center [881, 184] width 142 height 20
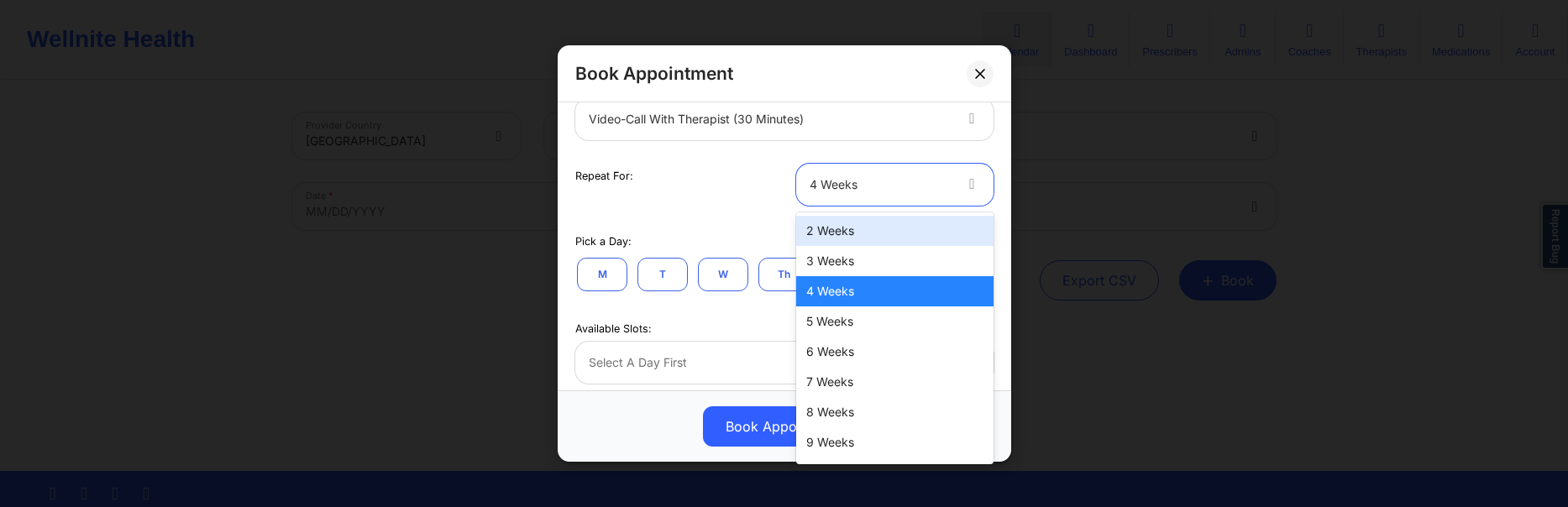
click at [827, 238] on div "2 Weeks" at bounding box center [895, 231] width 197 height 31
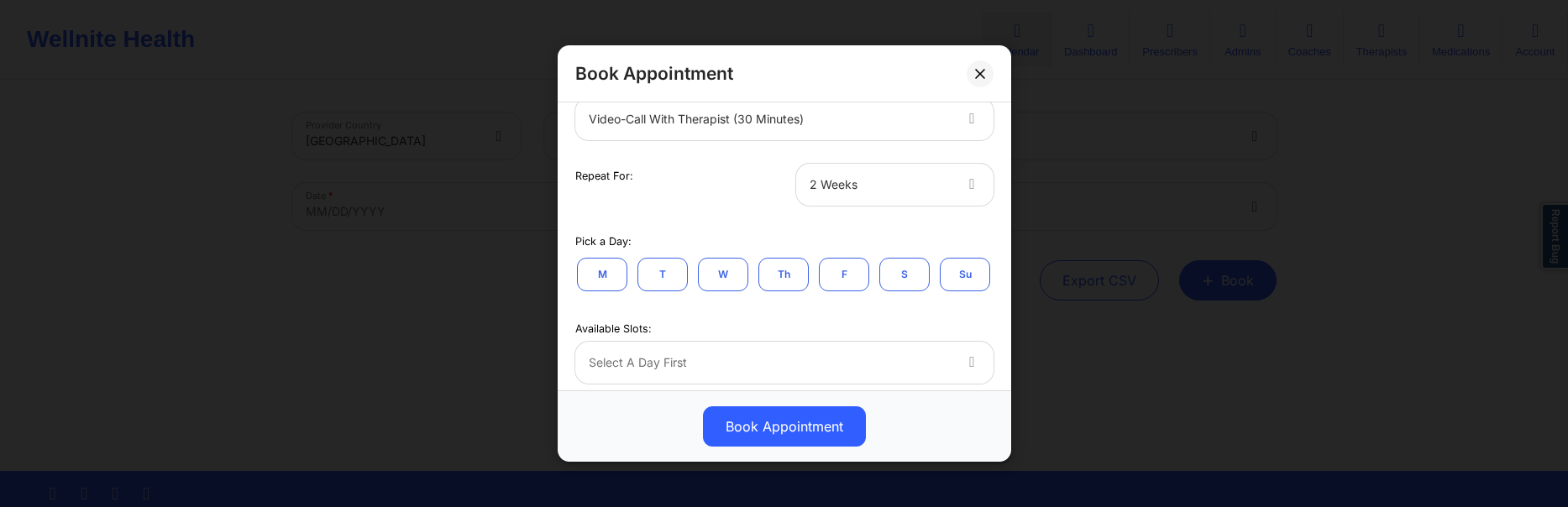
click at [611, 279] on button "M" at bounding box center [602, 273] width 50 height 34
click at [668, 273] on button "T" at bounding box center [662, 273] width 50 height 34
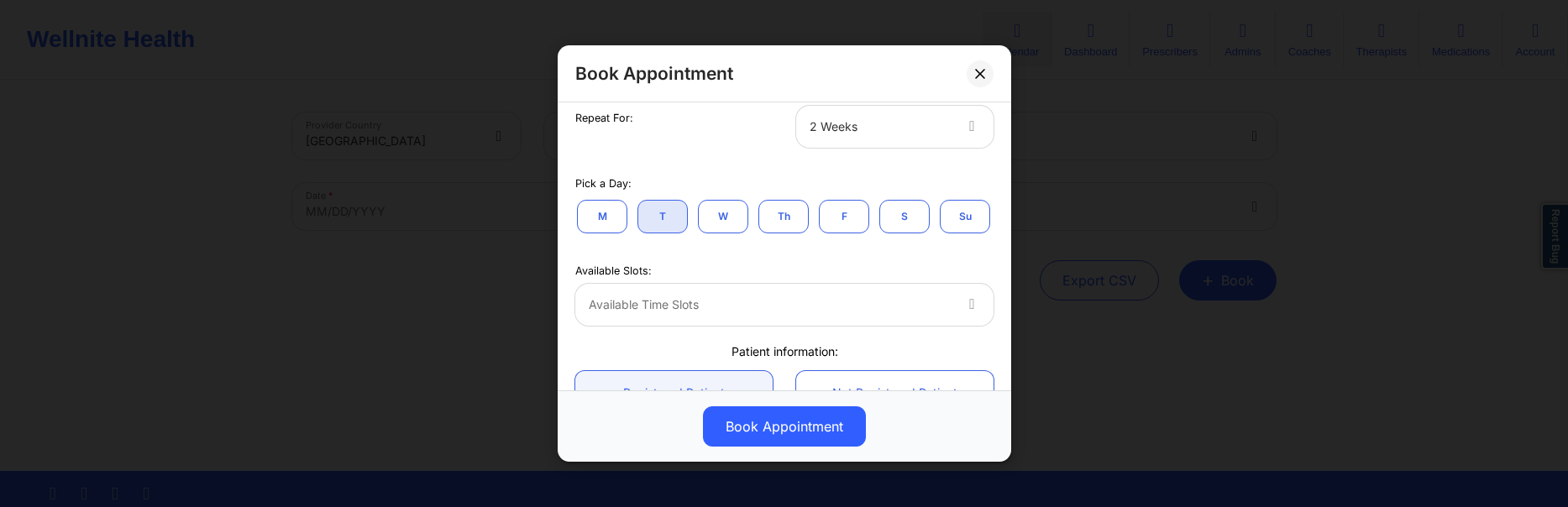
scroll to position [323, 0]
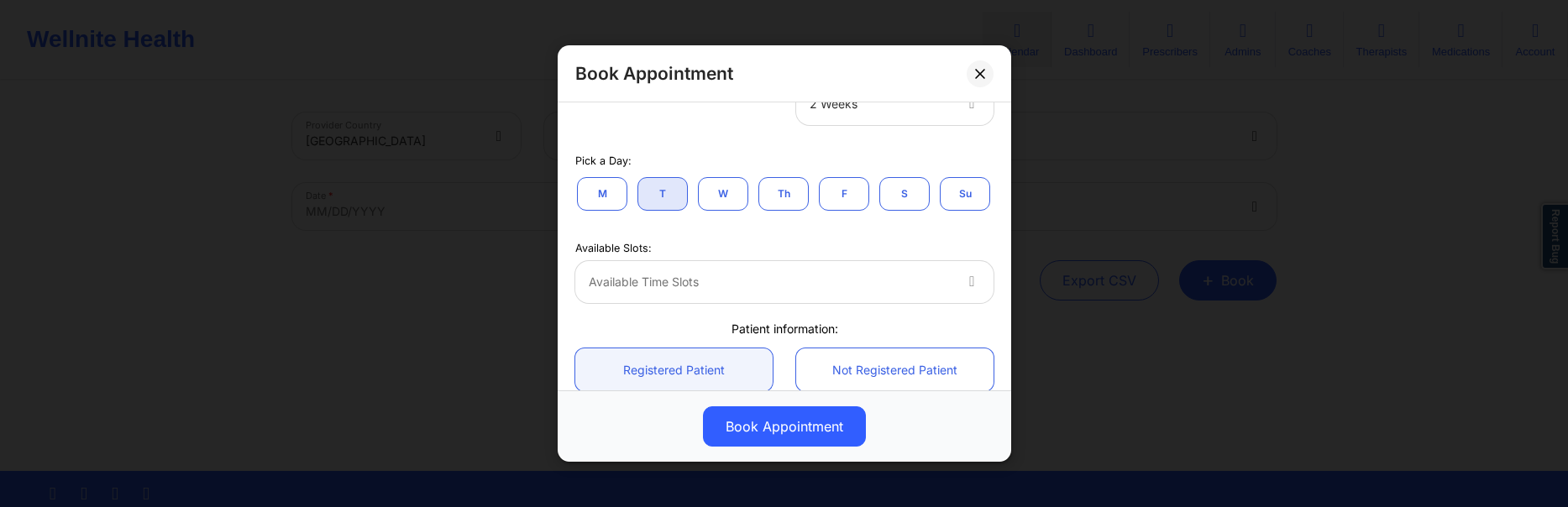
click at [892, 270] on div "Available Time Slots" at bounding box center [764, 282] width 378 height 42
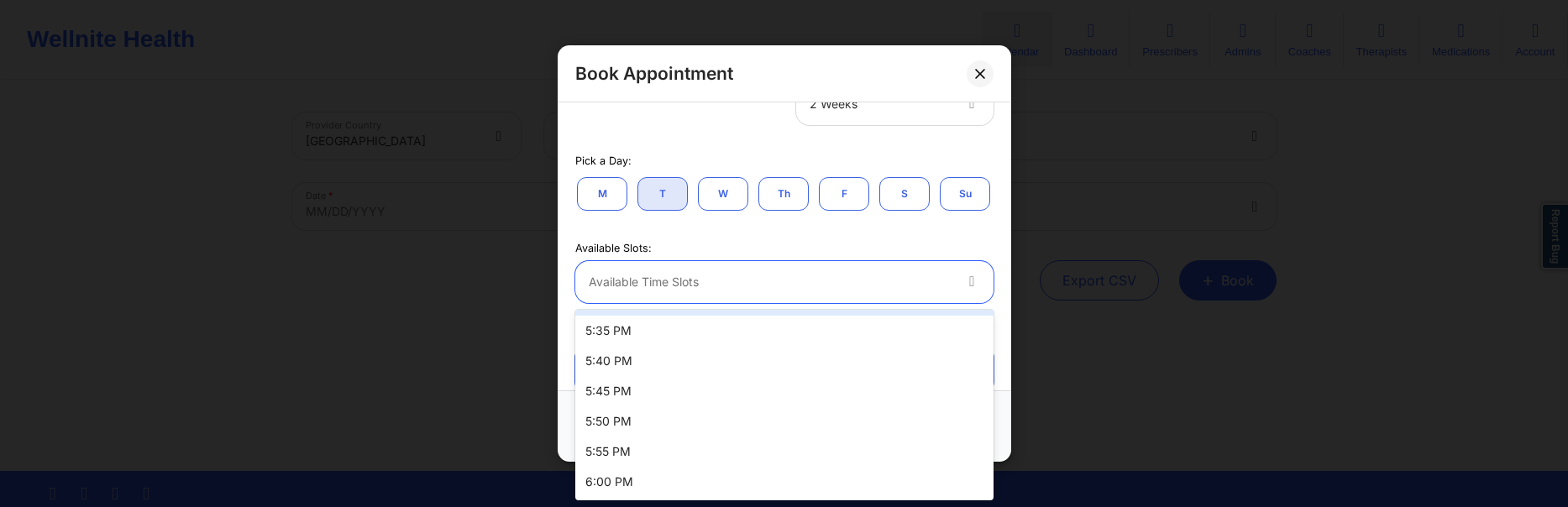
scroll to position [0, 0]
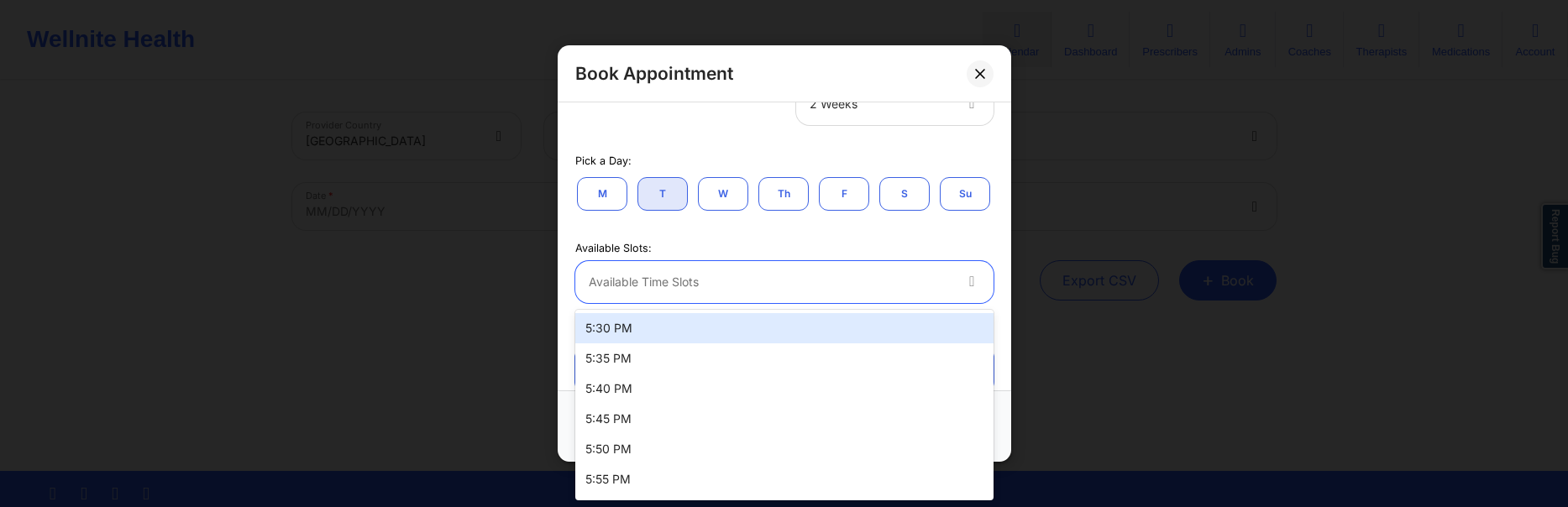
click at [775, 327] on div "5:30 PM" at bounding box center [784, 327] width 418 height 31
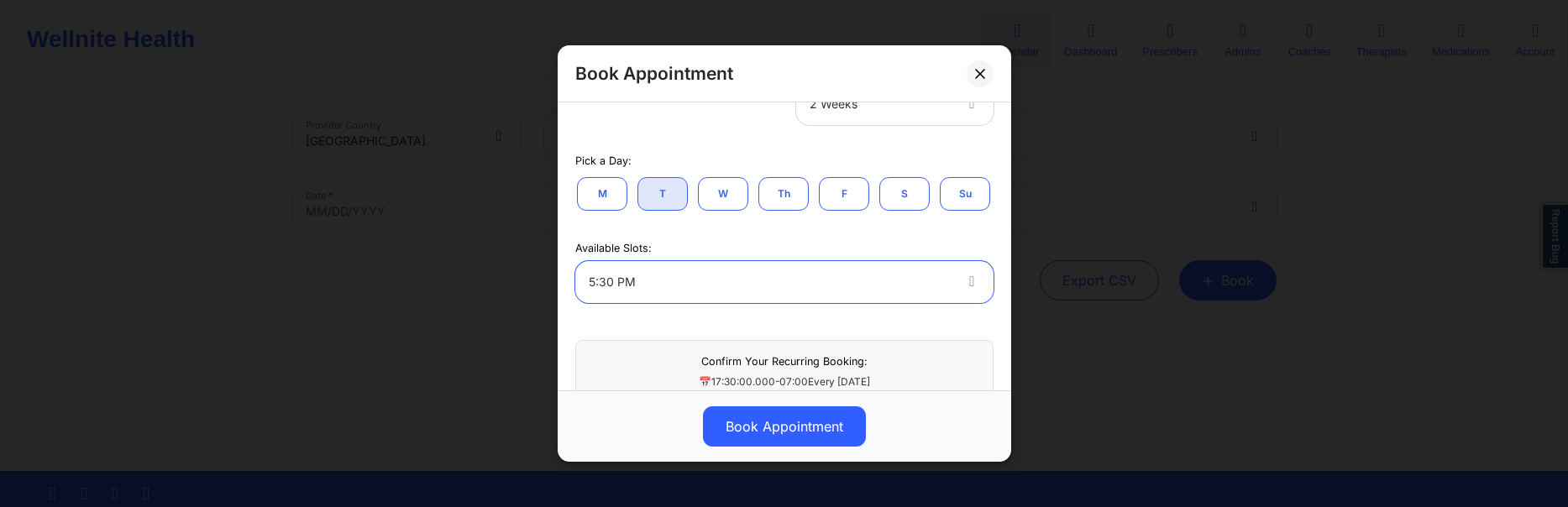
click at [844, 240] on div "Available Slots: option 5:30 PM, selected. 5:30 PM" at bounding box center [784, 268] width 442 height 67
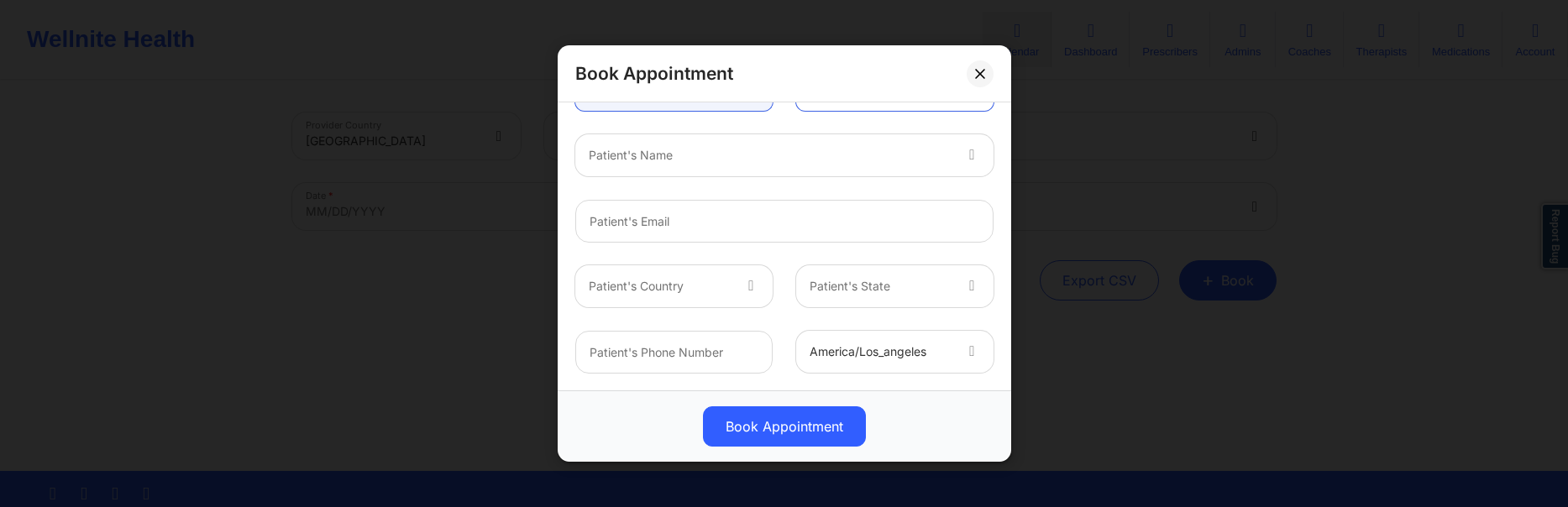
scroll to position [642, 0]
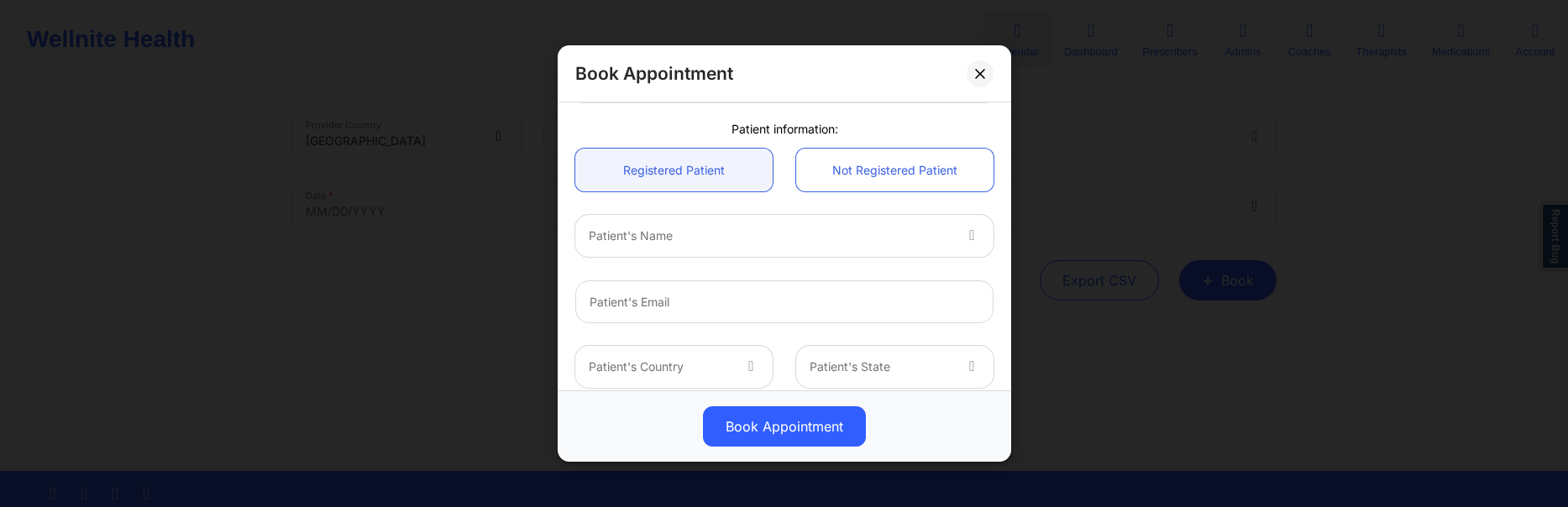
click at [932, 252] on div "Patient's Name" at bounding box center [764, 236] width 378 height 42
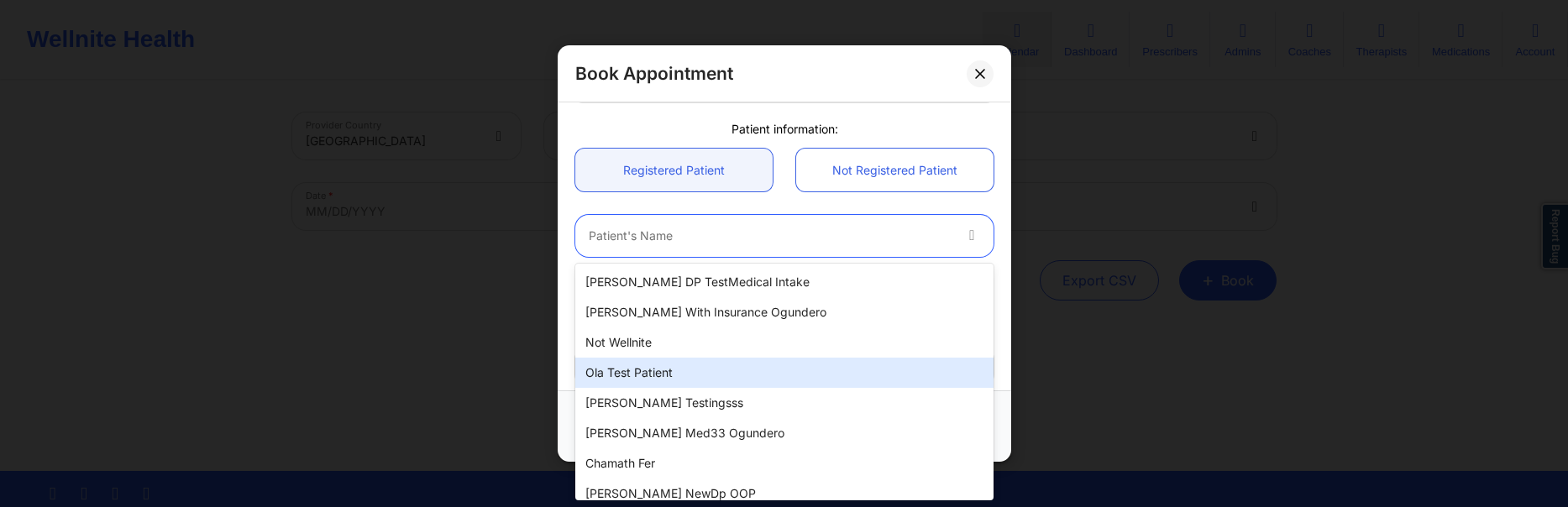
click at [672, 367] on div "Ola test patient" at bounding box center [784, 373] width 418 height 31
type input "[EMAIL_ADDRESS][DOMAIN_NAME]"
type input "[PHONE_NUMBER]"
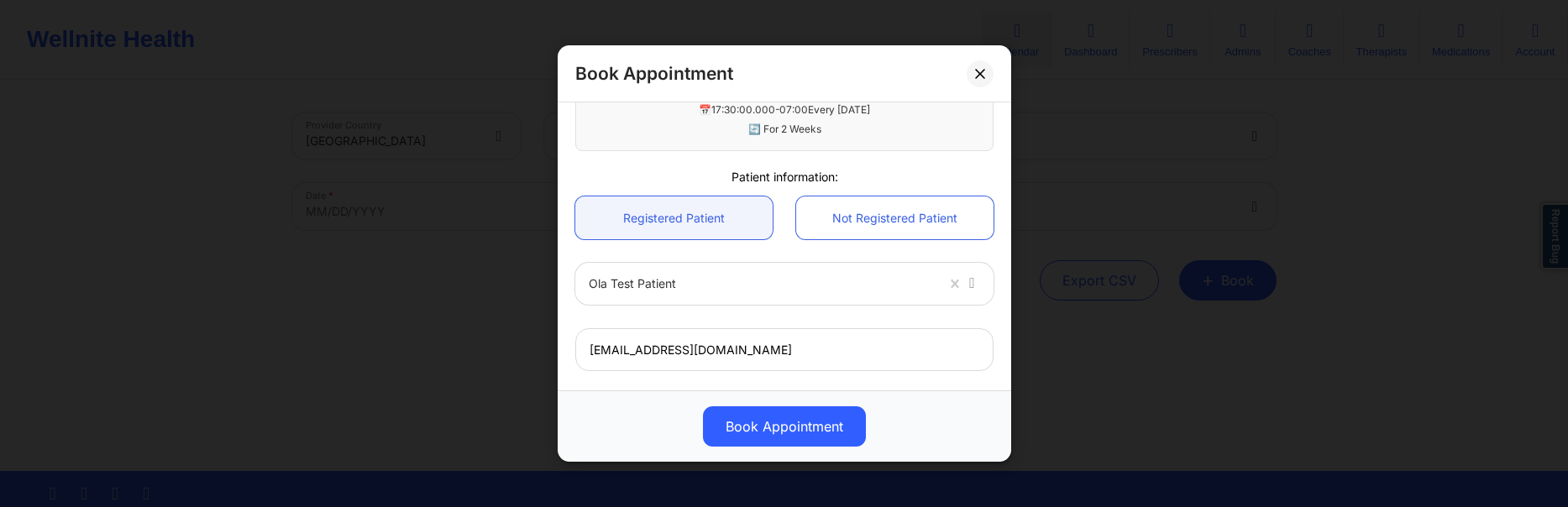
scroll to position [561, 0]
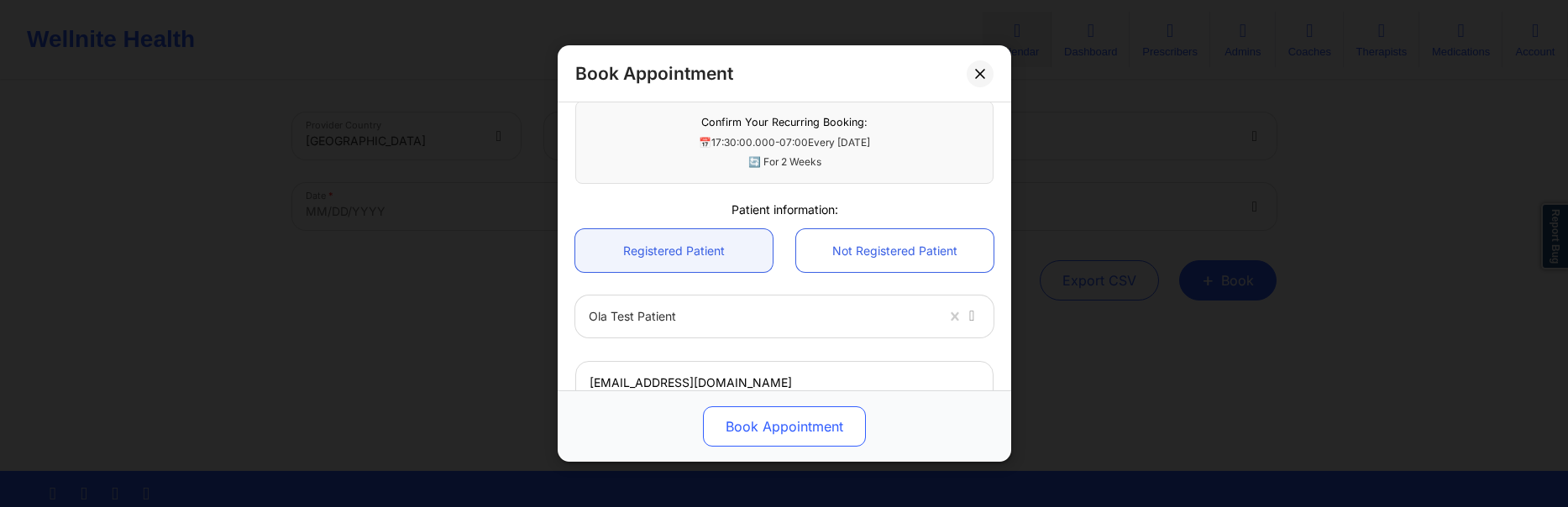
click at [775, 428] on button "Book Appointment" at bounding box center [784, 426] width 163 height 40
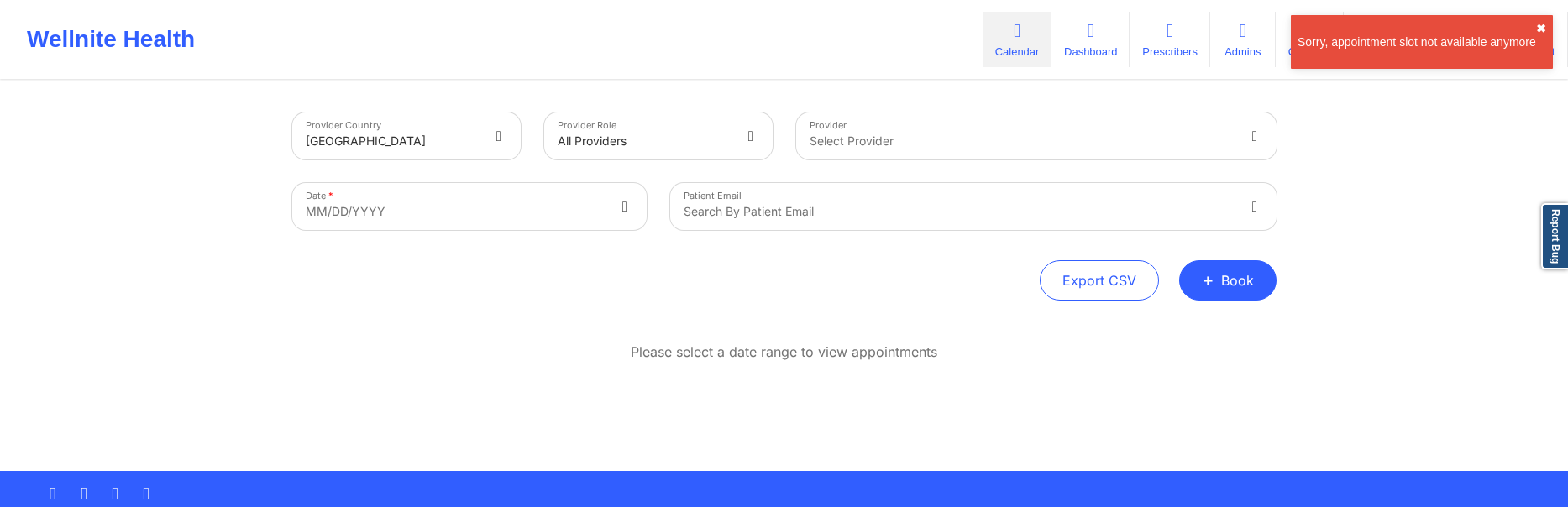
click at [1541, 33] on button "✖︎" at bounding box center [1541, 29] width 10 height 14
